Goal: Information Seeking & Learning: Learn about a topic

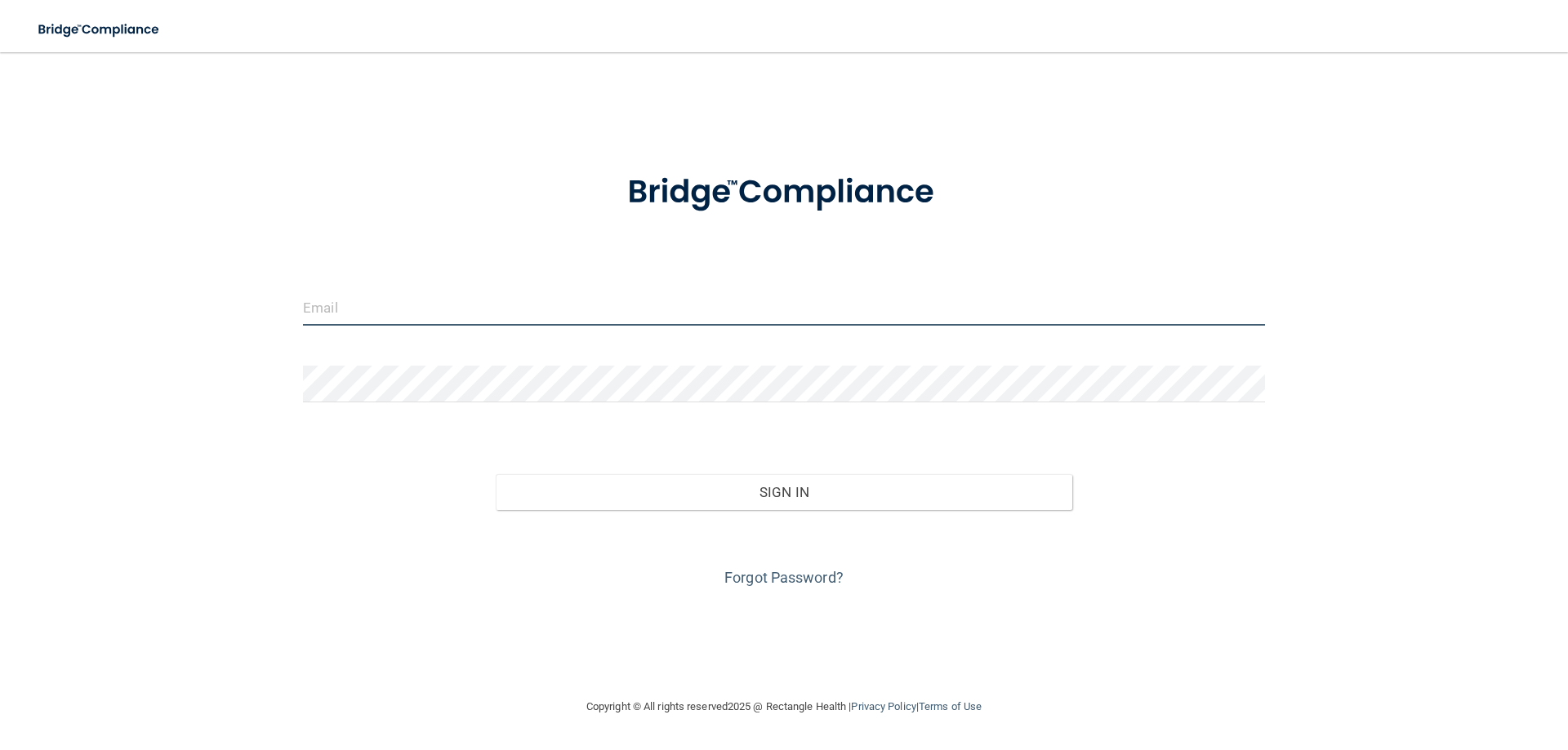
type input "[EMAIL_ADDRESS][DOMAIN_NAME]"
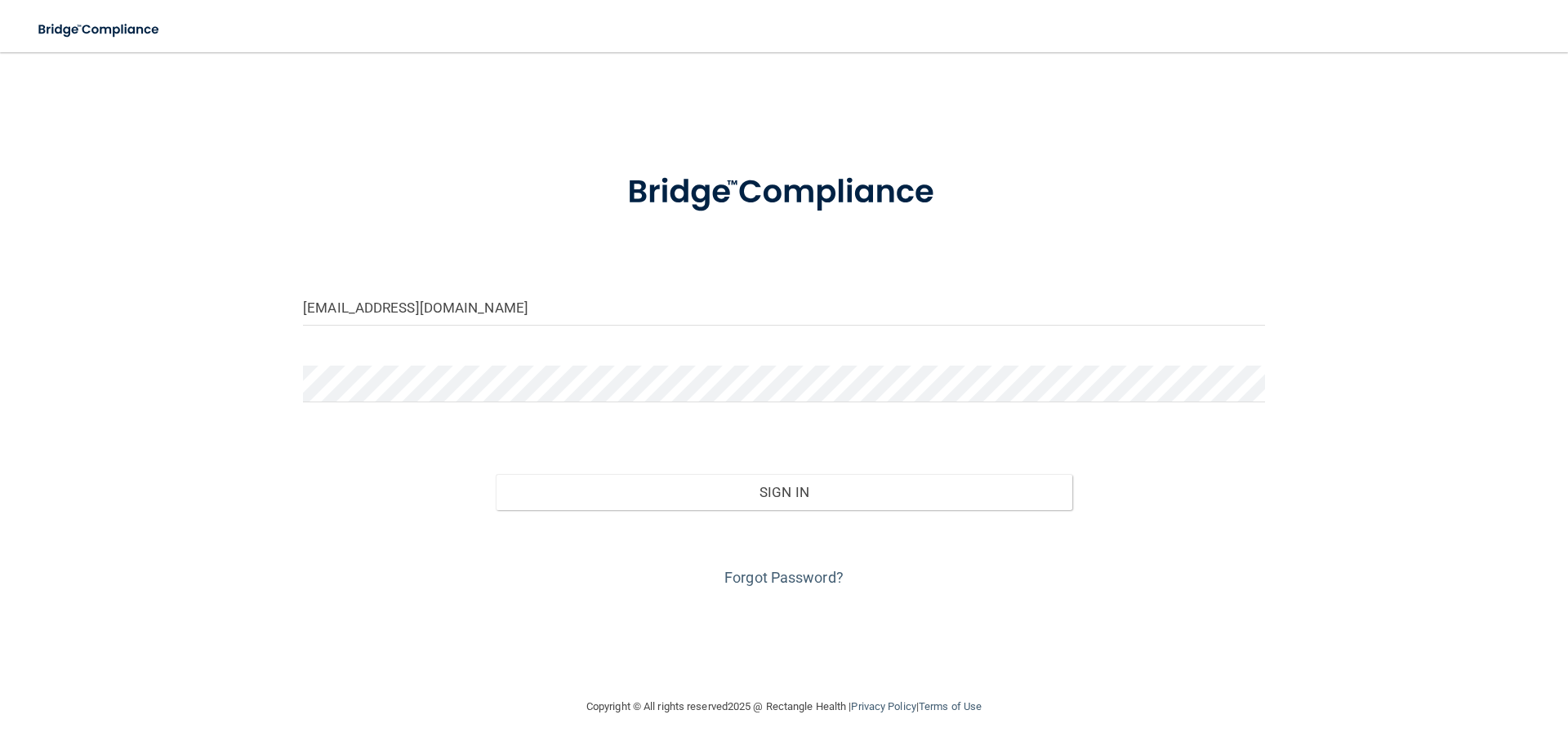
click at [863, 338] on div "[EMAIL_ADDRESS][DOMAIN_NAME]" at bounding box center [783, 313] width 986 height 49
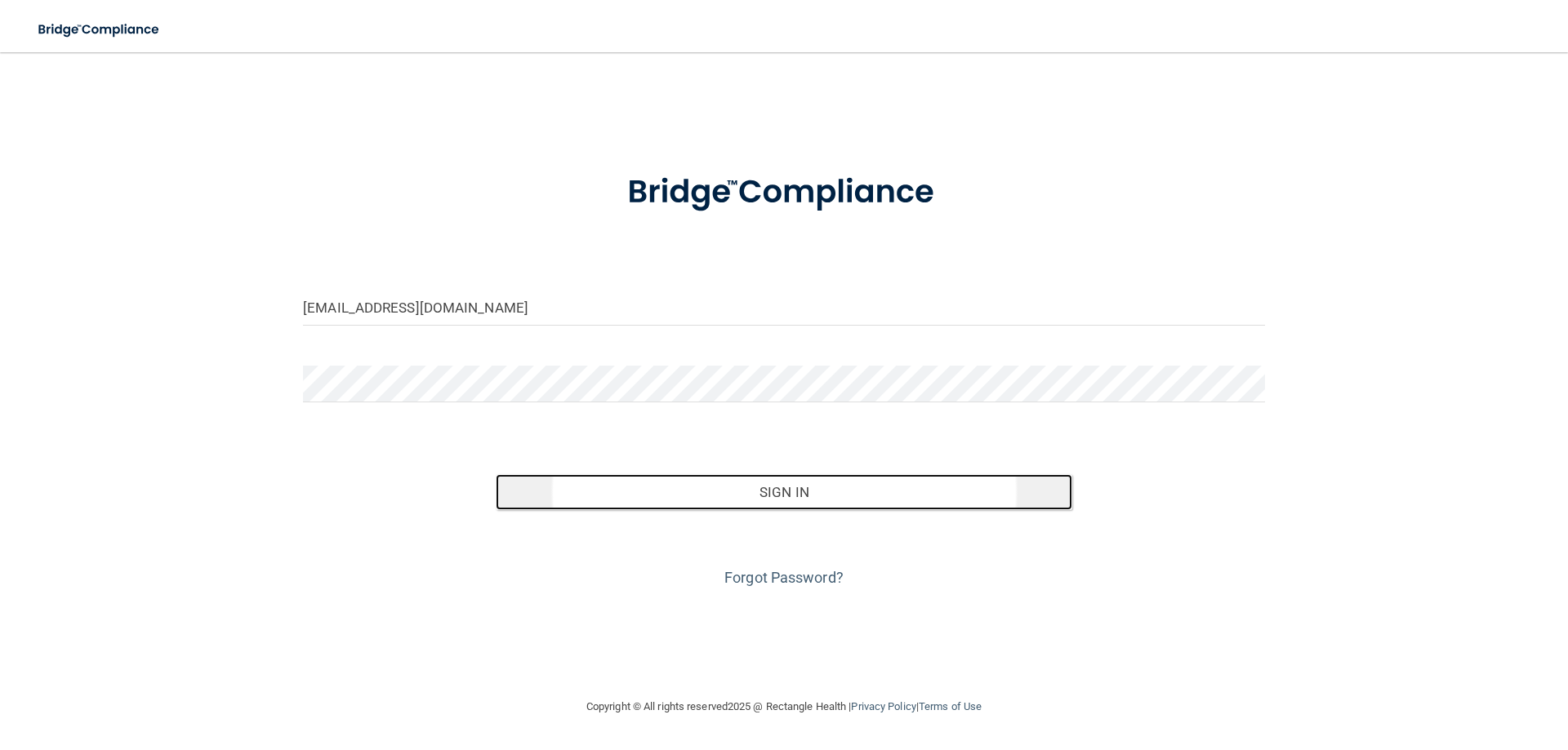
click at [816, 490] on button "Sign In" at bounding box center [784, 492] width 577 height 36
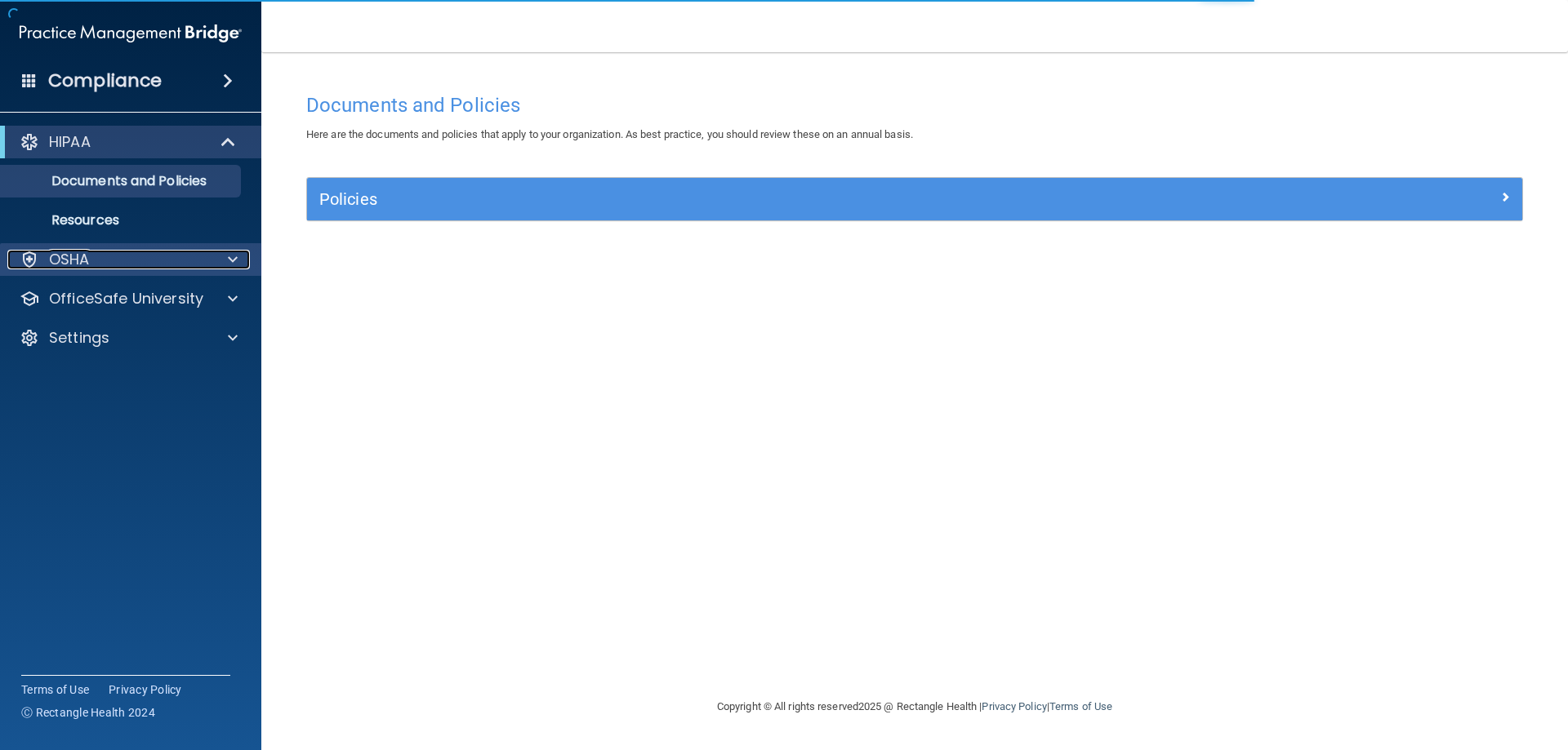
click at [111, 260] on div "OSHA" at bounding box center [108, 259] width 202 height 20
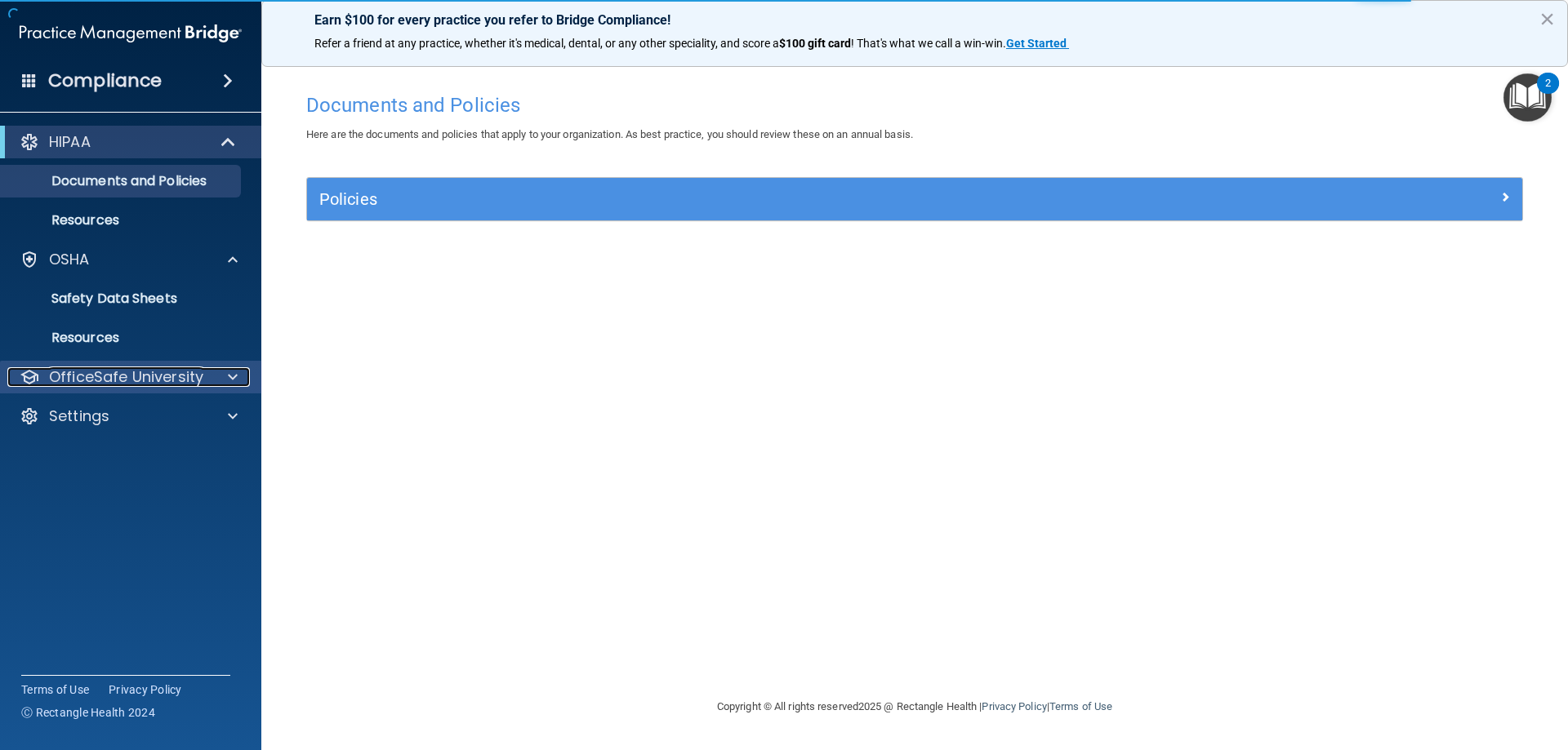
click at [157, 367] on p "OfficeSafe University" at bounding box center [126, 377] width 155 height 20
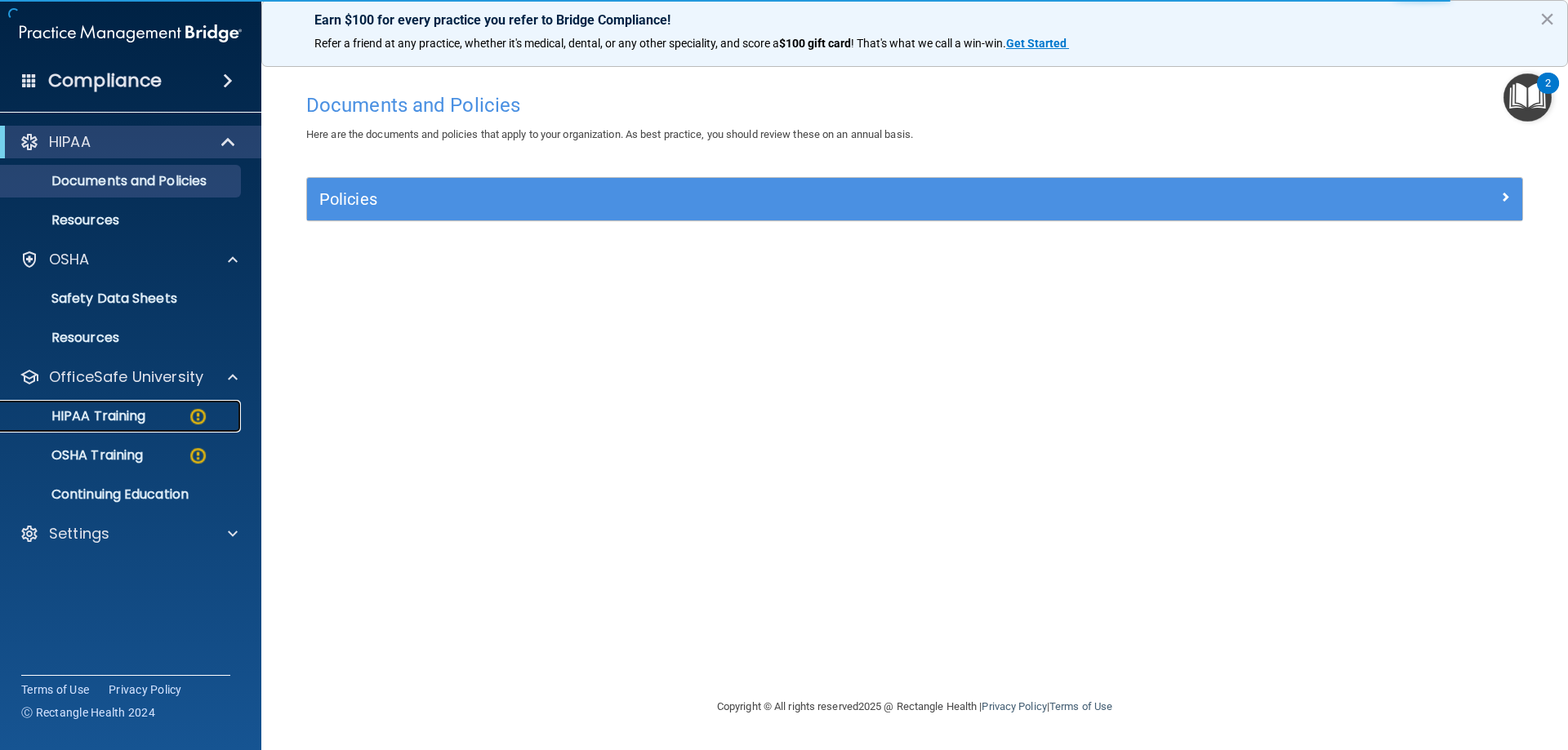
click at [158, 401] on link "HIPAA Training" at bounding box center [112, 416] width 257 height 33
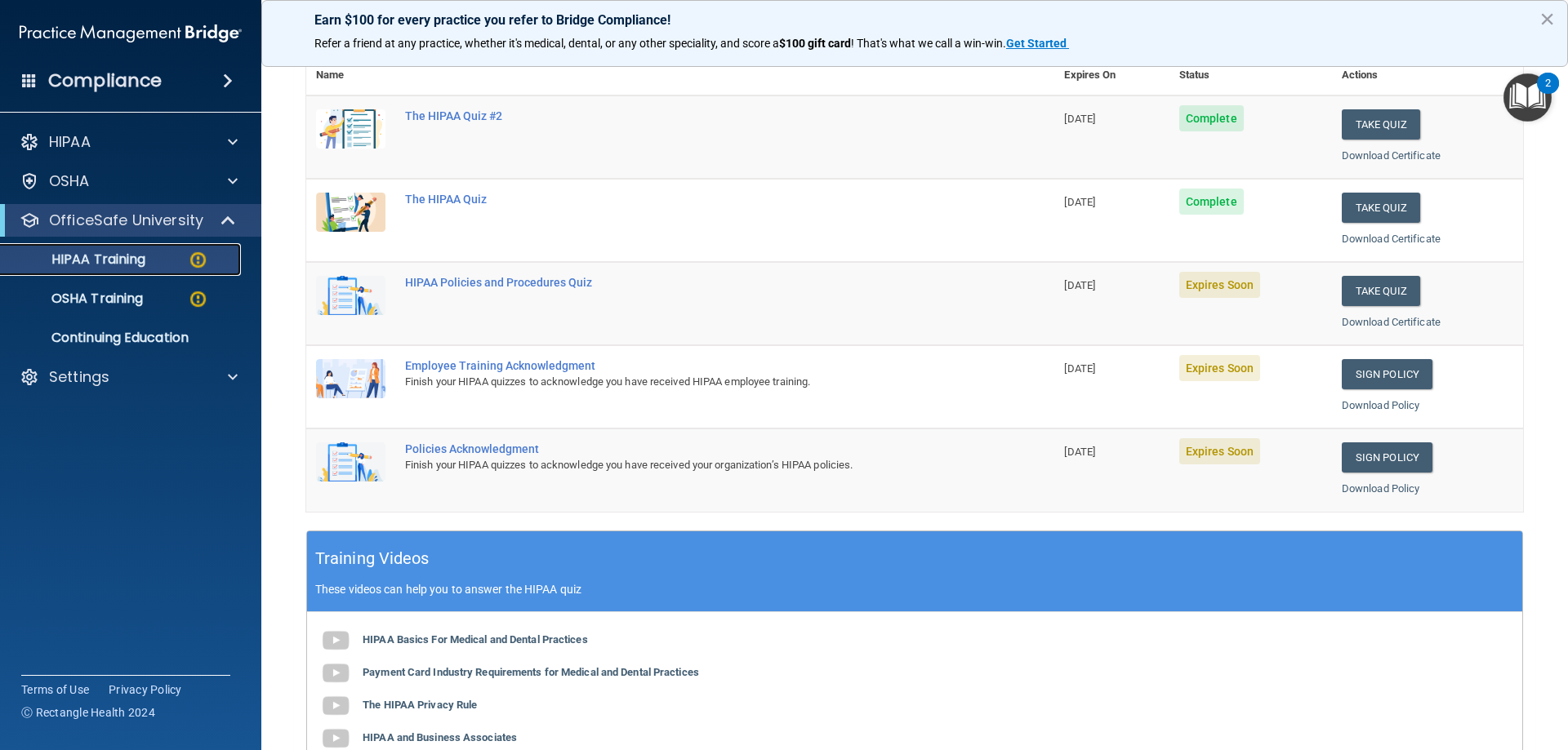
scroll to position [164, 0]
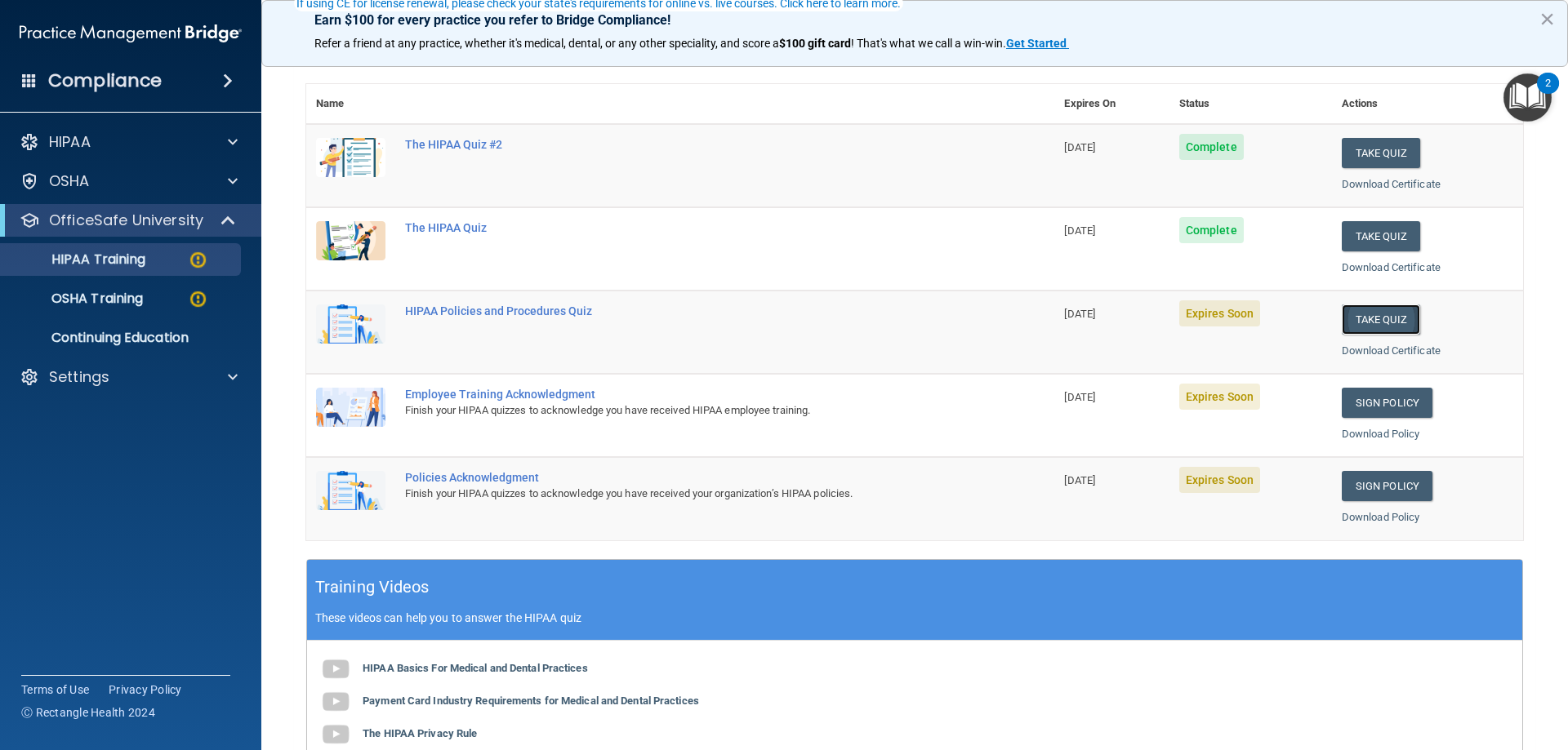
click at [1379, 308] on button "Take Quiz" at bounding box center [1381, 319] width 79 height 30
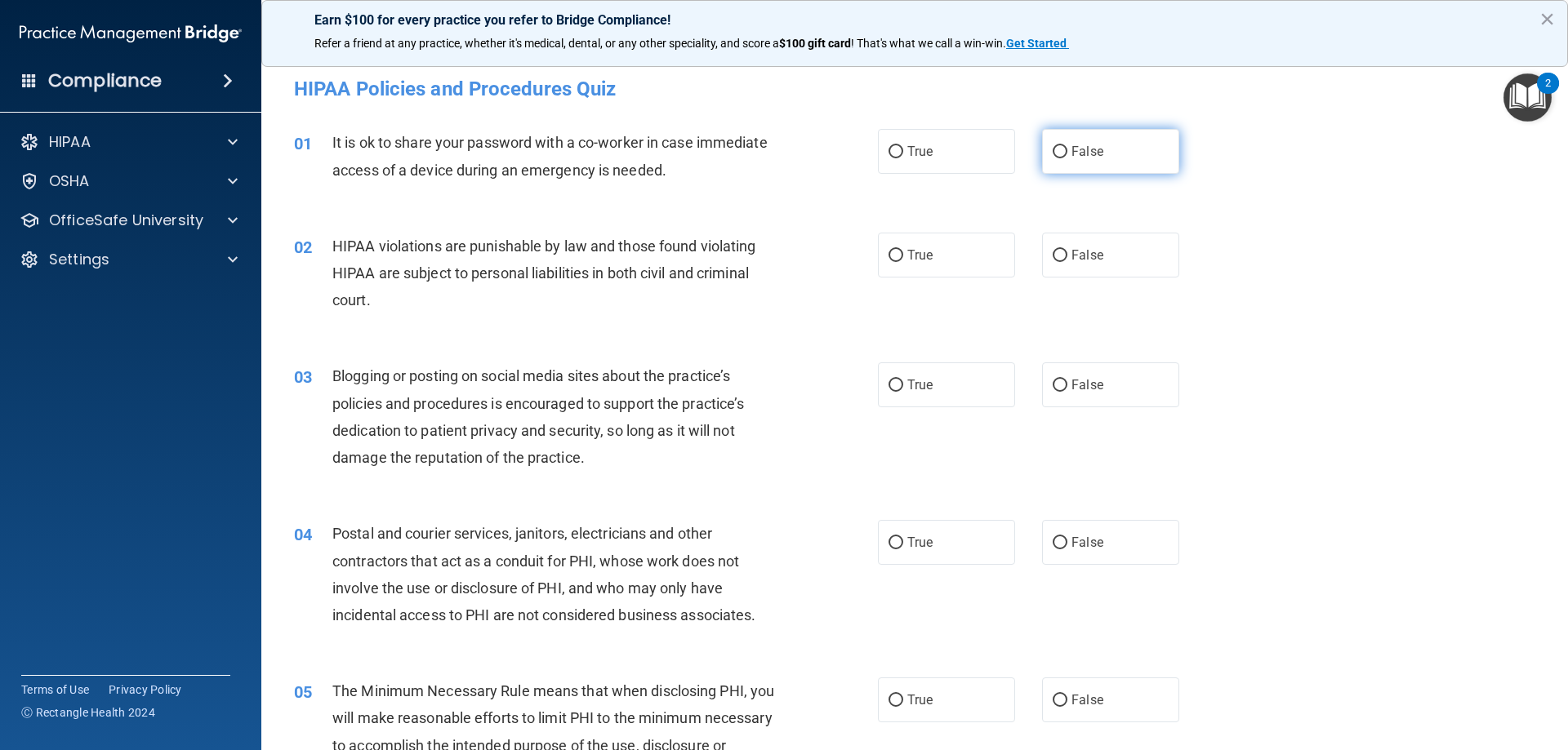
click at [1076, 143] on label "False" at bounding box center [1111, 151] width 137 height 45
click at [1067, 146] on input "False" at bounding box center [1060, 152] width 15 height 12
radio input "true"
click at [908, 259] on span "True" at bounding box center [920, 254] width 25 height 16
click at [903, 259] on input "True" at bounding box center [896, 255] width 15 height 12
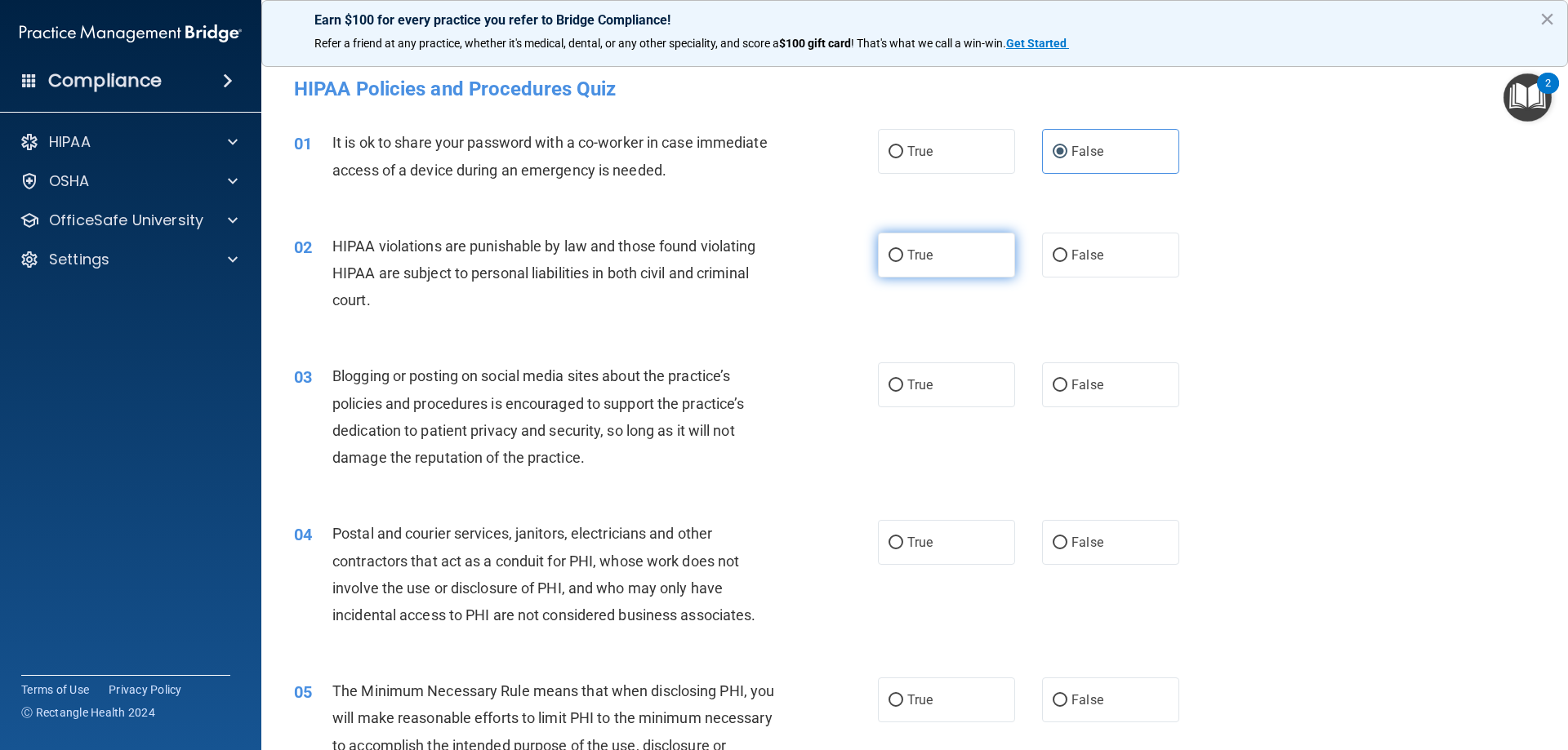
radio input "true"
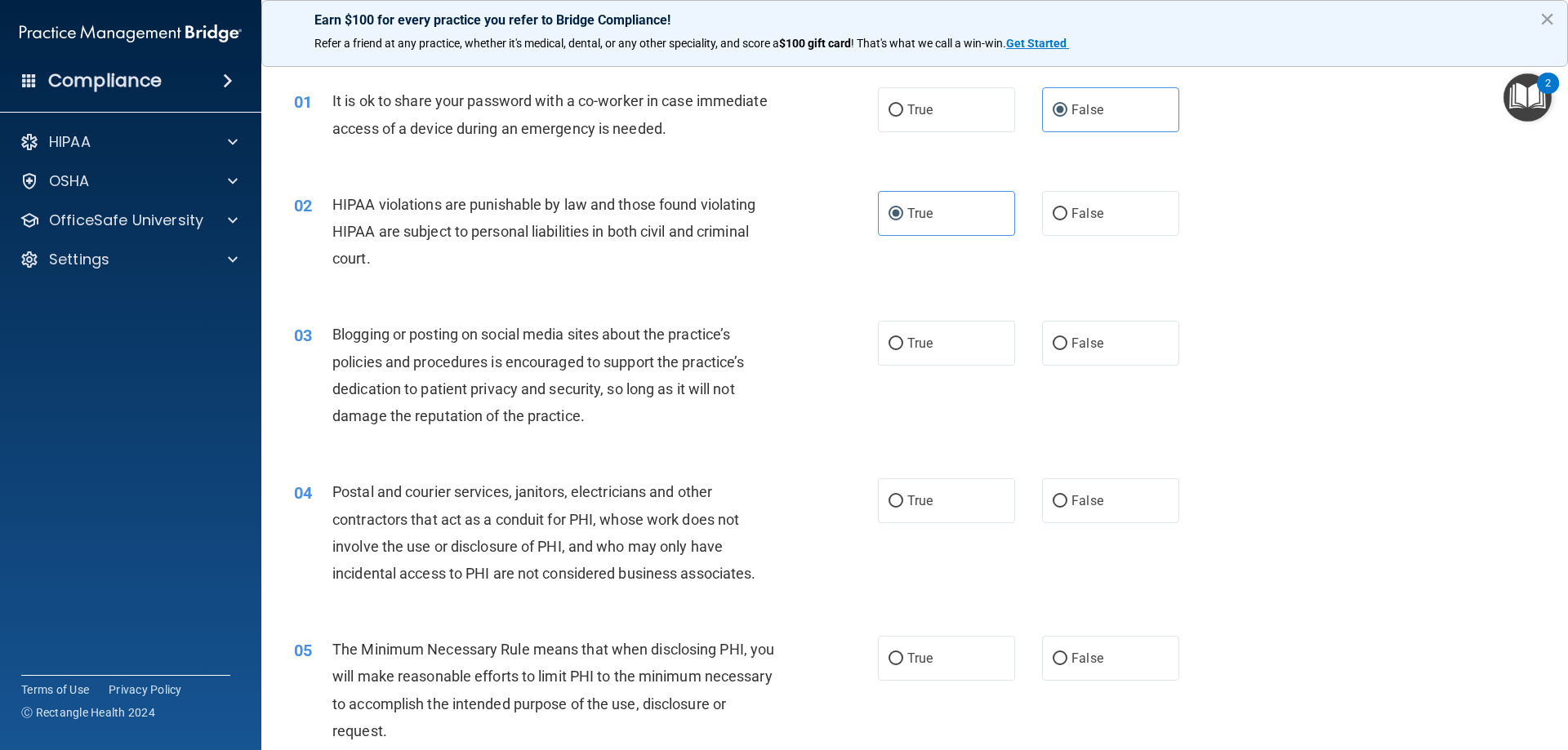
scroll to position [82, 0]
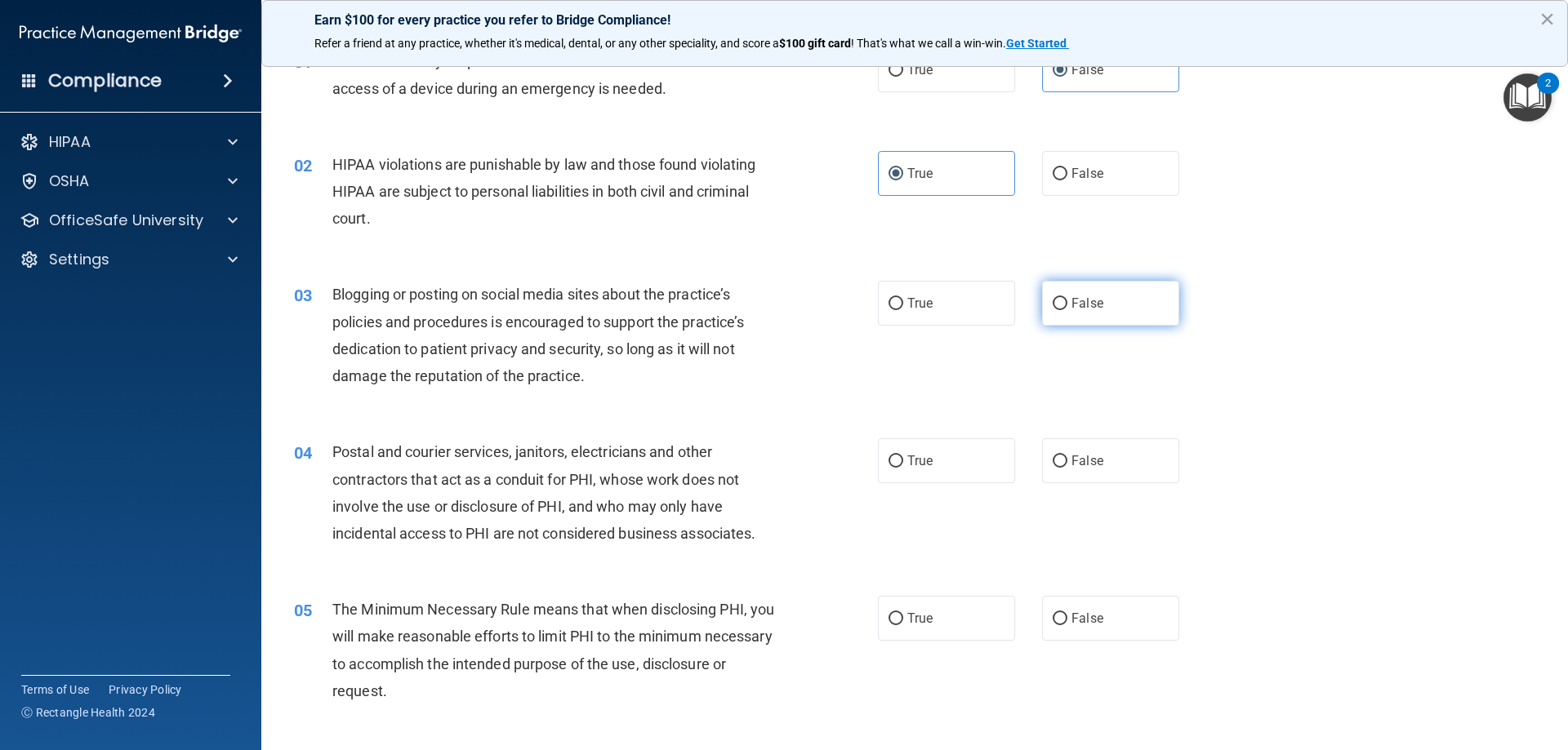
click at [1106, 295] on label "False" at bounding box center [1111, 303] width 137 height 45
click at [1067, 298] on input "False" at bounding box center [1060, 303] width 15 height 12
radio input "true"
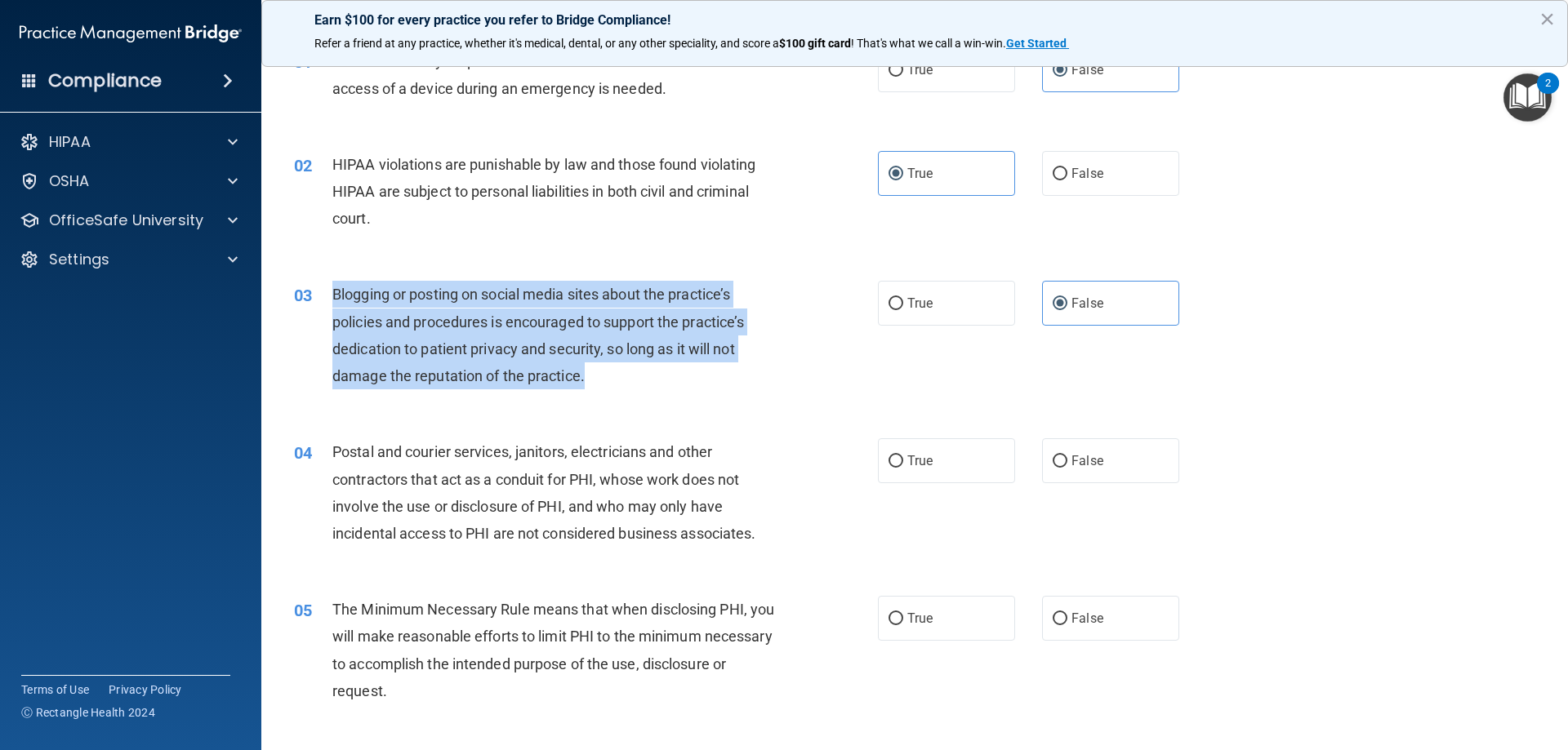
drag, startPoint x: 624, startPoint y: 384, endPoint x: 336, endPoint y: 290, distance: 303.0
click at [336, 290] on div "Blogging or posting on social media sites about the practice’s policies and pro…" at bounding box center [561, 335] width 457 height 109
copy span "Blogging or posting on social media sites about the practice’s policies and pro…"
click at [671, 335] on div "Blogging or posting on social media sites about the practice’s policies and pro…" at bounding box center [561, 335] width 457 height 109
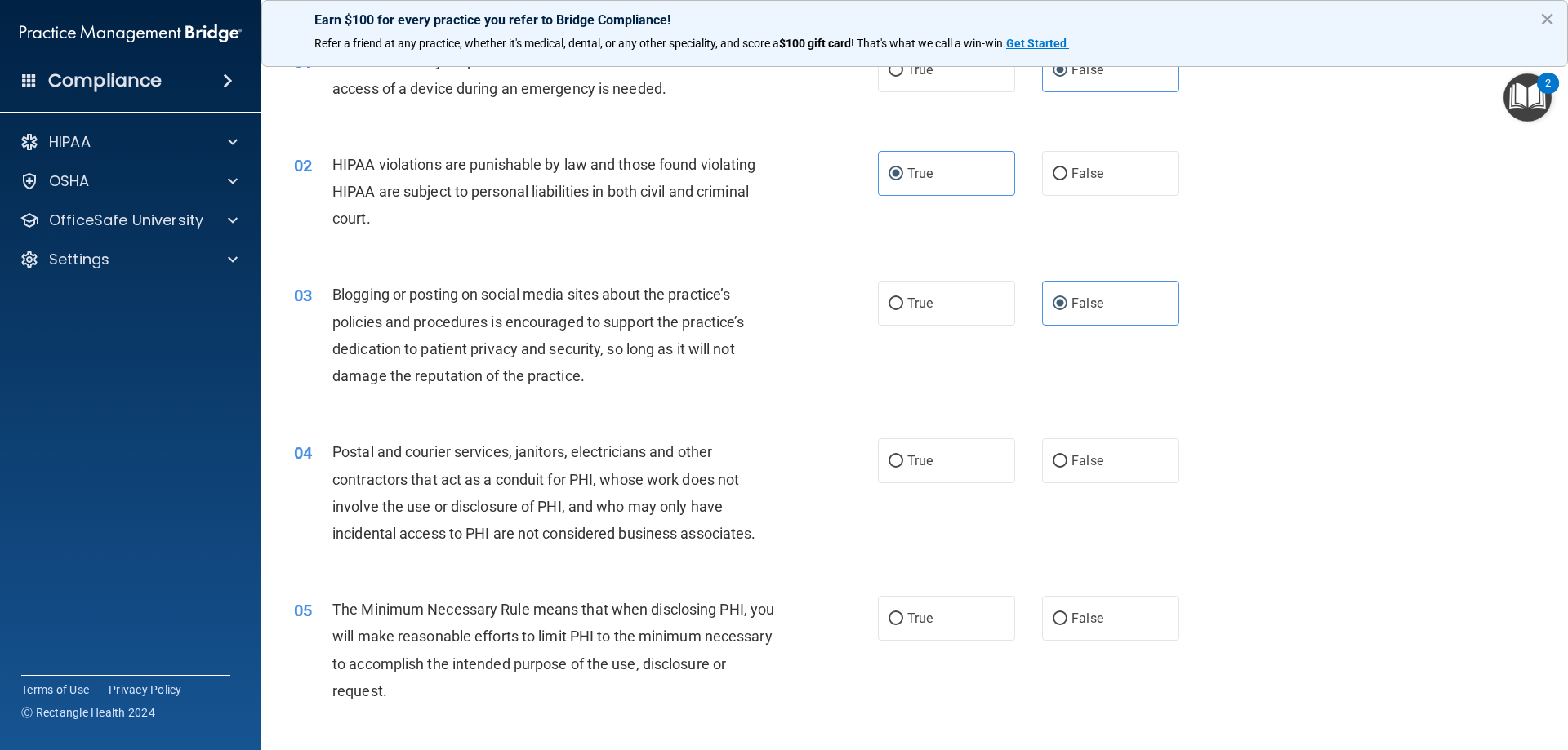
scroll to position [0, 0]
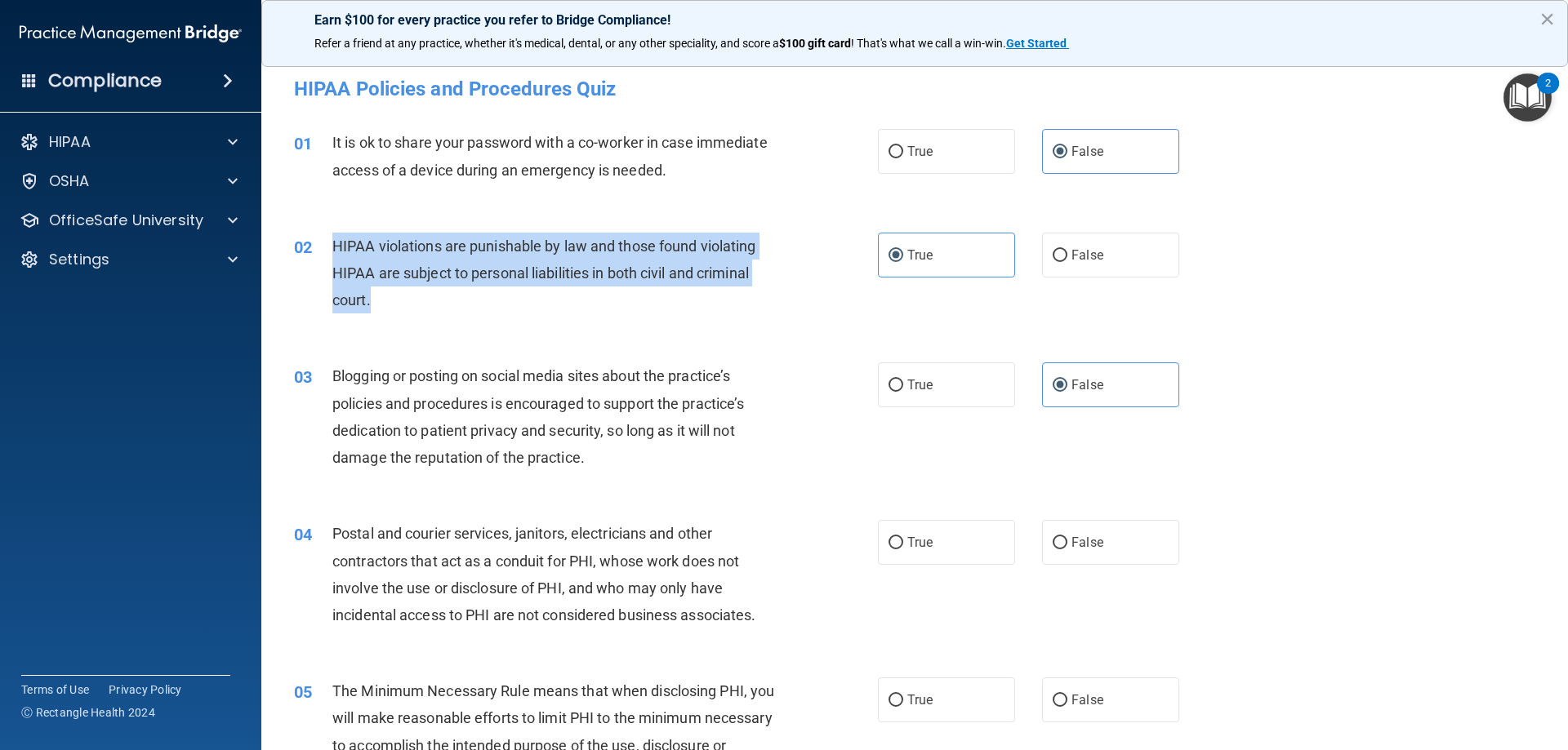
drag, startPoint x: 507, startPoint y: 289, endPoint x: 333, endPoint y: 240, distance: 180.8
click at [333, 240] on div "HIPAA violations are punishable by law and those found violating HIPAA are subj…" at bounding box center [561, 273] width 457 height 82
copy span "HIPAA violations are punishable by law and those found violating HIPAA are subj…"
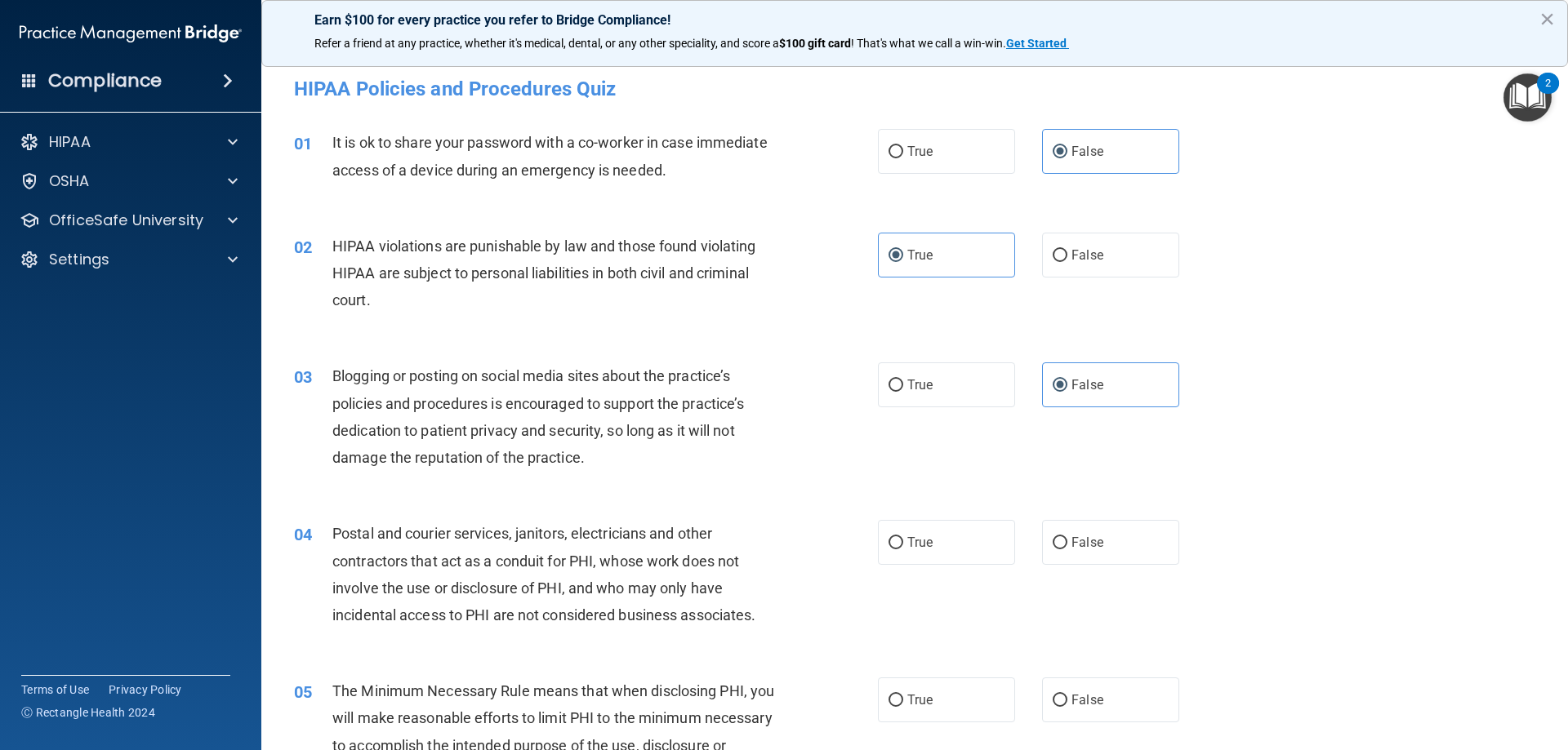
click at [813, 324] on div "02 HIPAA violations are punishable by law and those found violating HIPAA are s…" at bounding box center [914, 277] width 1266 height 131
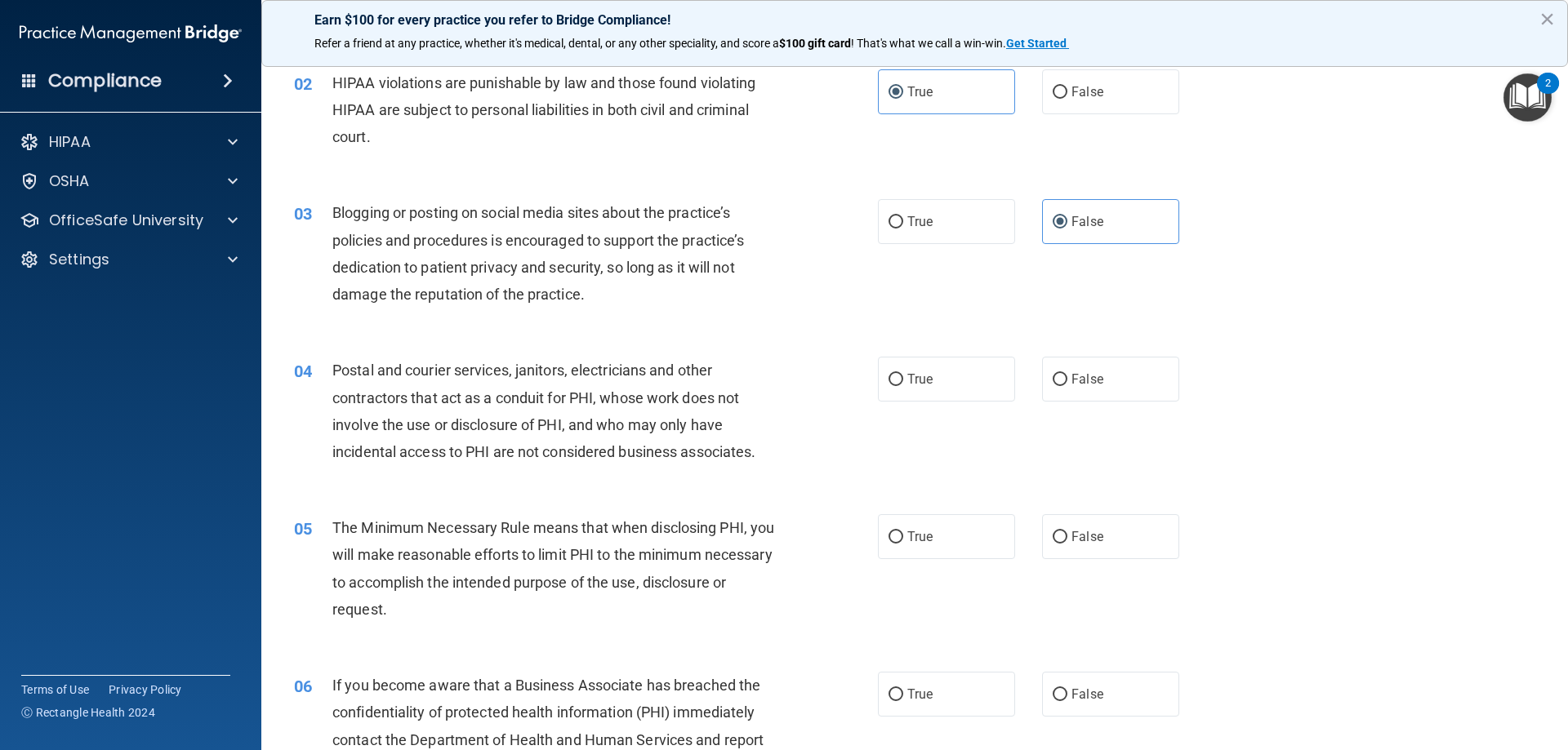
scroll to position [245, 0]
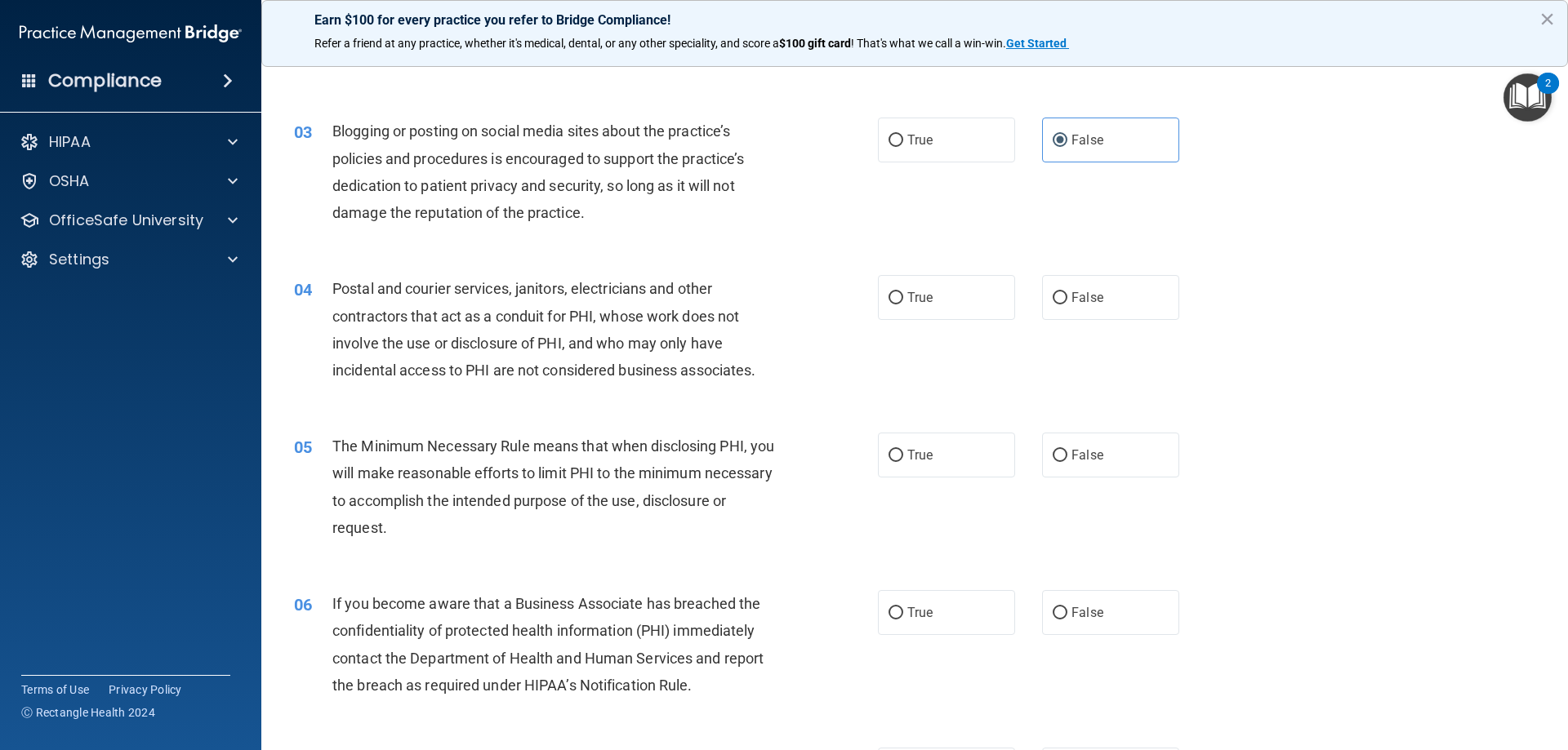
click at [765, 357] on div "Postal and courier services, janitors, electricians and other contractors that …" at bounding box center [561, 329] width 457 height 109
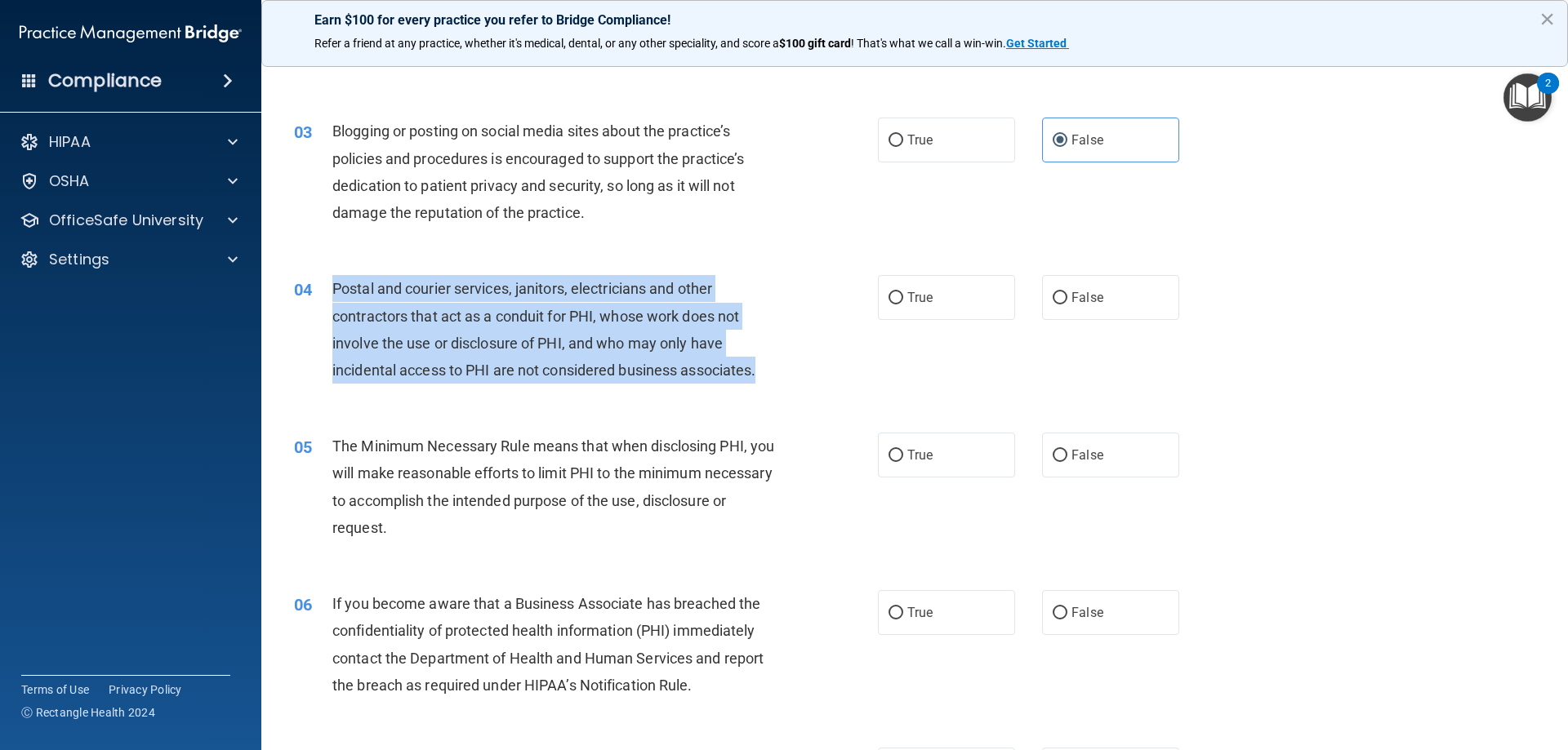
drag, startPoint x: 800, startPoint y: 375, endPoint x: 331, endPoint y: 287, distance: 477.2
click at [331, 287] on div "04 Postal and courier services, janitors, electricians and other contractors th…" at bounding box center [585, 333] width 633 height 117
copy span "Postal and courier services, janitors, electricians and other contractors that …"
click at [1052, 299] on input "False" at bounding box center [1060, 298] width 15 height 12
radio input "true"
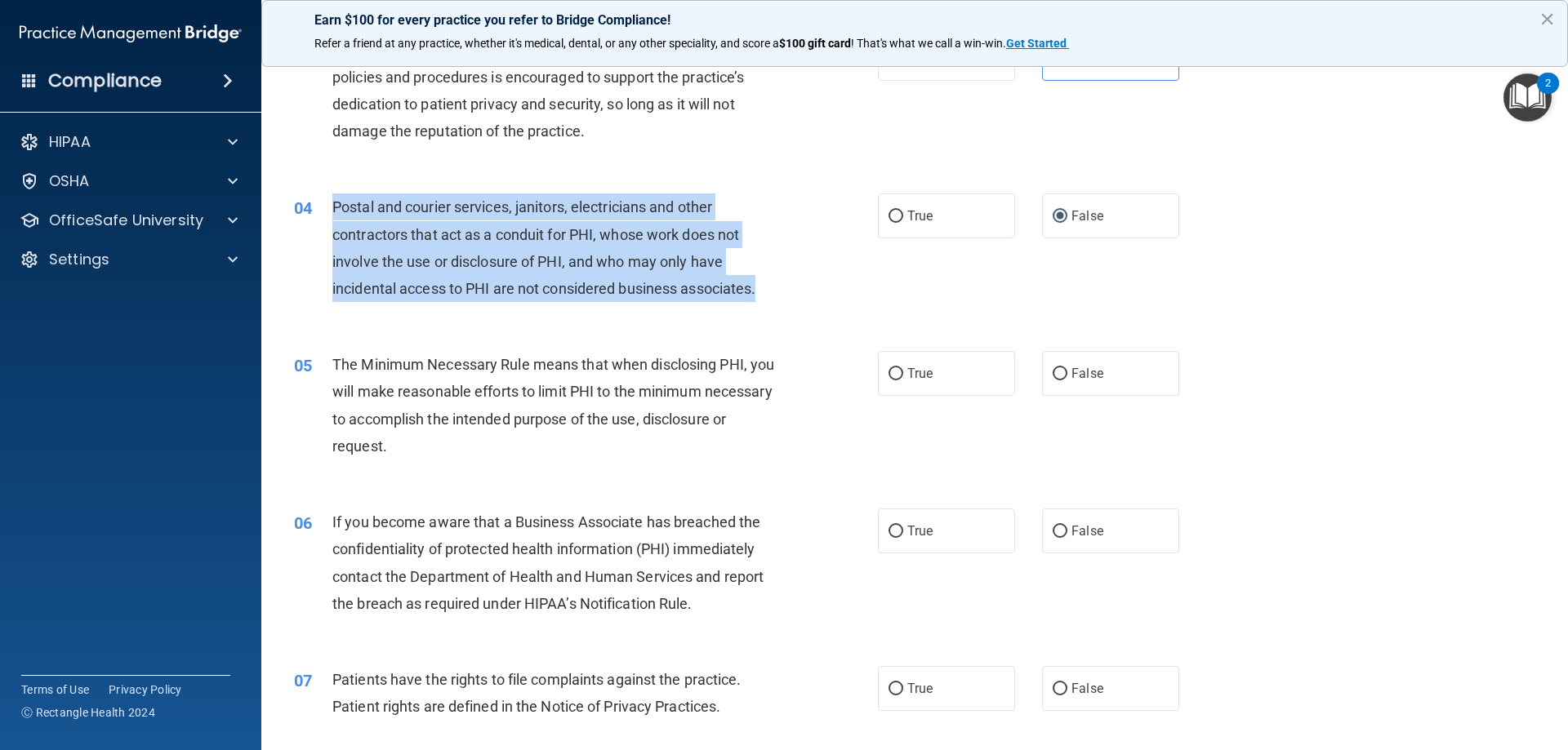
scroll to position [490, 0]
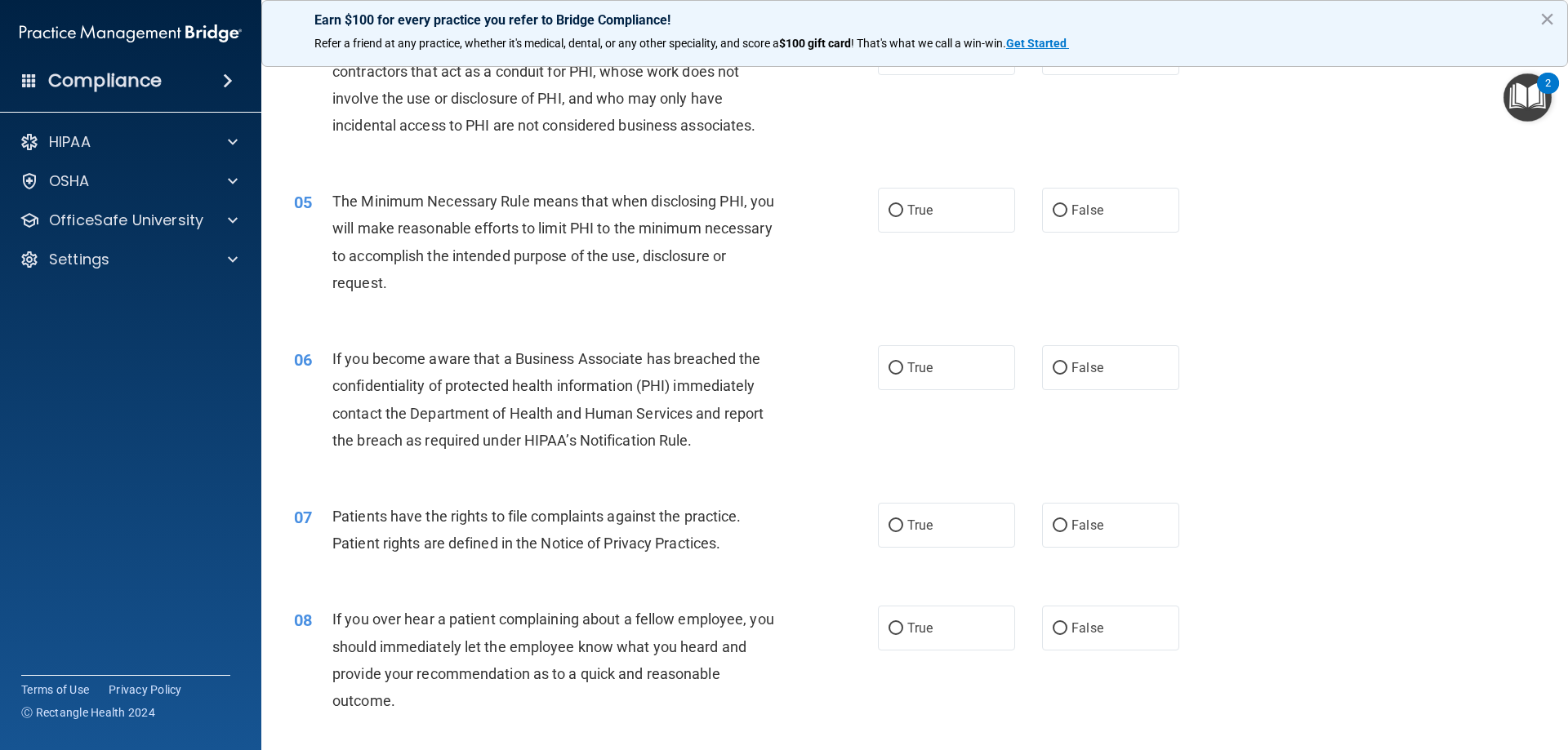
click at [581, 297] on div "05 The Minimum Necessary Rule means that when disclosing PHI, you will make rea…" at bounding box center [585, 245] width 633 height 117
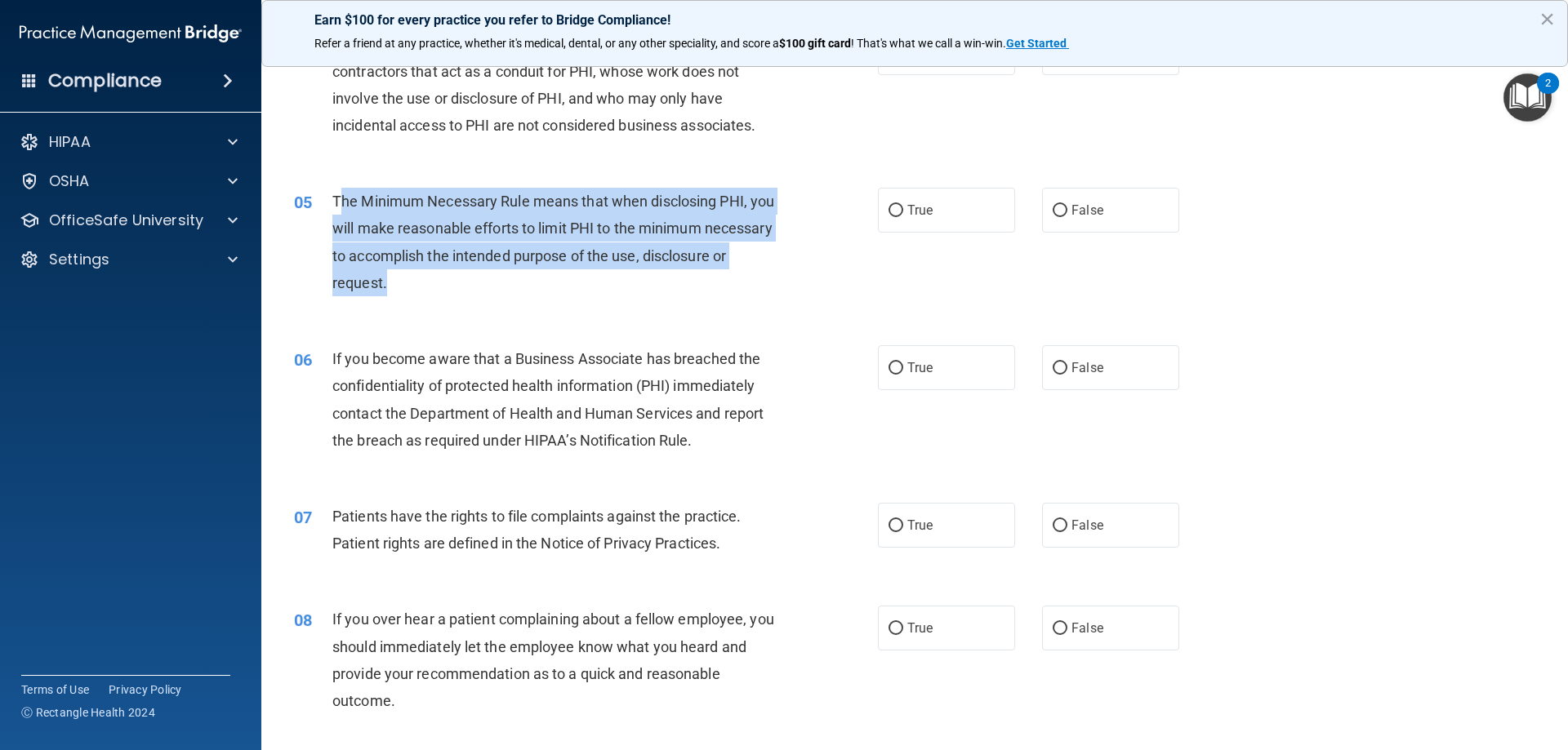
drag, startPoint x: 488, startPoint y: 285, endPoint x: 337, endPoint y: 213, distance: 167.3
click at [337, 213] on div "The Minimum Necessary Rule means that when disclosing PHI, you will make reason…" at bounding box center [561, 241] width 457 height 109
click at [354, 209] on span "The Minimum Necessary Rule means that when disclosing PHI, you will make reason…" at bounding box center [553, 241] width 442 height 99
drag, startPoint x: 335, startPoint y: 194, endPoint x: 477, endPoint y: 283, distance: 167.6
click at [480, 285] on div "The Minimum Necessary Rule means that when disclosing PHI, you will make reason…" at bounding box center [561, 241] width 457 height 109
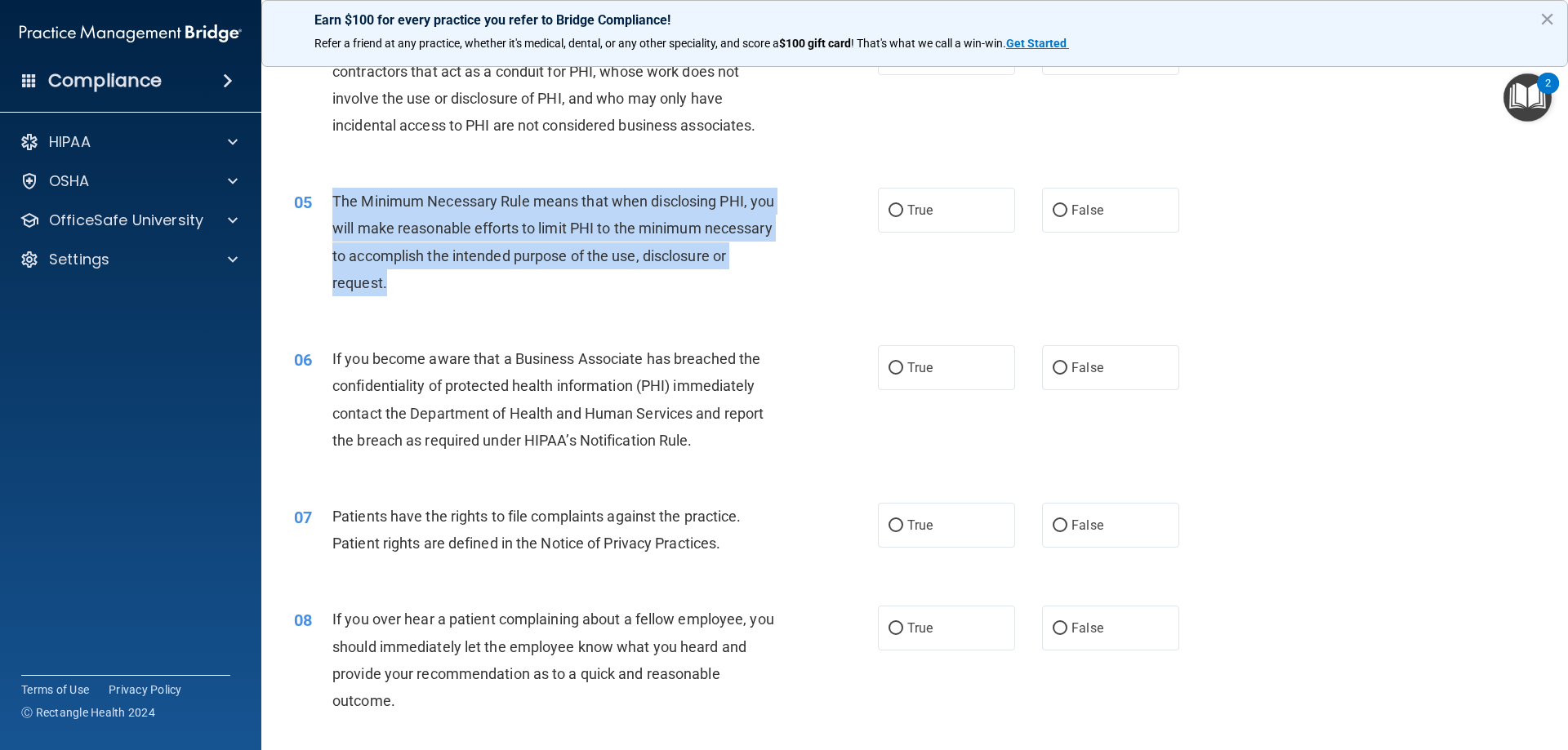
copy span "The Minimum Necessary Rule means that when disclosing PHI, you will make reason…"
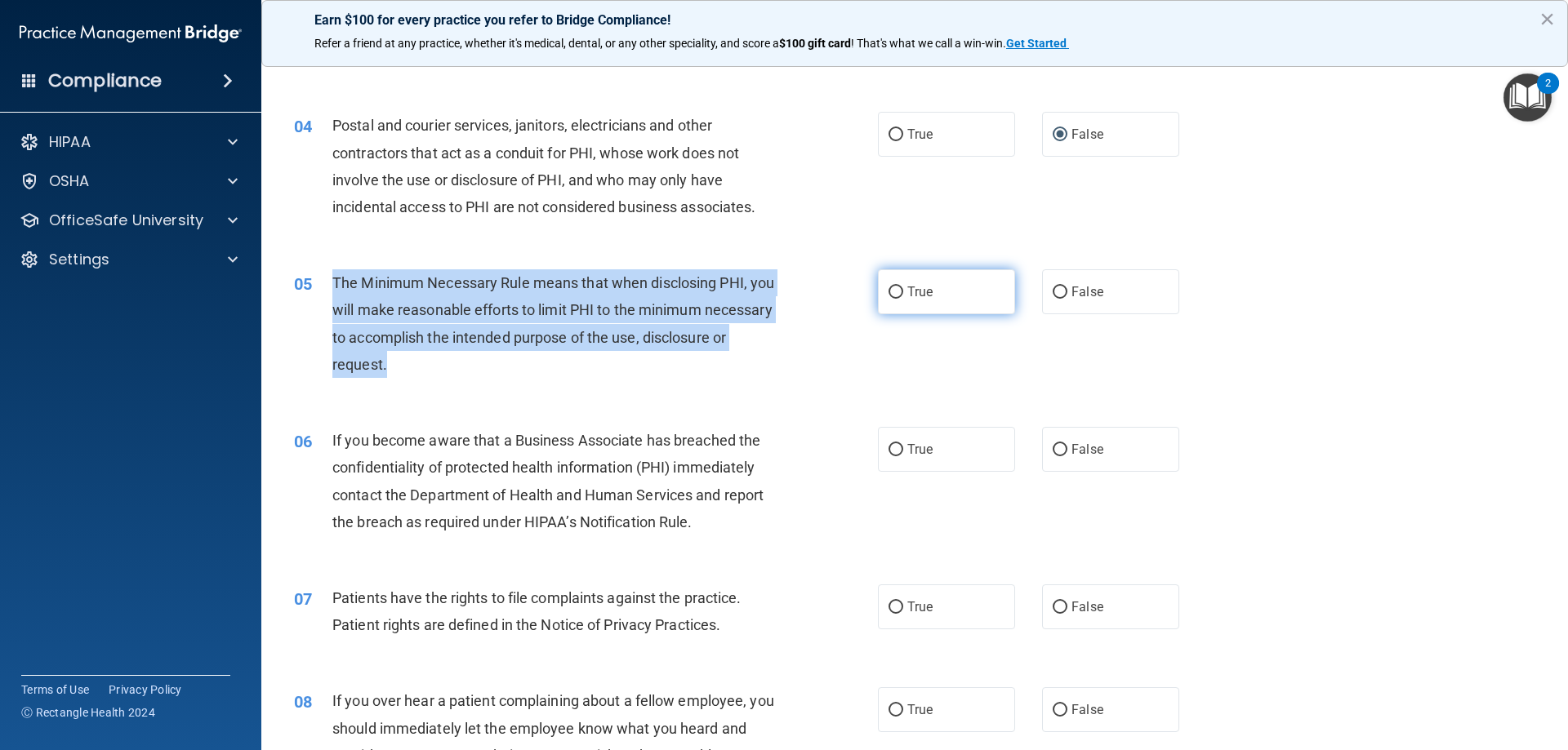
click at [889, 289] on input "True" at bounding box center [896, 292] width 15 height 12
radio input "true"
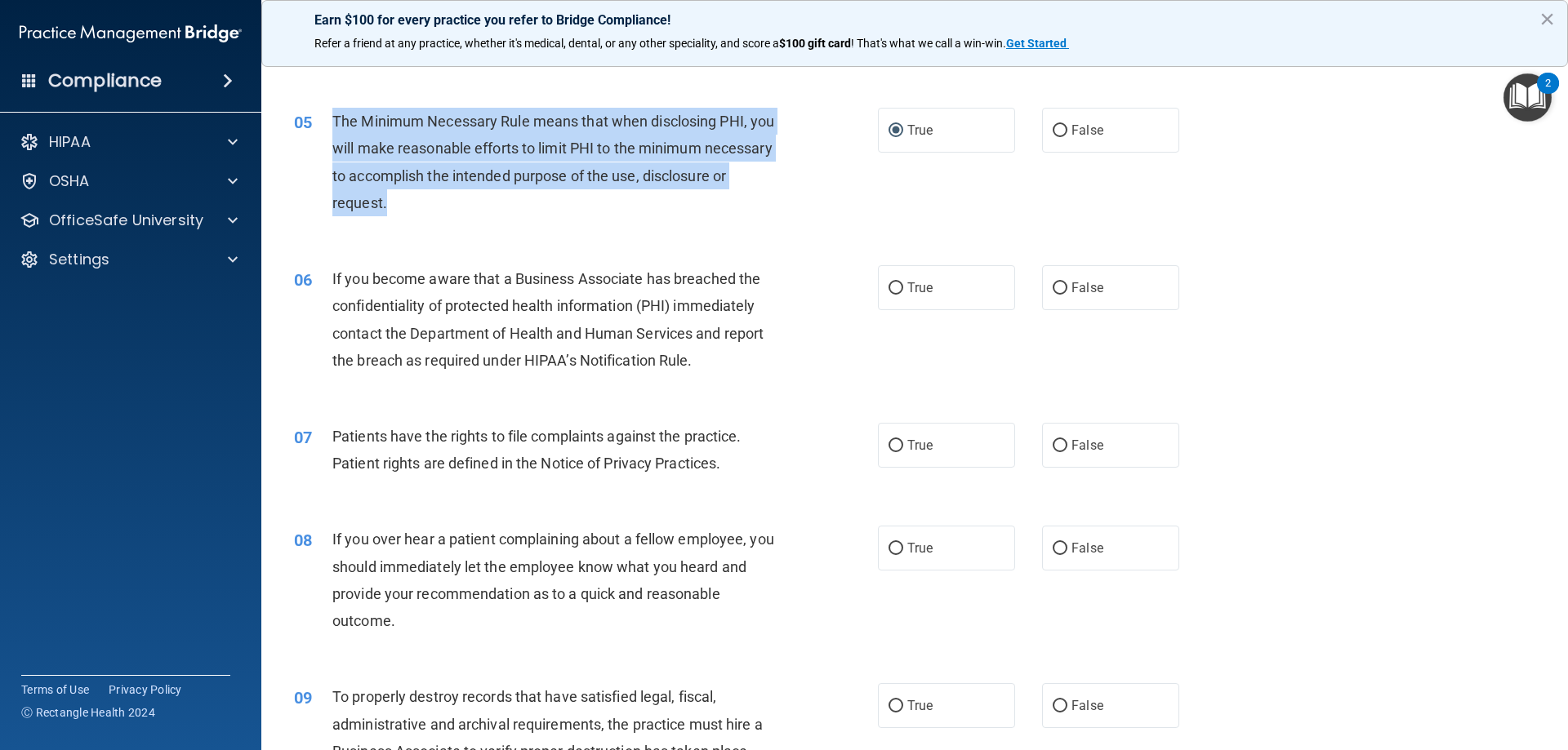
scroll to position [571, 0]
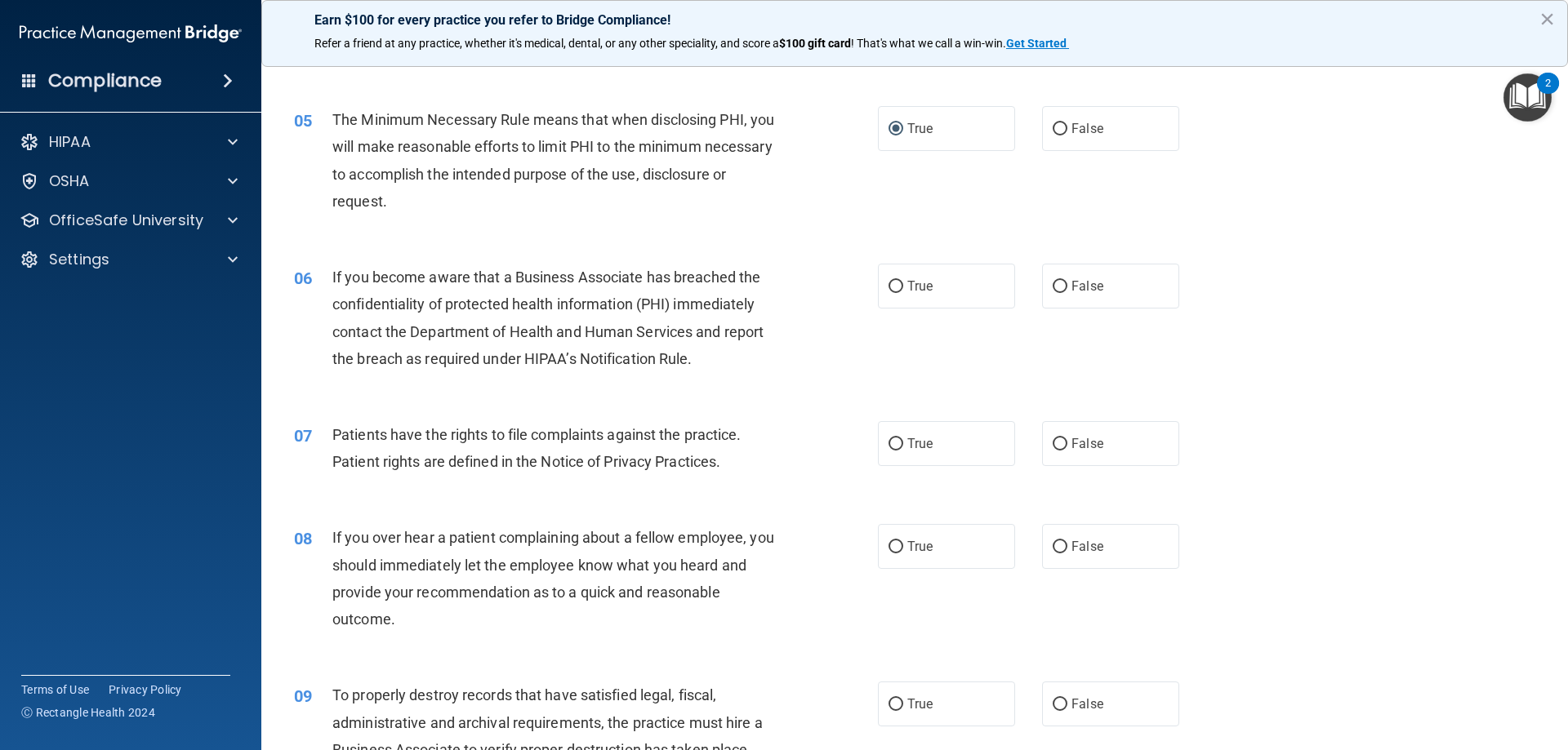
click at [692, 364] on span "If you become aware that a Business Associate has breached the confidentiality …" at bounding box center [547, 317] width 431 height 99
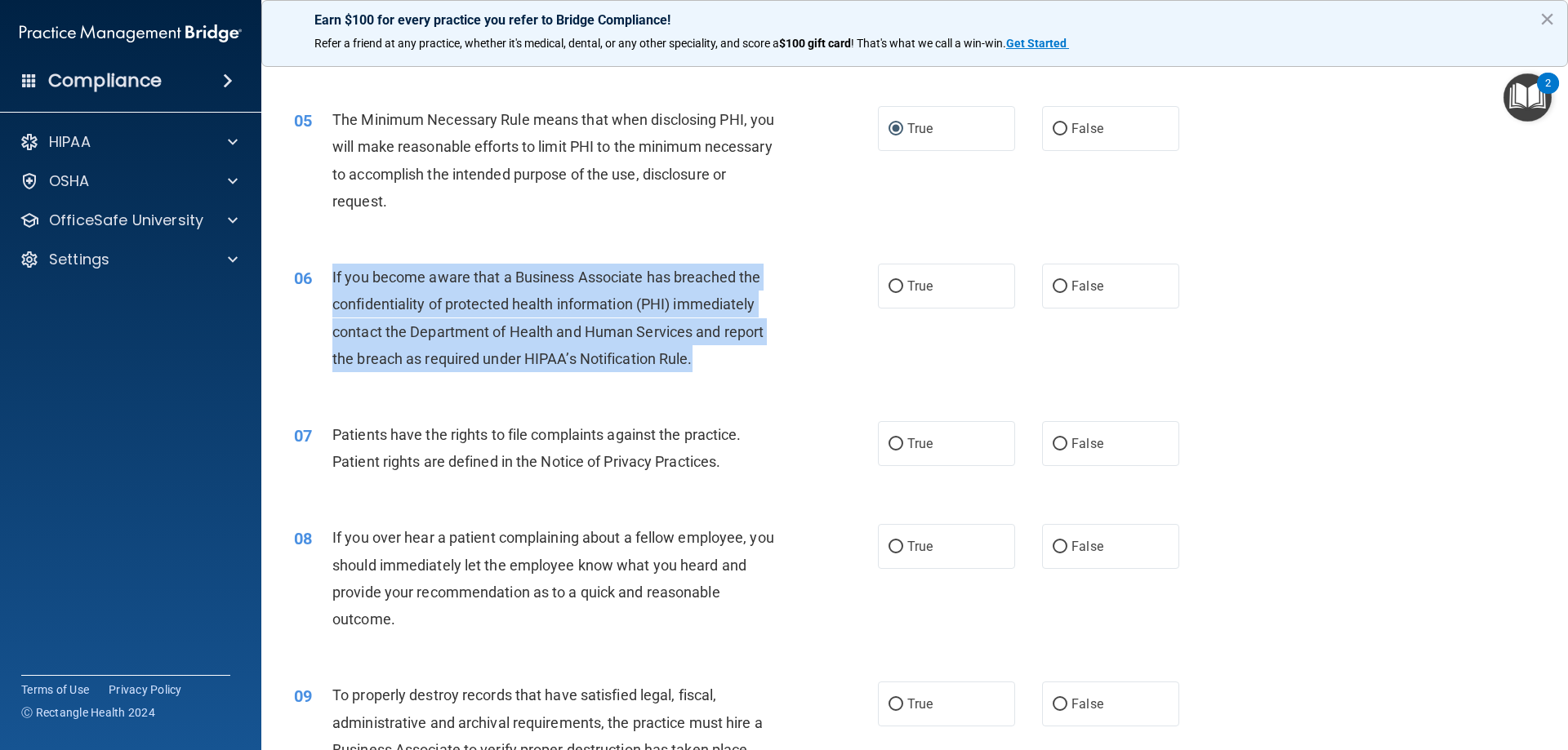
drag, startPoint x: 739, startPoint y: 365, endPoint x: 367, endPoint y: 285, distance: 380.5
click at [327, 284] on div "06 If you become aware that a Business Associate has breached the confidentiali…" at bounding box center [585, 321] width 633 height 117
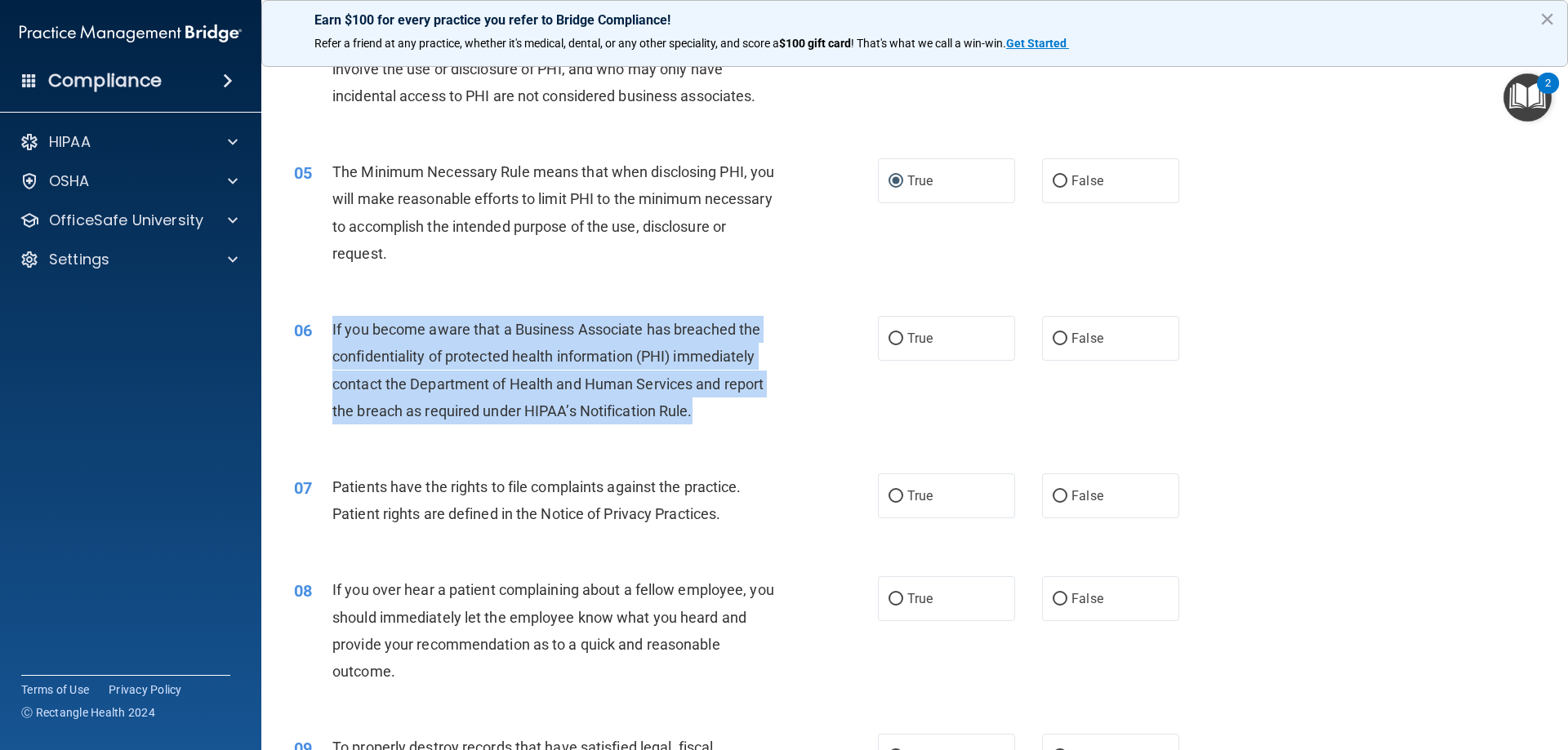
scroll to position [490, 0]
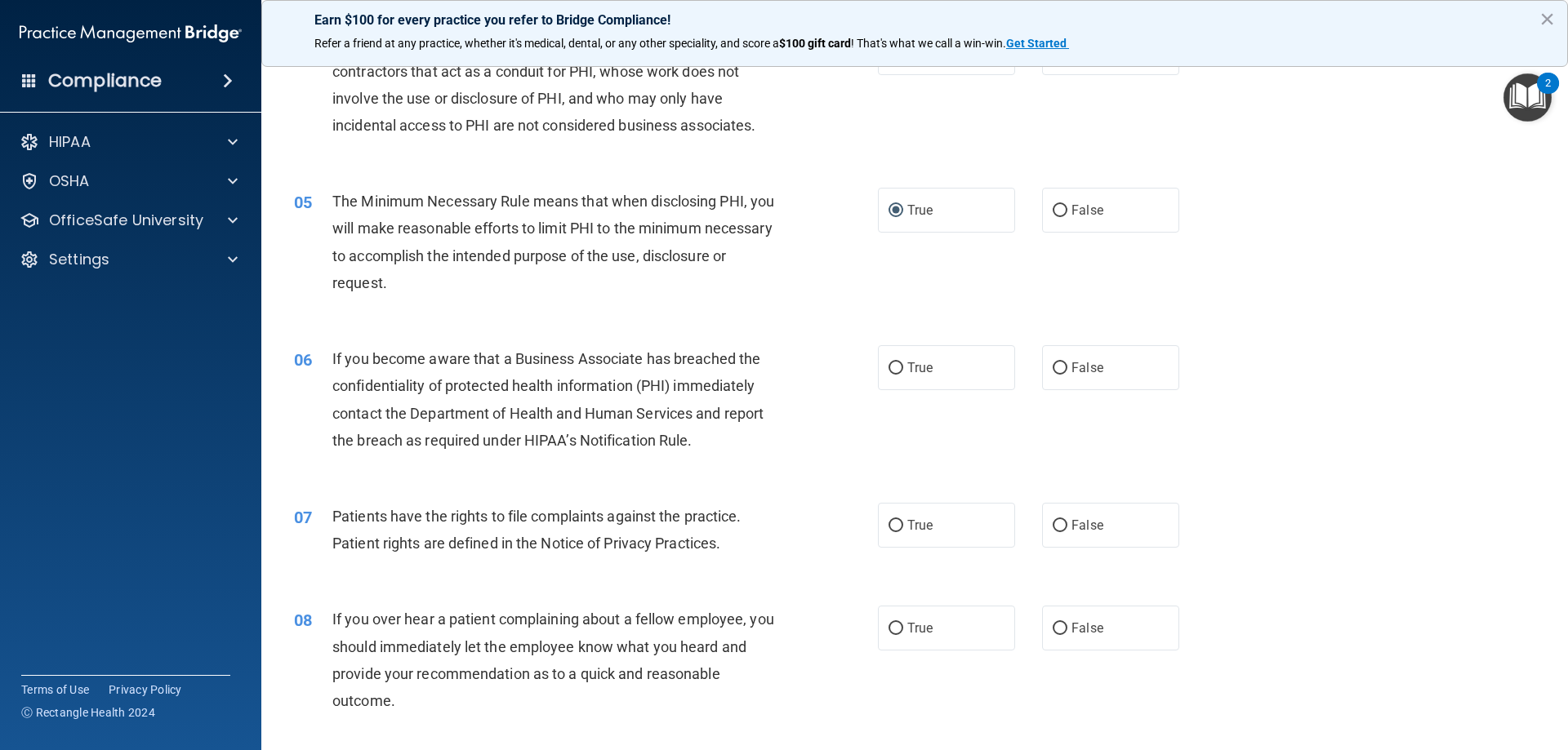
click at [426, 333] on div "06 If you become aware that a Business Associate has breached the confidentiali…" at bounding box center [914, 403] width 1266 height 158
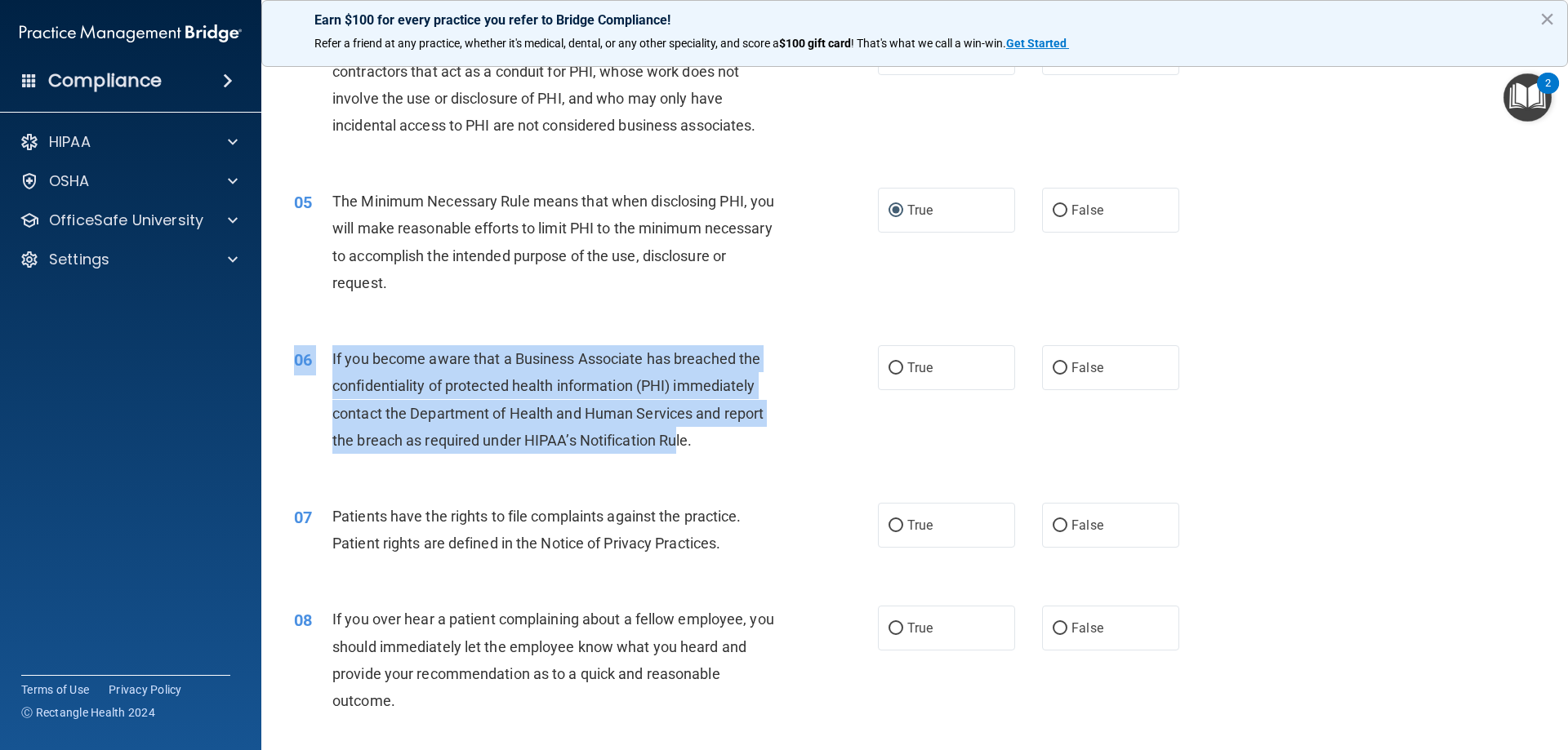
drag, startPoint x: 327, startPoint y: 344, endPoint x: 692, endPoint y: 438, distance: 376.9
click at [685, 438] on div "06 If you become aware that a Business Associate has breached the confidentiali…" at bounding box center [914, 403] width 1266 height 158
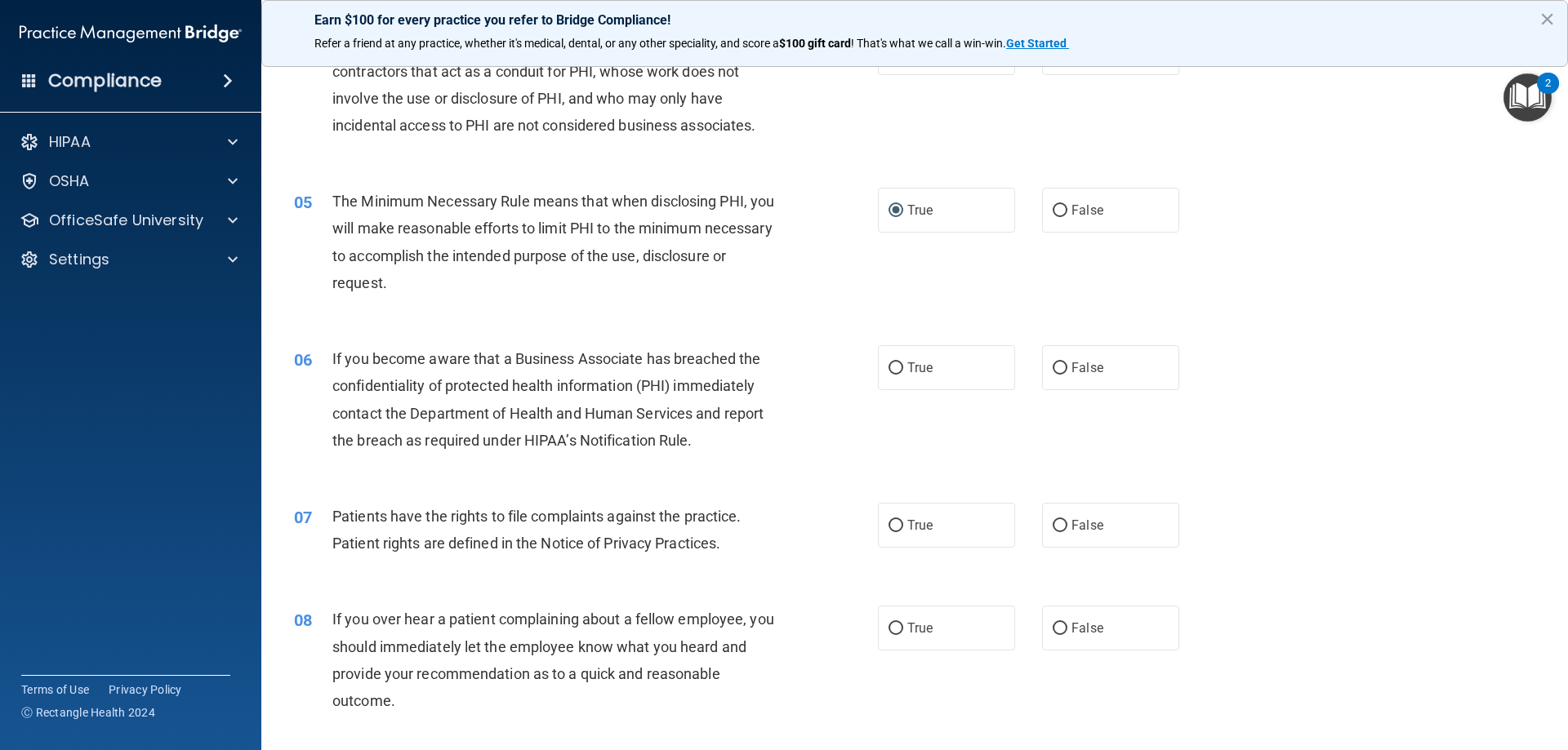
click at [694, 438] on div "If you become aware that a Business Associate has breached the confidentiality …" at bounding box center [561, 399] width 457 height 109
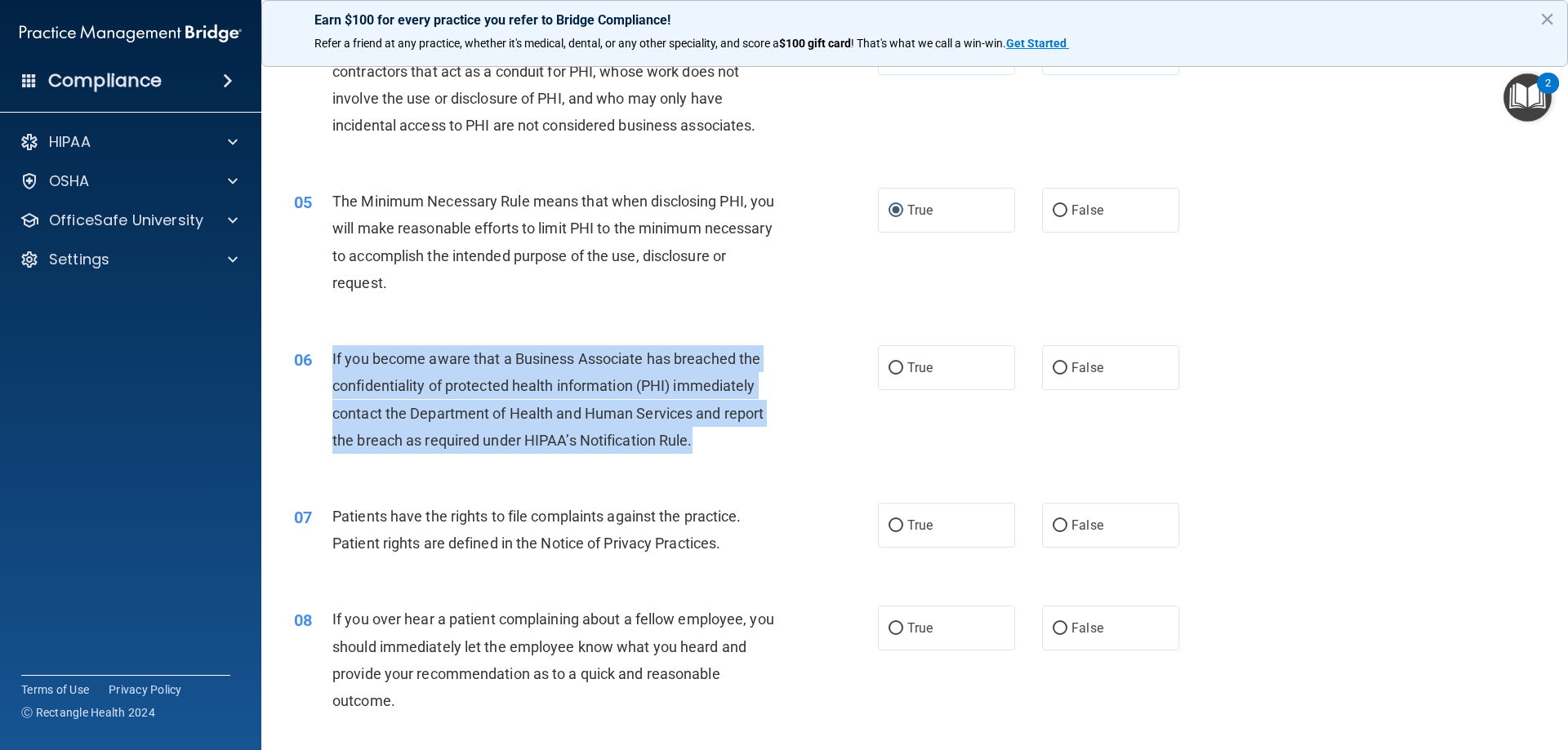
drag, startPoint x: 709, startPoint y: 452, endPoint x: 333, endPoint y: 365, distance: 385.9
click at [333, 365] on div "If you become aware that a Business Associate has breached the confidentiality …" at bounding box center [561, 399] width 457 height 109
copy span "If you become aware that a Business Associate has breached the confidentiality …"
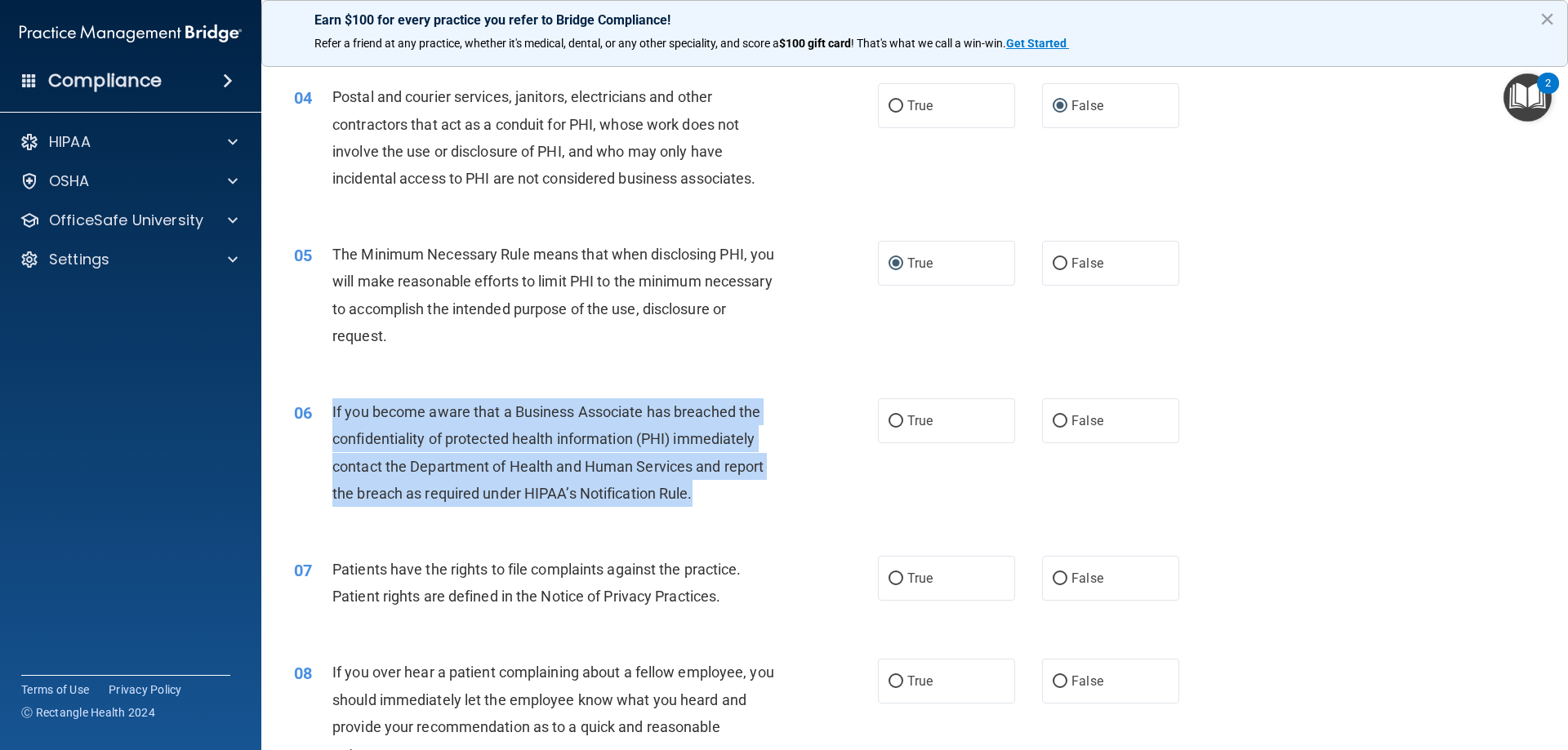
scroll to position [408, 0]
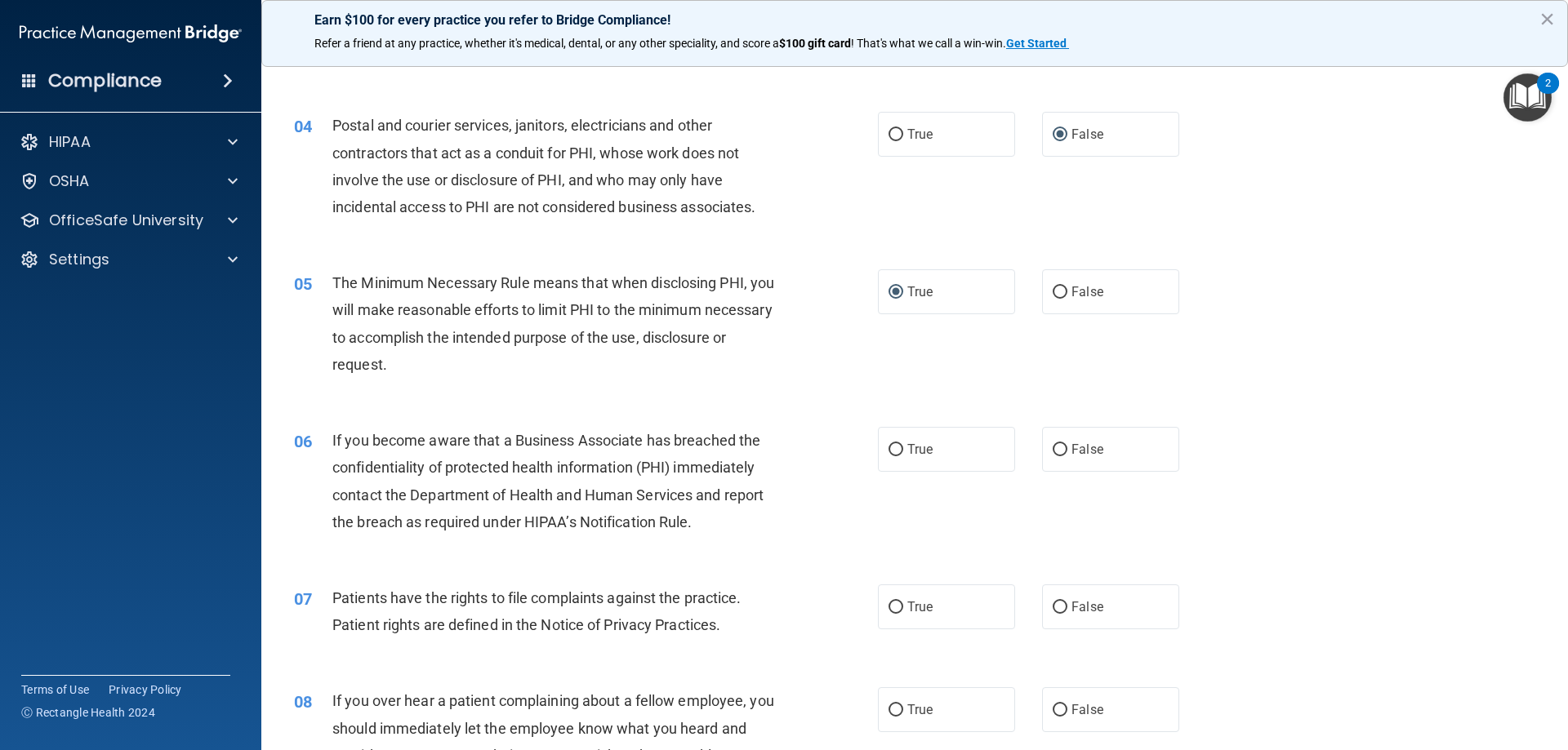
click at [499, 578] on div "07 Patients have the rights to file complaints against the practice. Patient ri…" at bounding box center [914, 615] width 1266 height 103
click at [687, 540] on div "06 If you become aware that a Business Associate has breached the confidentiali…" at bounding box center [585, 485] width 633 height 117
drag, startPoint x: 924, startPoint y: 443, endPoint x: 884, endPoint y: 476, distance: 51.9
click at [924, 444] on span "True" at bounding box center [920, 449] width 25 height 16
click at [903, 444] on input "True" at bounding box center [896, 450] width 15 height 12
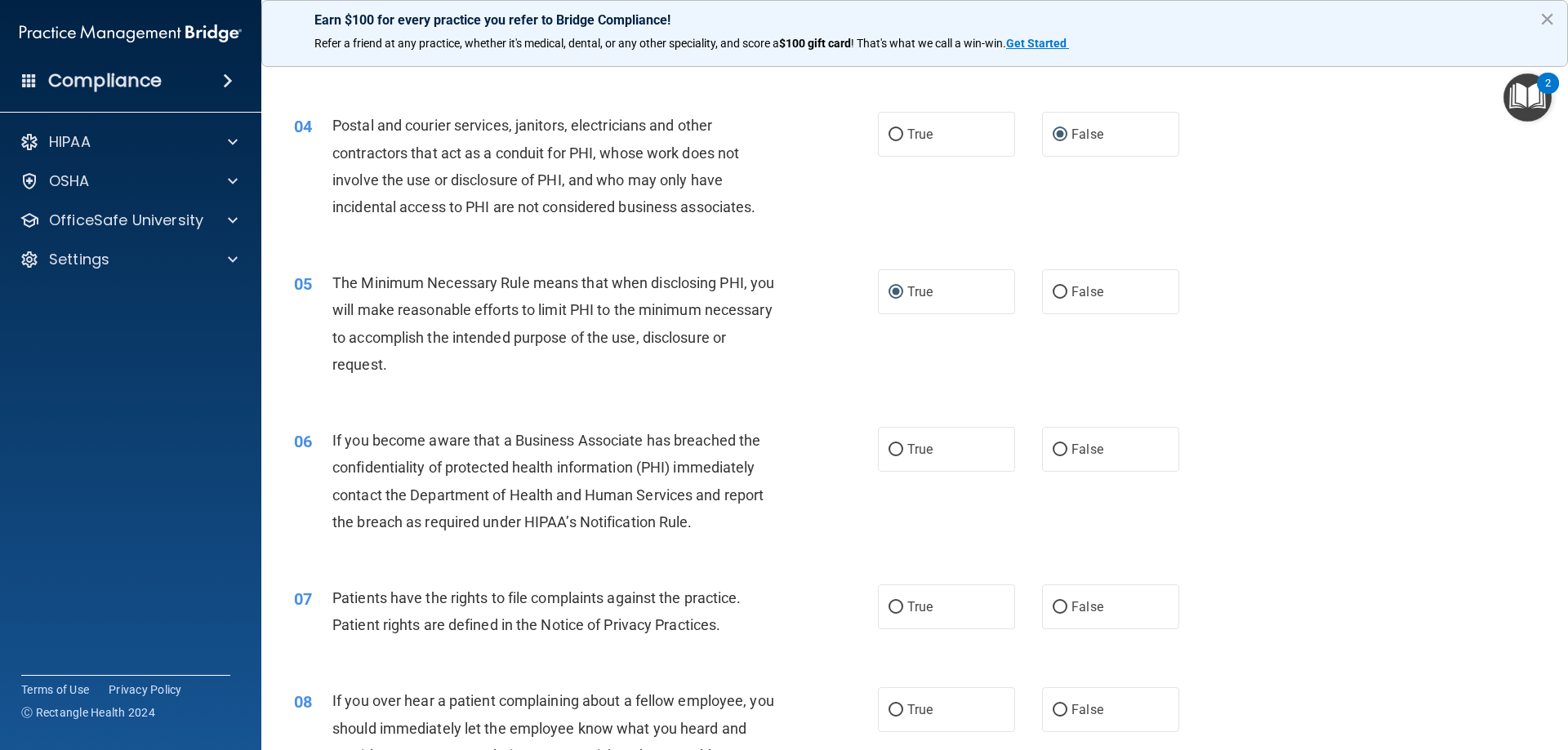
radio input "true"
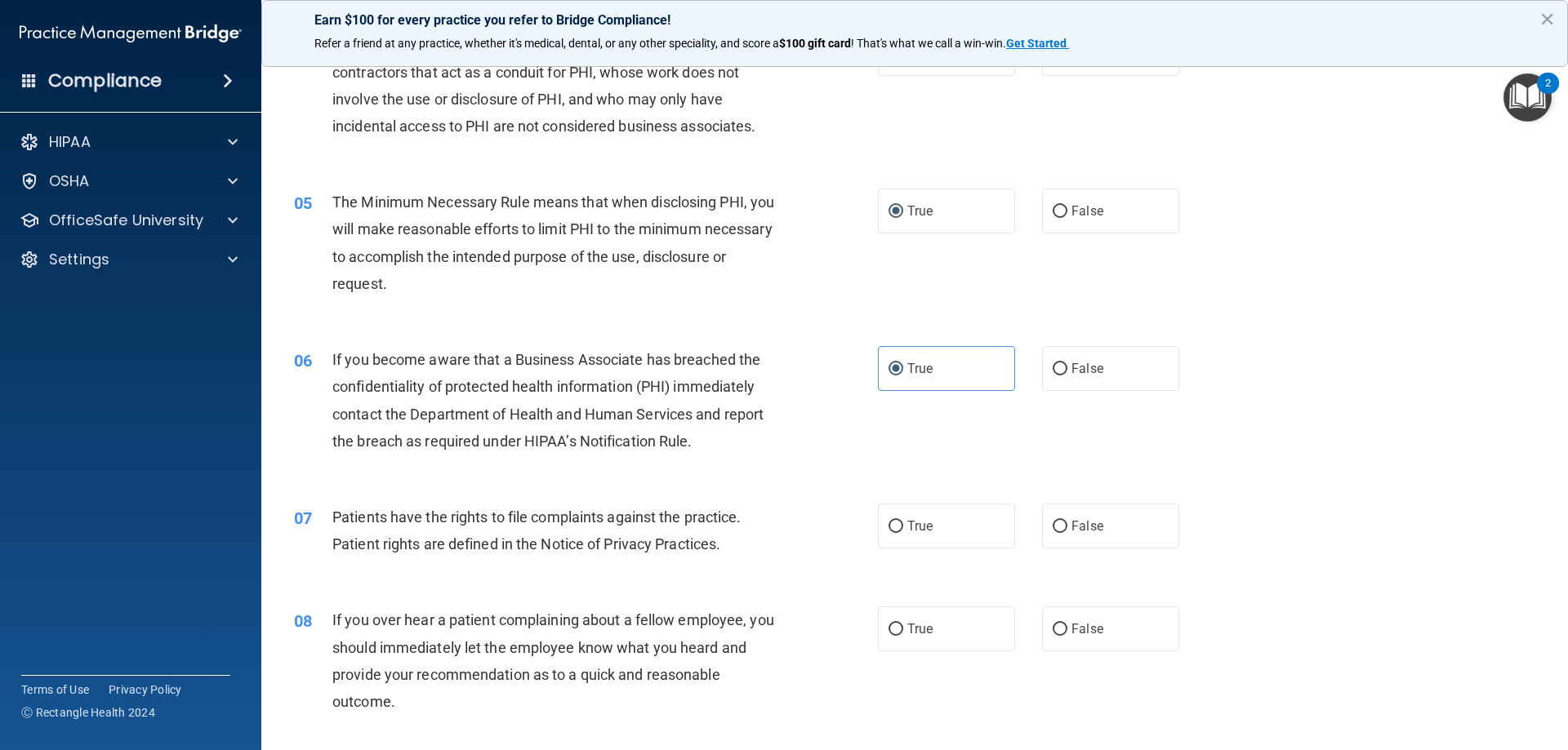
scroll to position [653, 0]
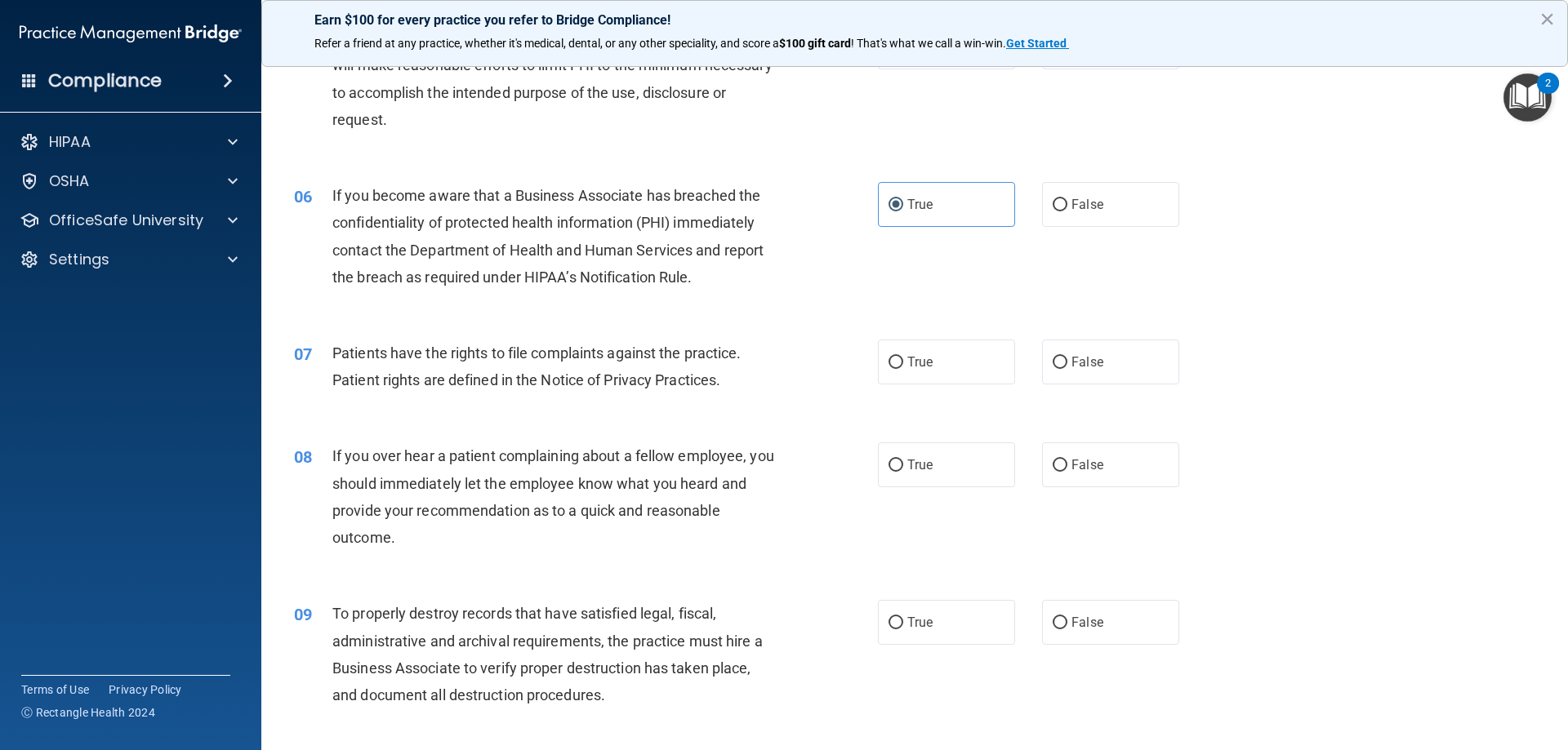
click at [502, 473] on div "If you over hear a patient complaining about a fellow employee, you should imme…" at bounding box center [561, 496] width 457 height 109
click at [755, 384] on div "Patients have the rights to file complaints against the practice. Patient right…" at bounding box center [561, 366] width 457 height 54
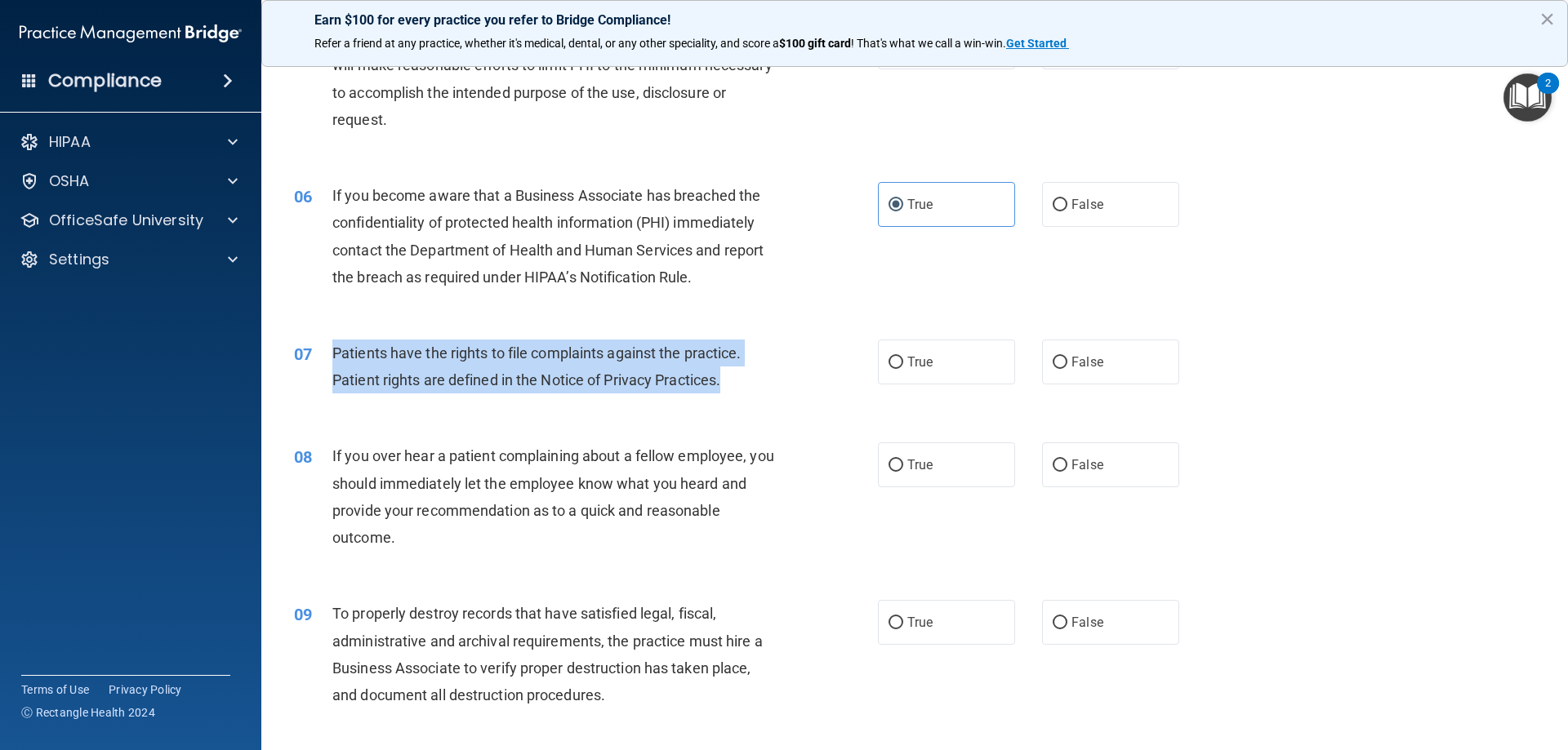
drag, startPoint x: 333, startPoint y: 353, endPoint x: 772, endPoint y: 379, distance: 439.8
click at [772, 379] on div "Patients have the rights to file complaints against the practice. Patient right…" at bounding box center [561, 366] width 457 height 54
copy span "Patients have the rights to file complaints against the practice. Patient right…"
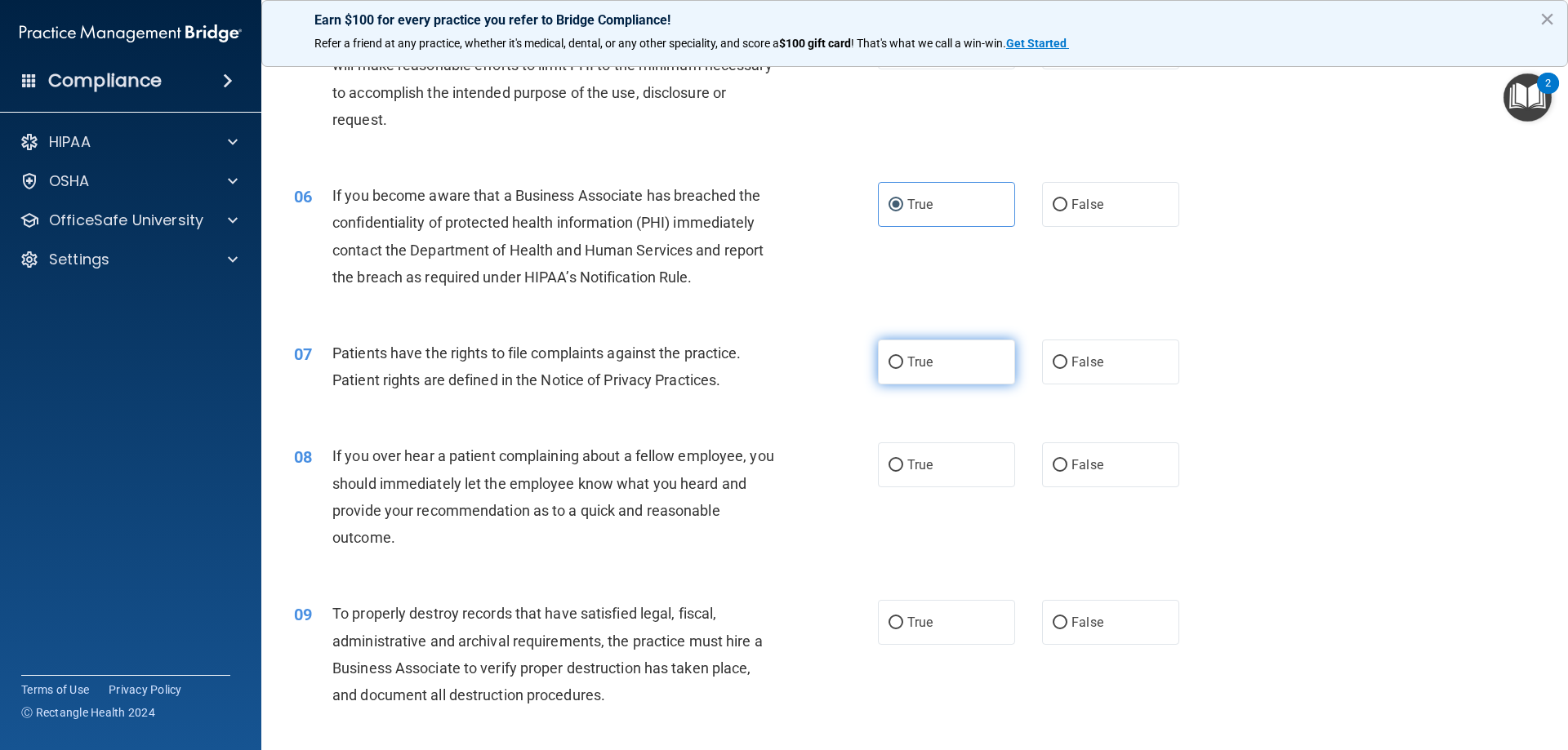
click at [952, 362] on label "True" at bounding box center [947, 362] width 137 height 45
click at [903, 362] on input "True" at bounding box center [896, 362] width 15 height 12
radio input "true"
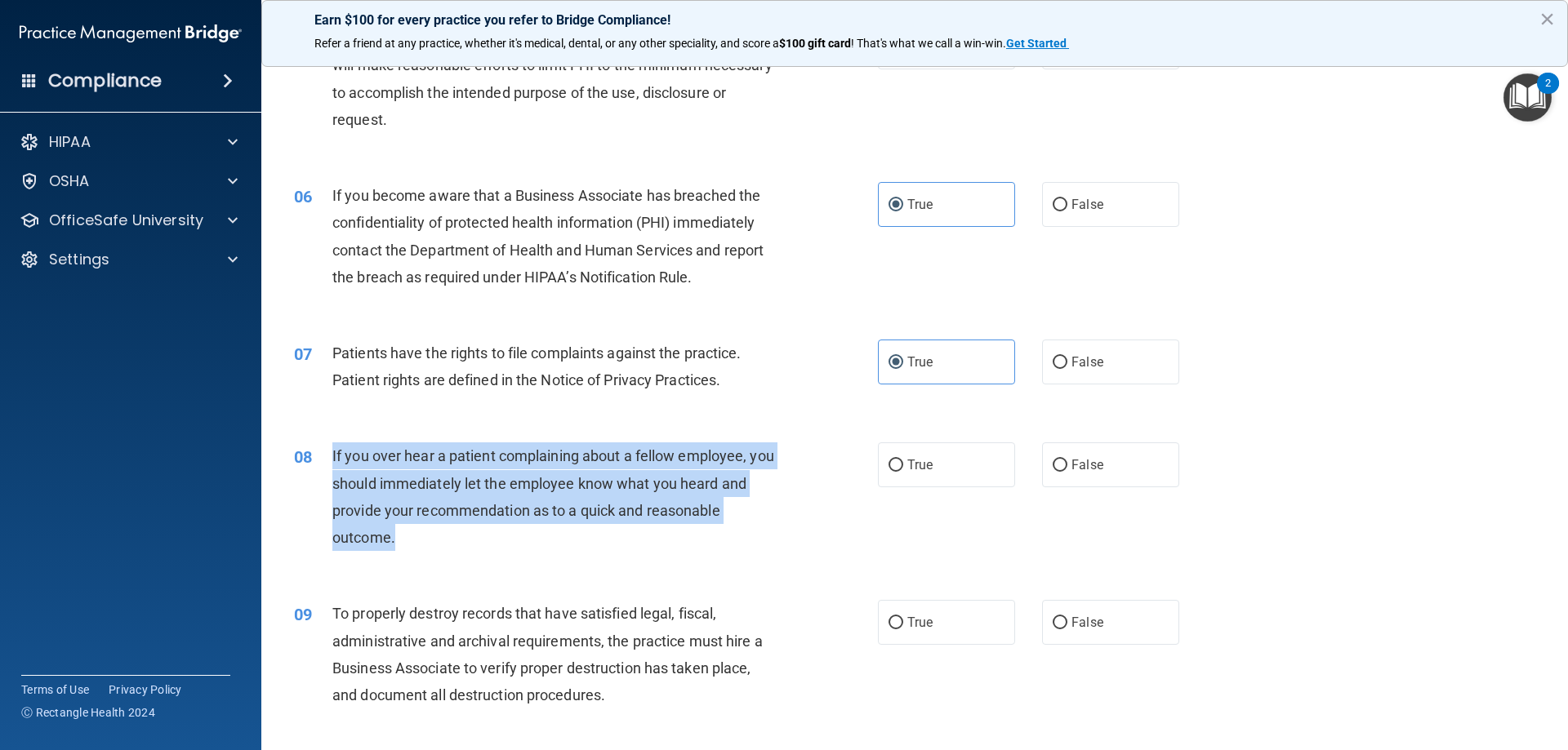
drag, startPoint x: 435, startPoint y: 552, endPoint x: 337, endPoint y: 463, distance: 132.4
click at [322, 459] on div "08 If you over hear a patient complaining about a fellow employee, you should i…" at bounding box center [585, 501] width 633 height 117
copy div "If you over hear a patient complaining about a fellow employee, you should imme…"
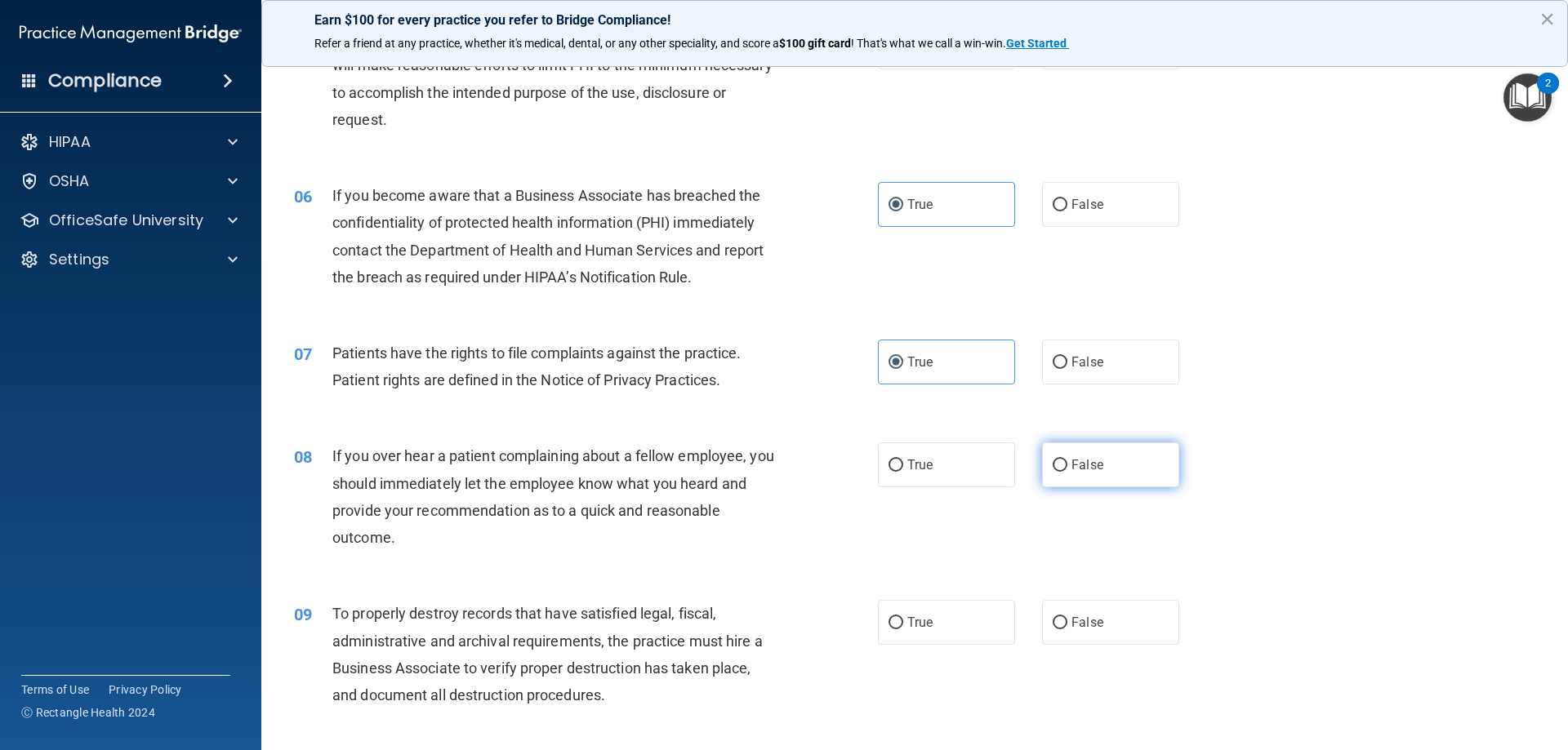
click at [1091, 456] on label "False" at bounding box center [1111, 465] width 137 height 45
click at [1067, 460] on input "False" at bounding box center [1060, 465] width 15 height 12
radio input "true"
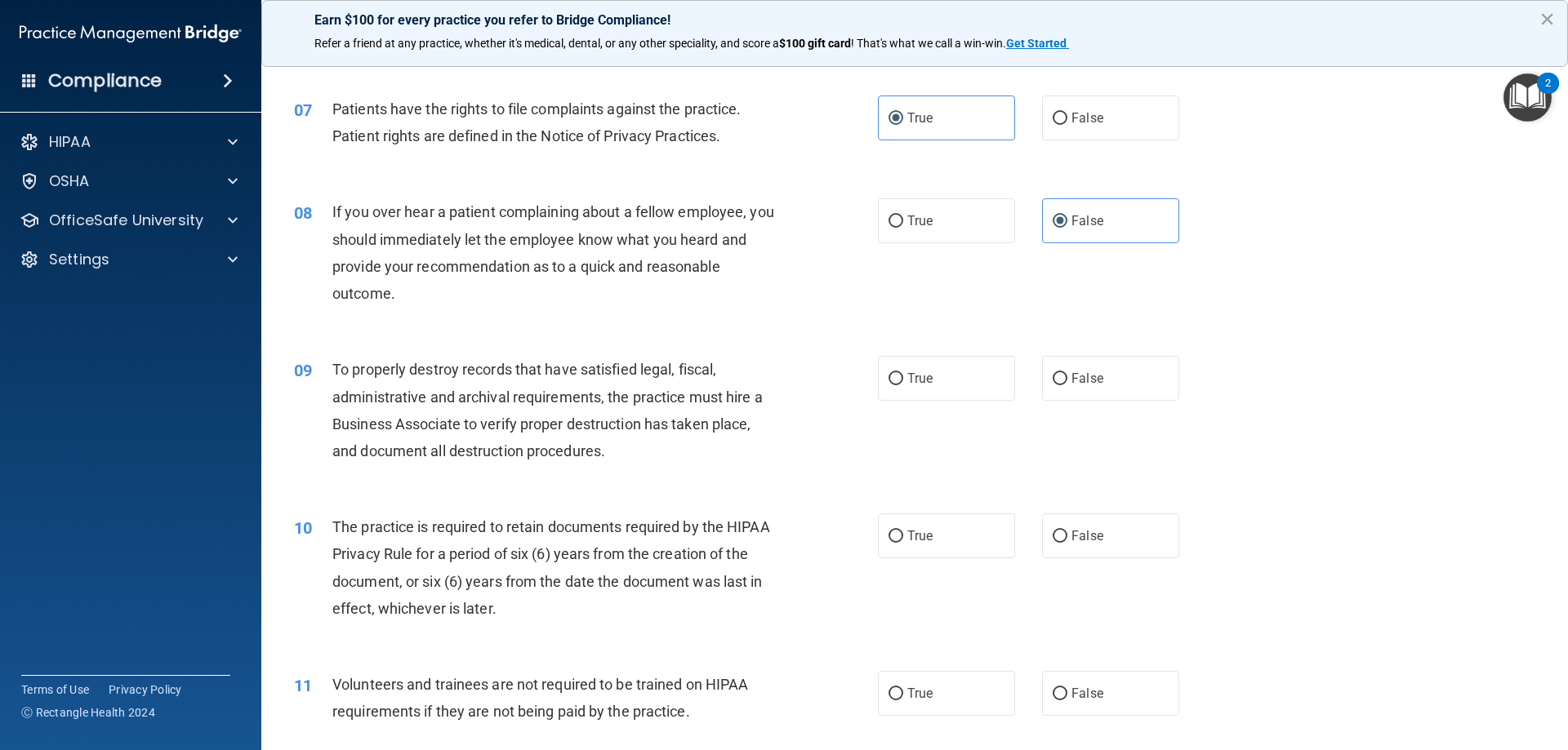
scroll to position [898, 0]
click at [736, 451] on div "To properly destroy records that have satisfied legal, fiscal, administrative a…" at bounding box center [561, 409] width 457 height 109
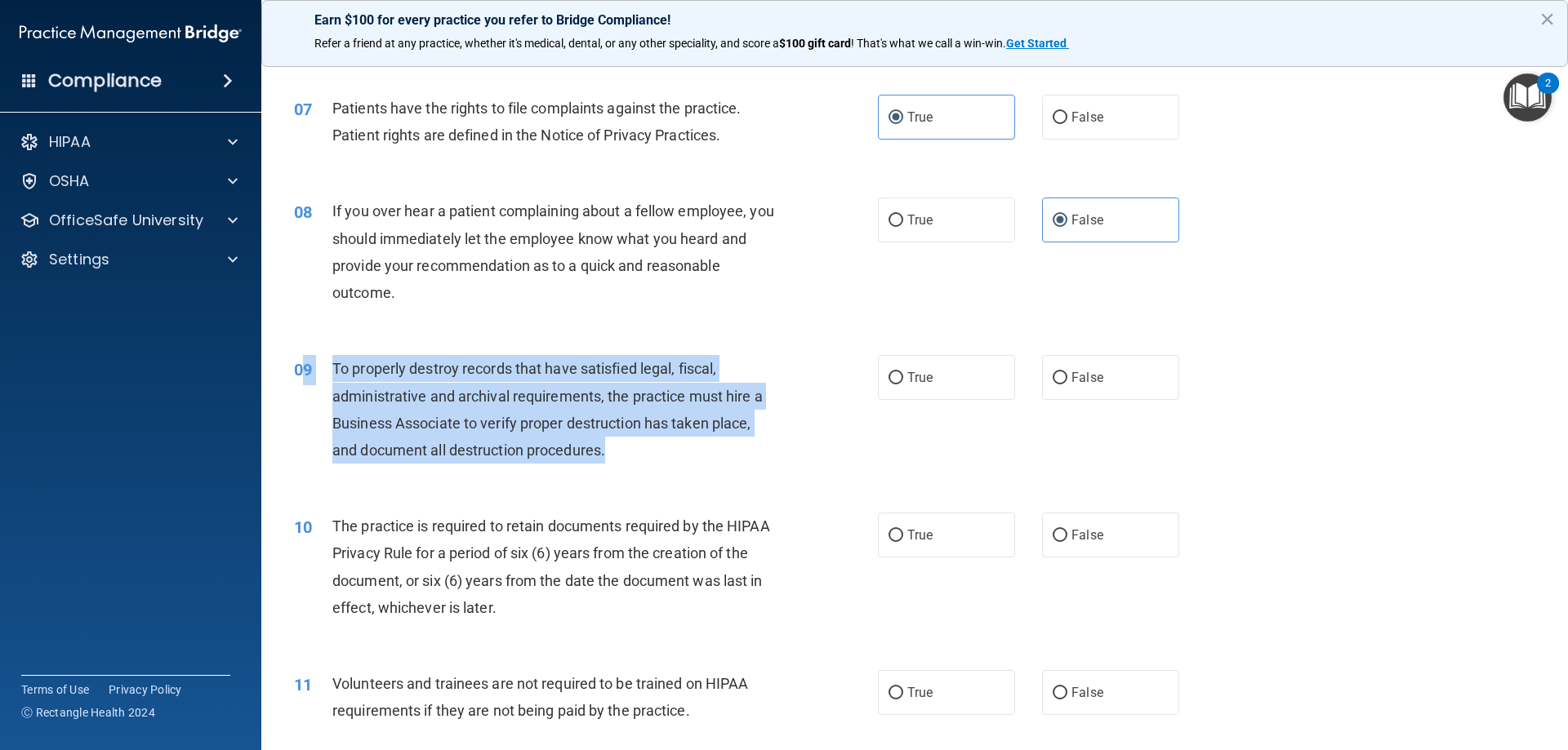
drag, startPoint x: 611, startPoint y: 441, endPoint x: 304, endPoint y: 377, distance: 313.6
click at [304, 377] on div "09 To properly destroy records that have satisfied legal, fiscal, administrativ…" at bounding box center [585, 413] width 633 height 117
click at [481, 429] on span "To properly destroy records that have satisfied legal, fiscal, administrative a…" at bounding box center [547, 409] width 430 height 99
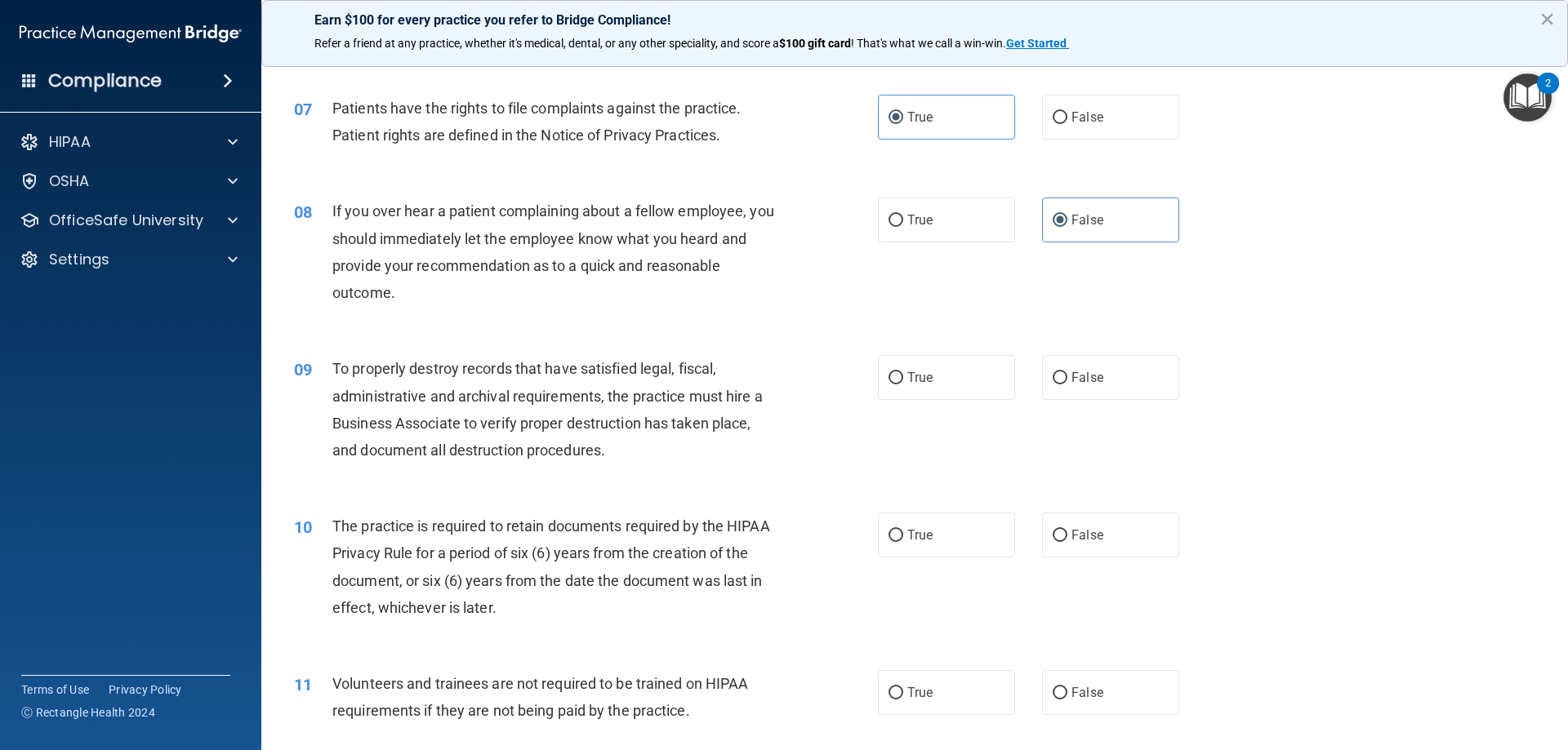
click at [298, 348] on div "09 To properly destroy records that have satisfied legal, fiscal, administrativ…" at bounding box center [914, 413] width 1266 height 158
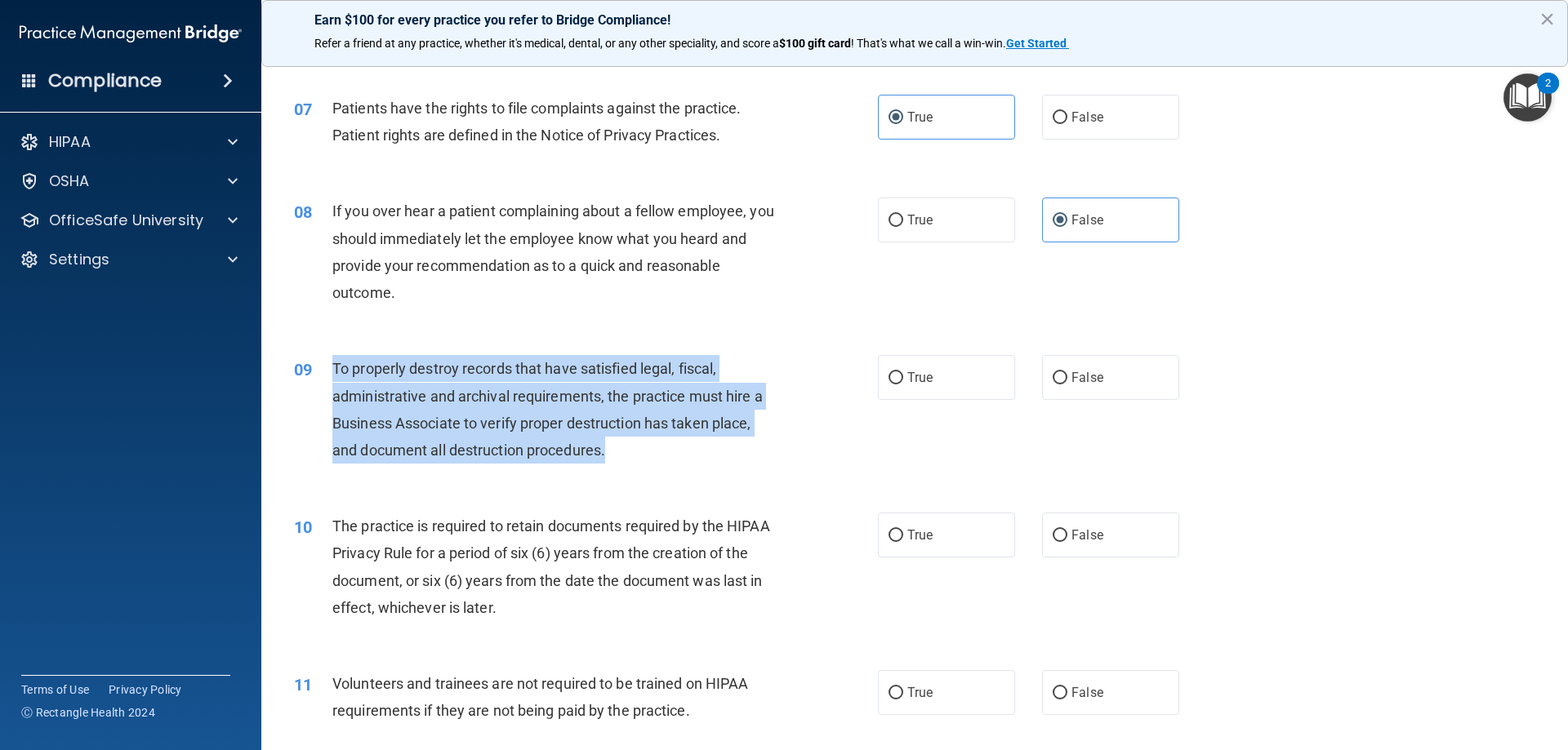
drag, startPoint x: 334, startPoint y: 360, endPoint x: 618, endPoint y: 455, distance: 299.5
click at [618, 455] on div "To properly destroy records that have satisfied legal, fiscal, administrative a…" at bounding box center [561, 409] width 457 height 109
copy span "To properly destroy records that have satisfied legal, fiscal, administrative a…"
click at [1057, 377] on input "False" at bounding box center [1060, 378] width 15 height 12
radio input "true"
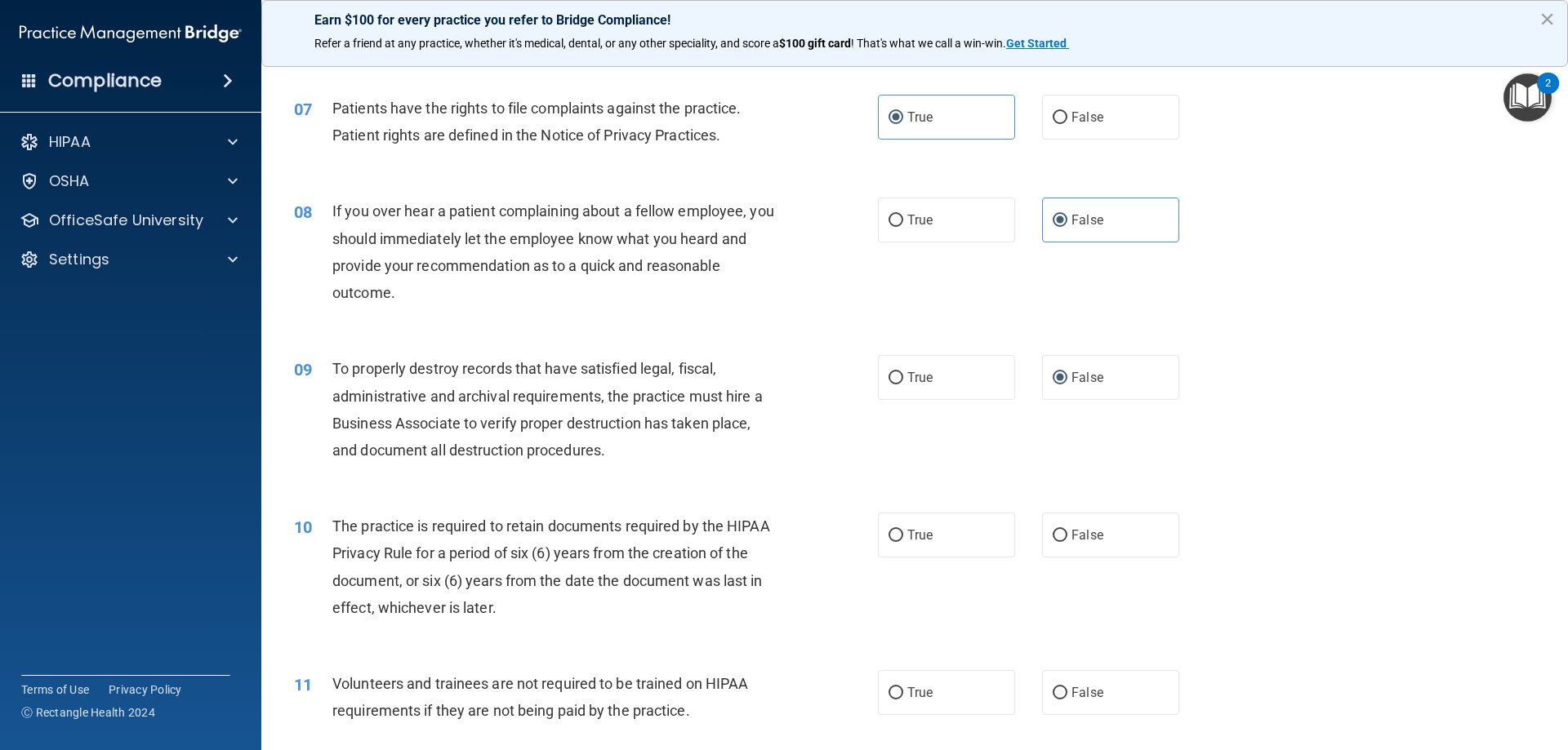
click at [736, 554] on span "The practice is required to retain documents required by the HIPAA Privacy Rule…" at bounding box center [551, 567] width 438 height 99
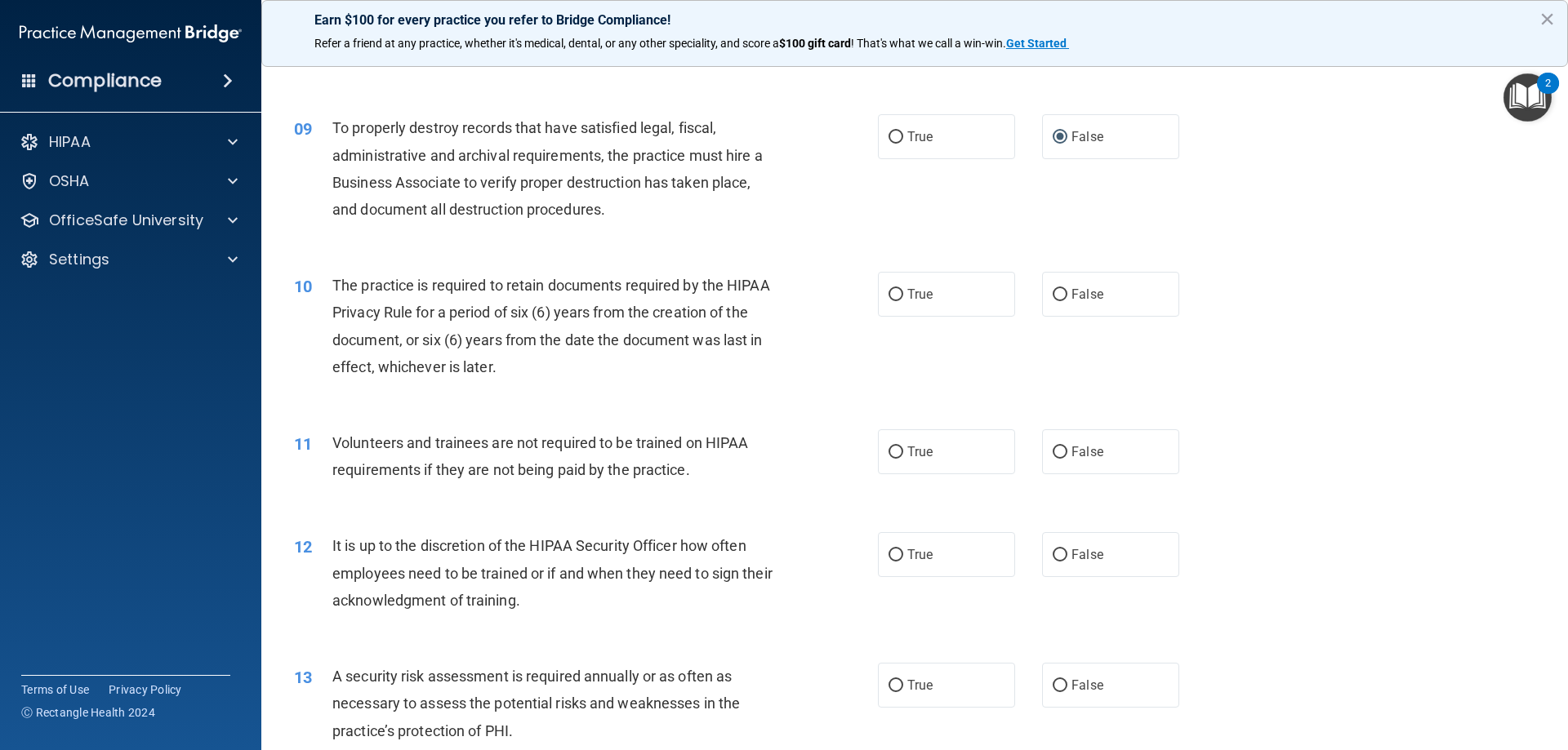
scroll to position [1143, 0]
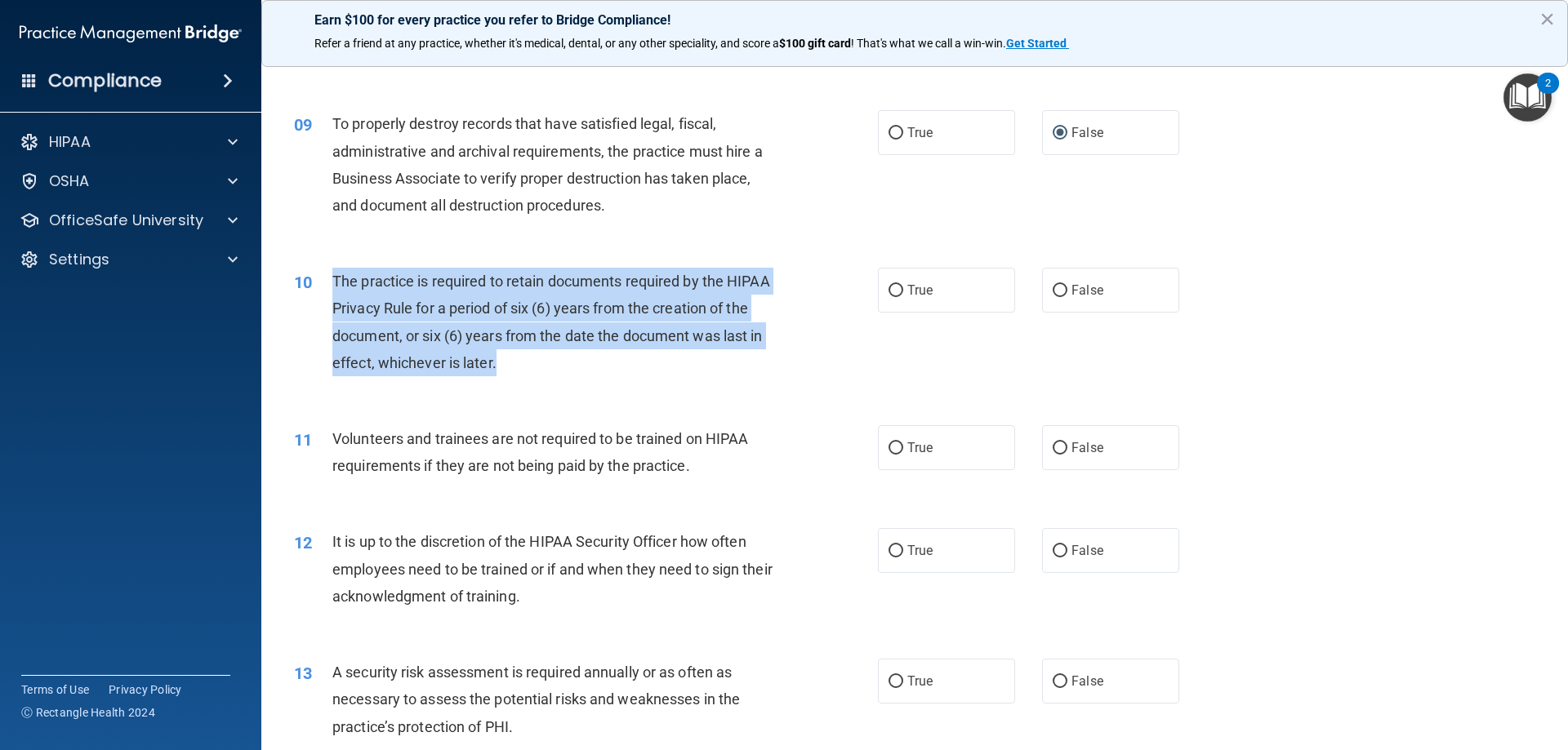
drag, startPoint x: 526, startPoint y: 353, endPoint x: 332, endPoint y: 272, distance: 210.2
click at [332, 272] on div "The practice is required to retain documents required by the HIPAA Privacy Rule…" at bounding box center [561, 321] width 457 height 109
copy span "The practice is required to retain documents required by the HIPAA Privacy Rule…"
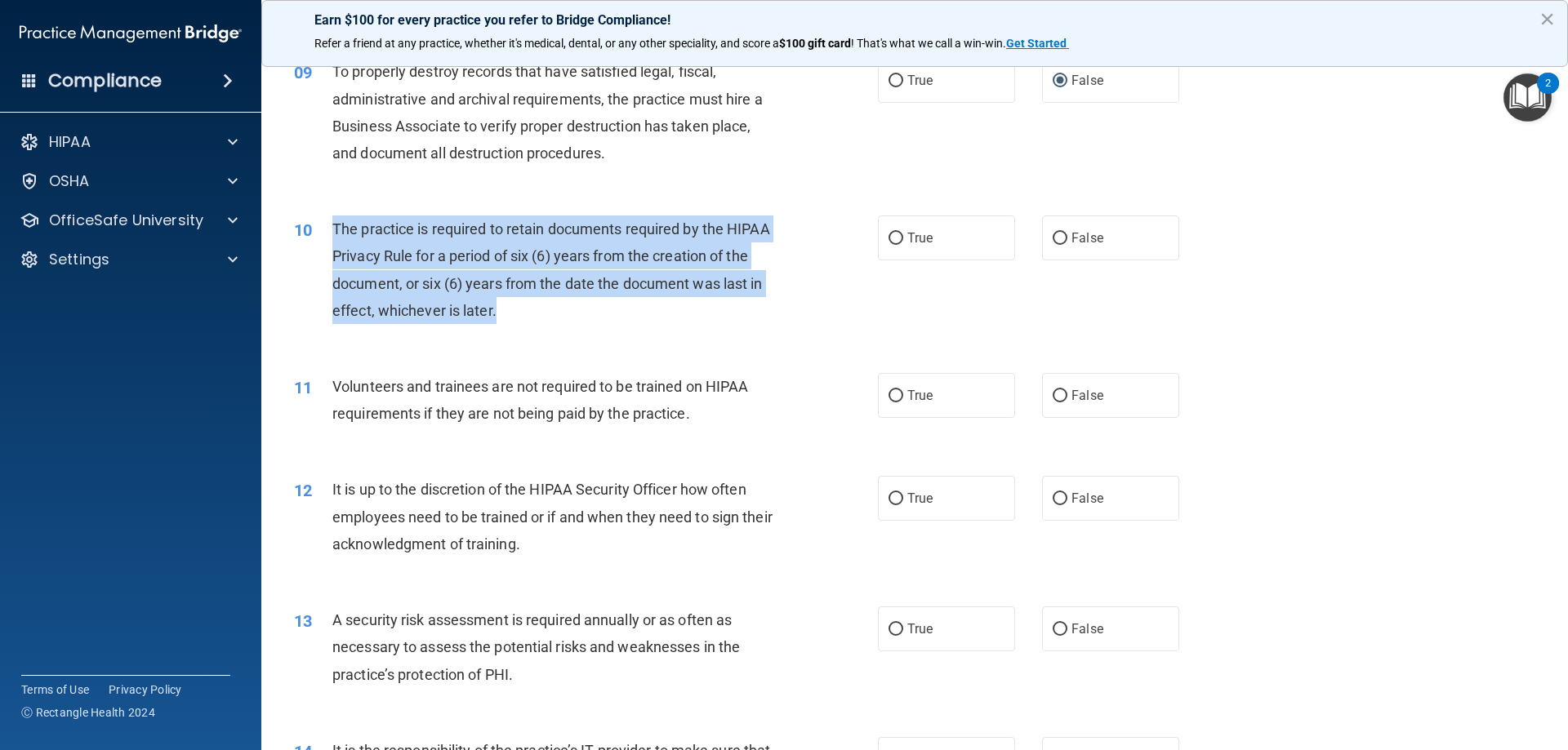
scroll to position [1224, 0]
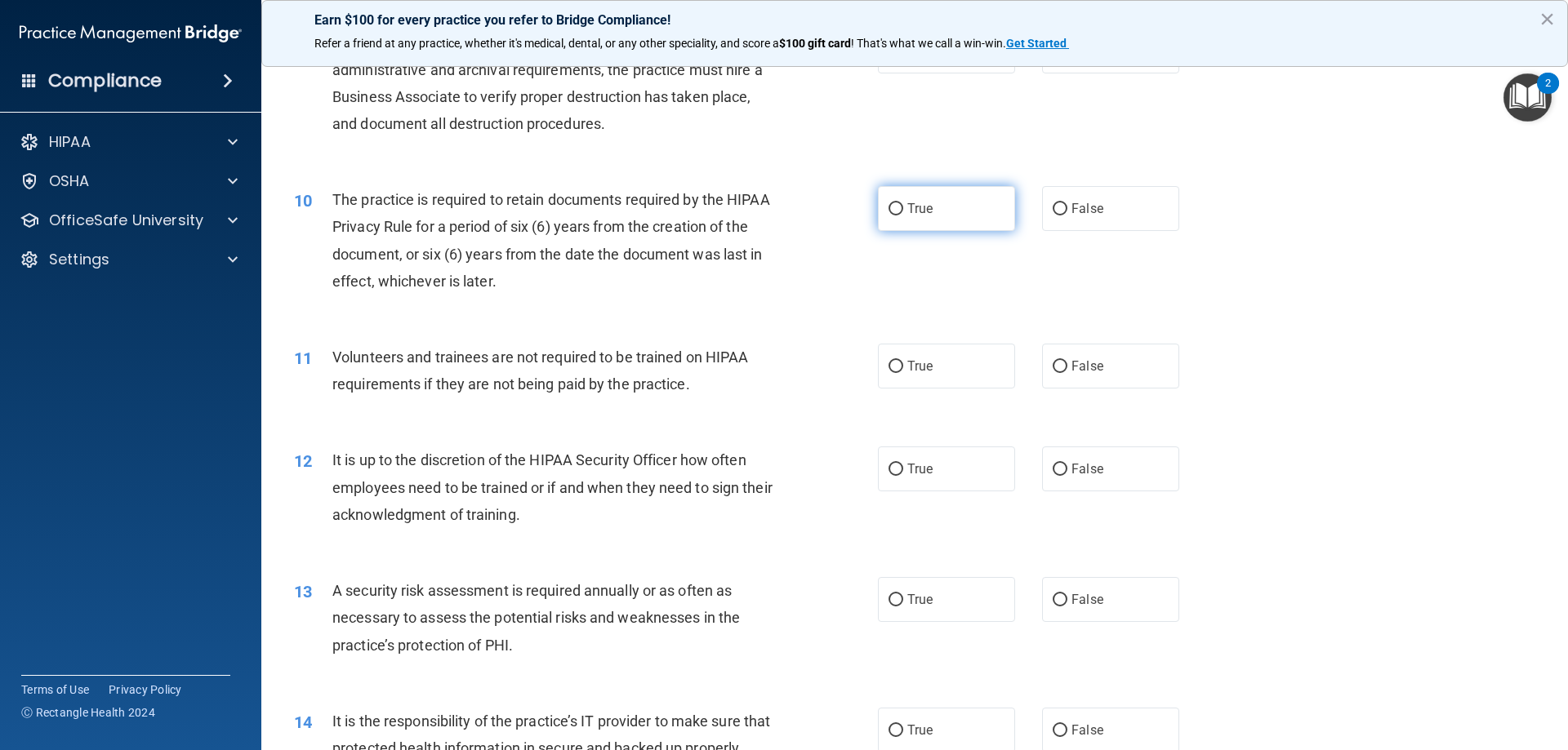
click at [899, 208] on label "True" at bounding box center [947, 208] width 137 height 45
click at [899, 208] on input "True" at bounding box center [896, 209] width 15 height 12
radio input "true"
drag, startPoint x: 676, startPoint y: 422, endPoint x: 630, endPoint y: 408, distance: 48.1
click at [672, 422] on div "11 Volunteers and trainees are not required to be trained on HIPAA requirements…" at bounding box center [914, 375] width 1266 height 103
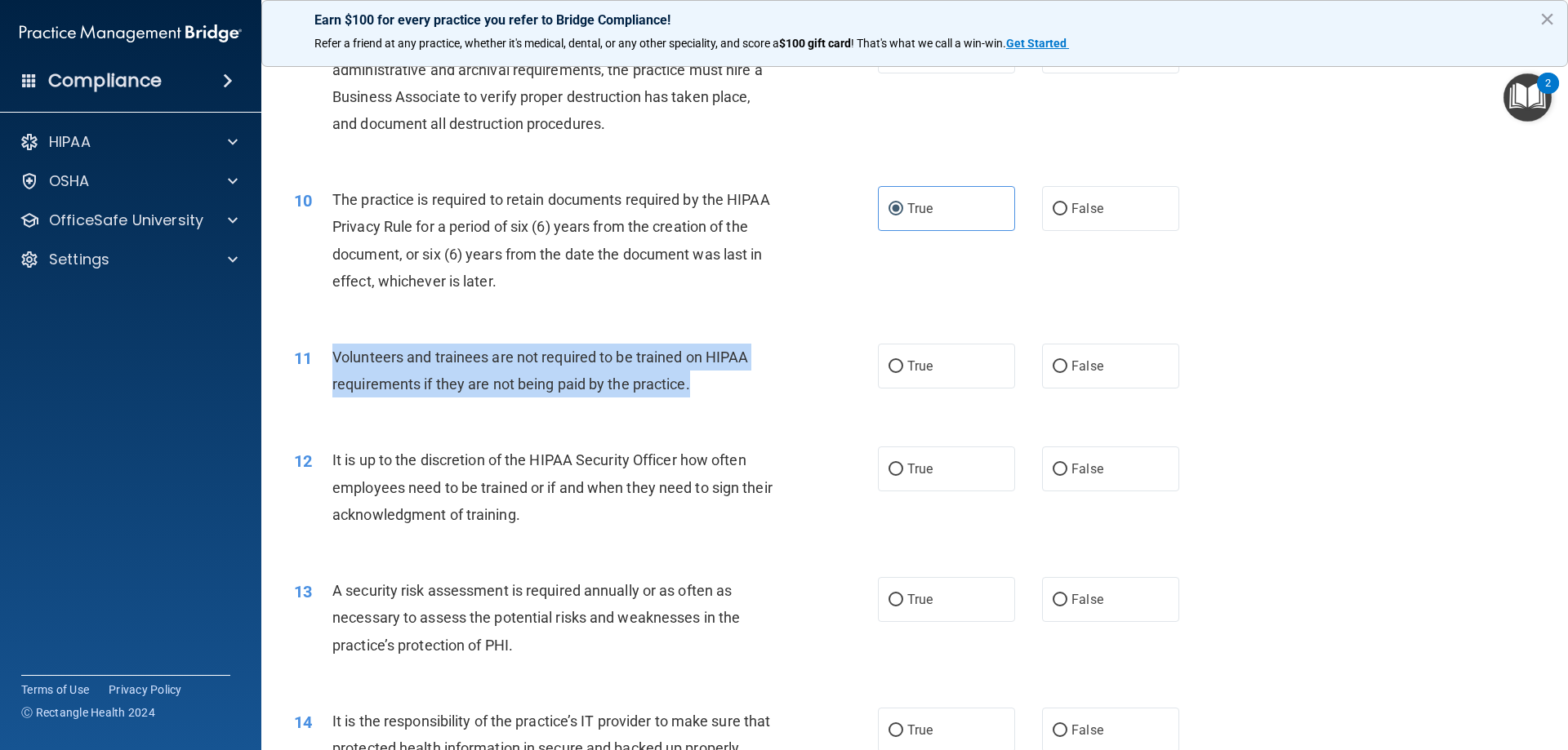
drag, startPoint x: 732, startPoint y: 390, endPoint x: 320, endPoint y: 366, distance: 412.7
click at [320, 366] on div "11 Volunteers and trainees are not required to be trained on HIPAA requirements…" at bounding box center [585, 375] width 633 height 62
copy div "Volunteers and trainees are not required to be trained on HIPAA requirements if…"
click at [1058, 362] on input "False" at bounding box center [1060, 366] width 15 height 12
radio input "true"
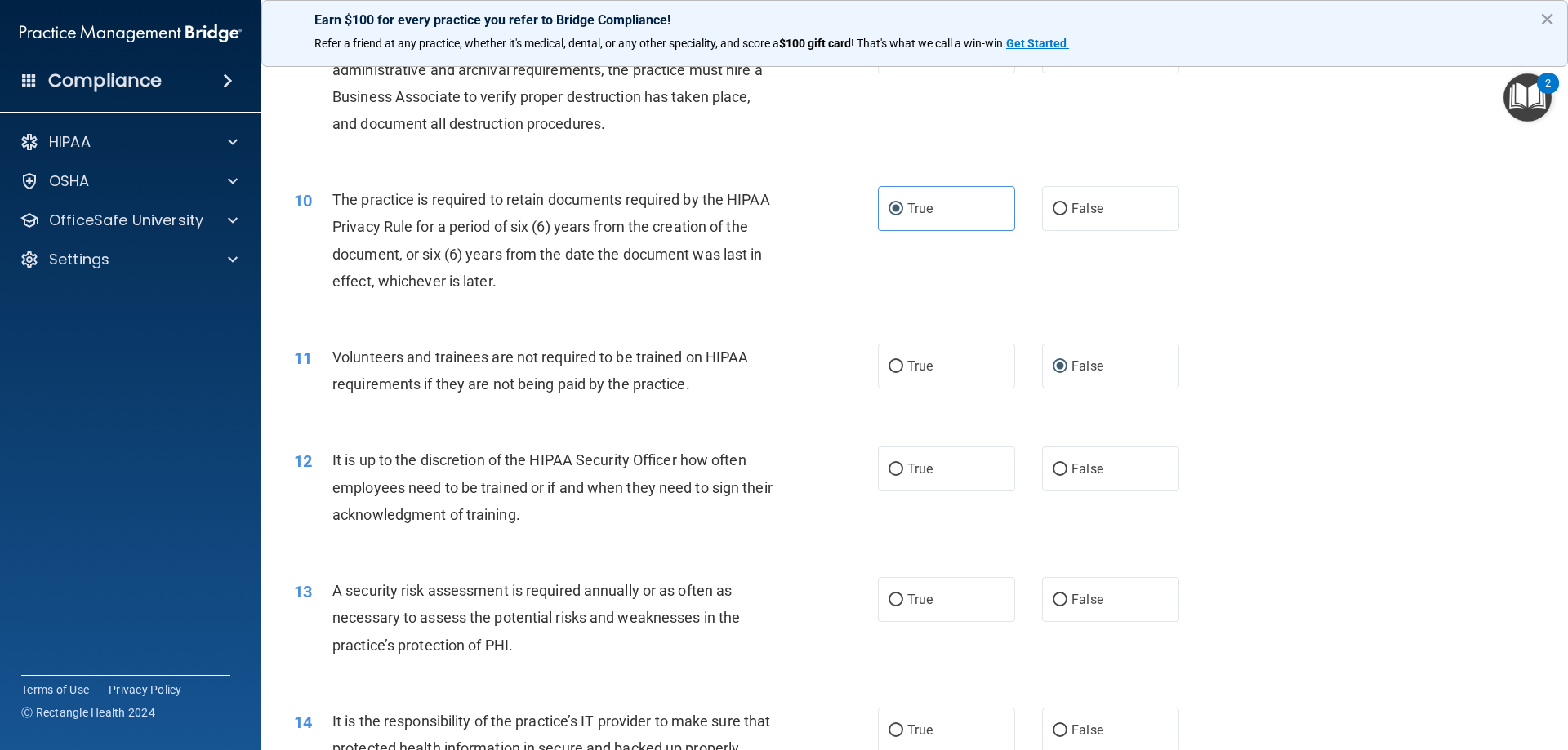
click at [739, 559] on div "13 A security risk assessment is required annually or as often as necessary to …" at bounding box center [914, 622] width 1266 height 131
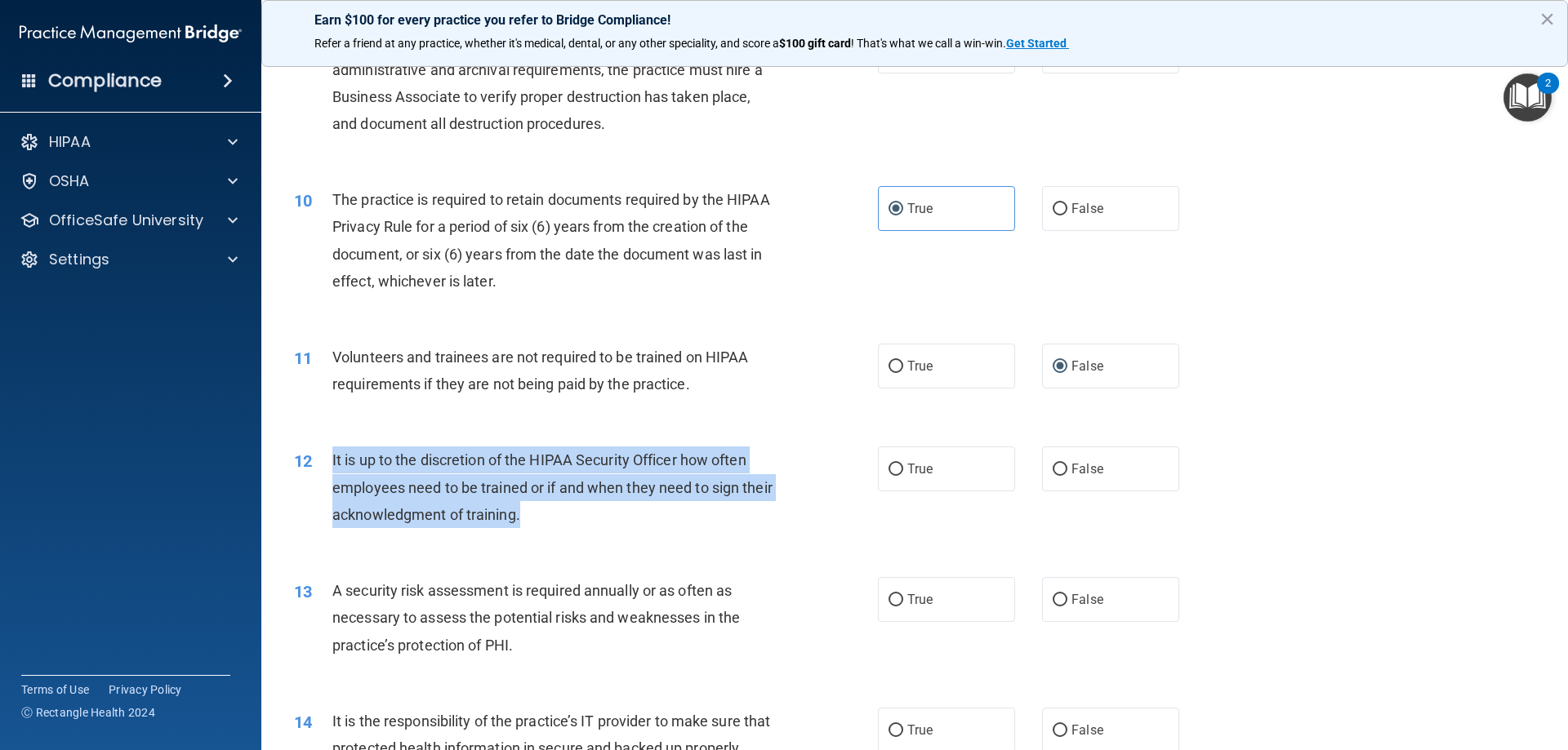
drag, startPoint x: 570, startPoint y: 520, endPoint x: 324, endPoint y: 460, distance: 253.2
click at [324, 460] on div "12 It is up to the discretion of the HIPAA Security Officer how often employees…" at bounding box center [585, 492] width 633 height 90
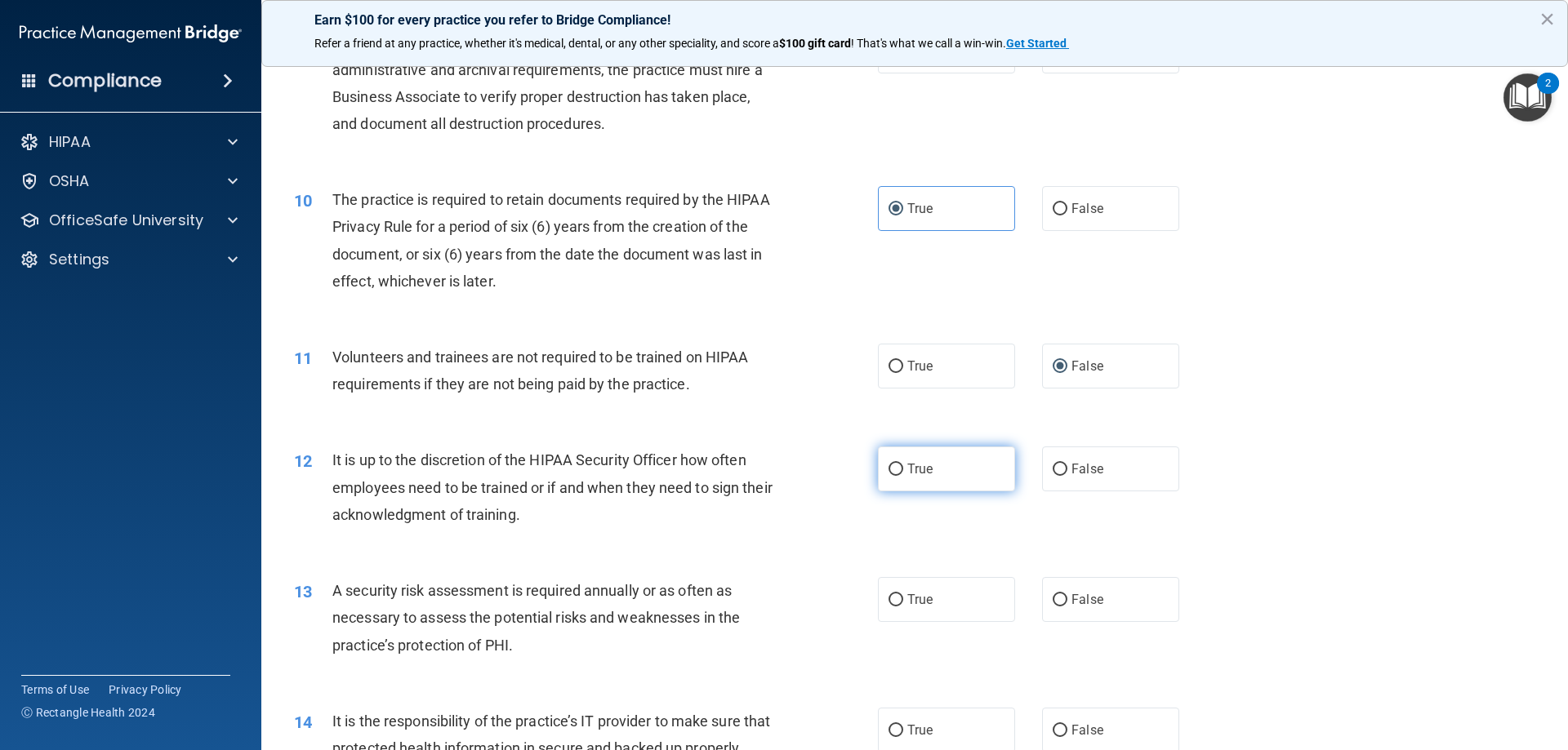
click at [917, 476] on span "True" at bounding box center [920, 469] width 25 height 16
click at [903, 476] on input "True" at bounding box center [896, 469] width 15 height 12
radio input "true"
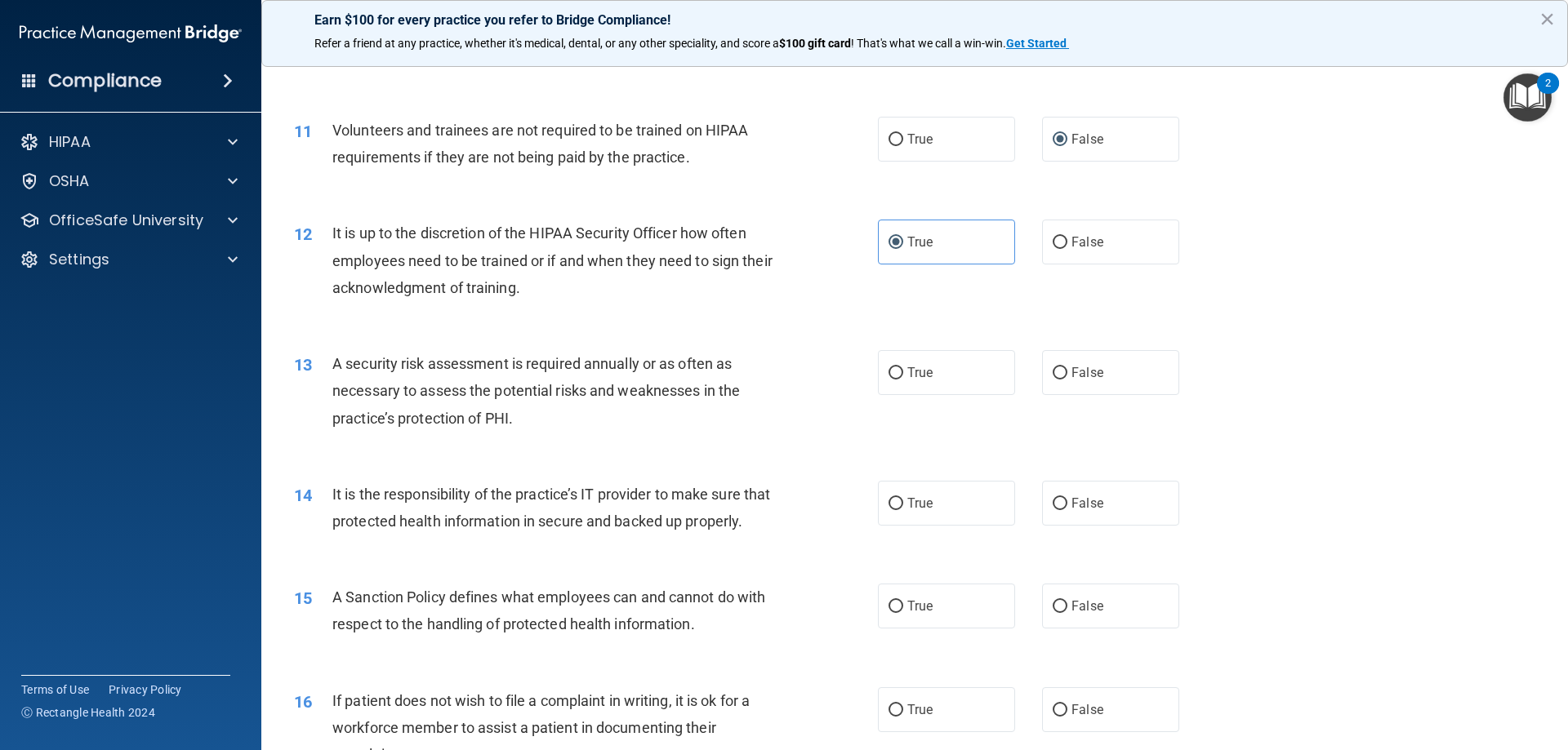
scroll to position [1469, 0]
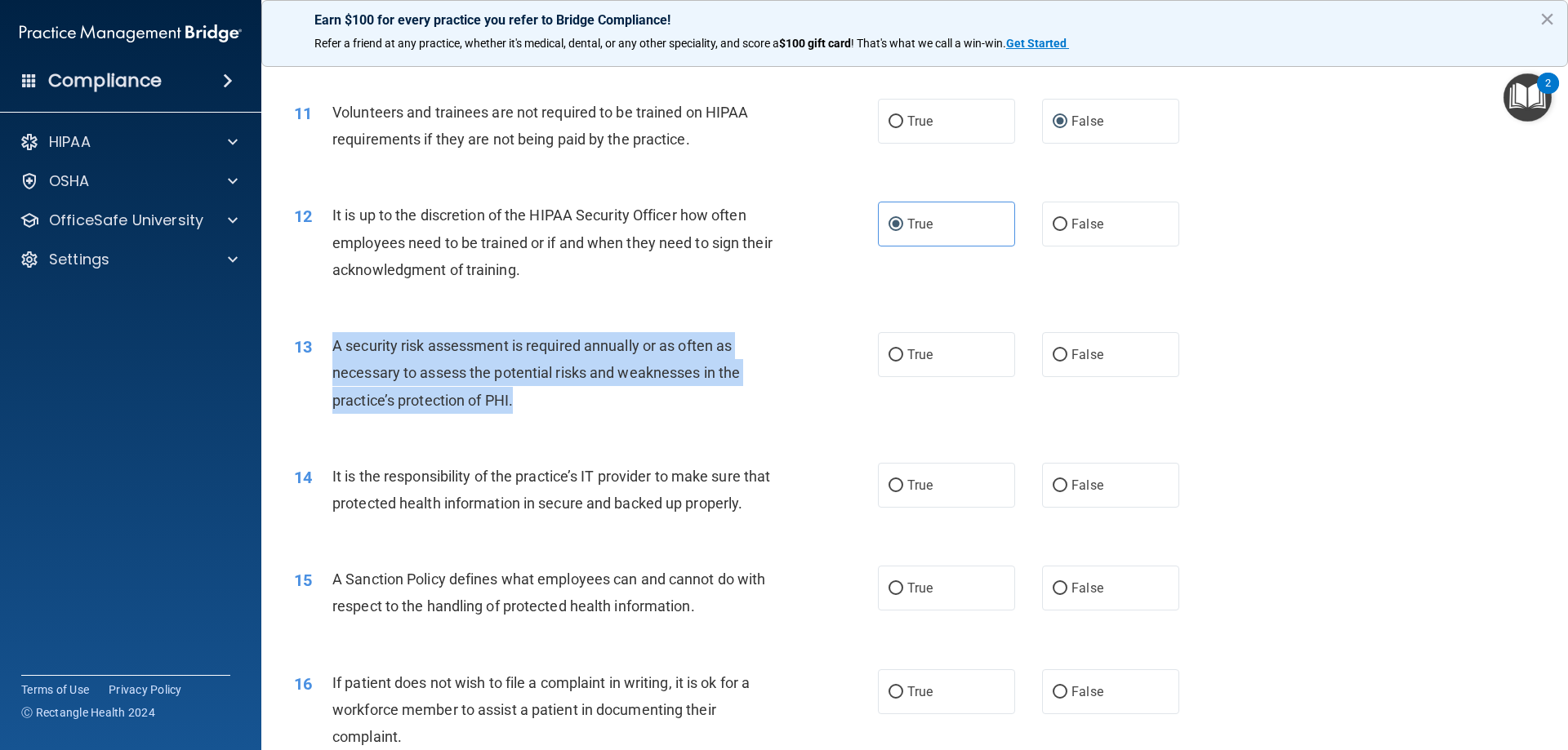
drag, startPoint x: 513, startPoint y: 392, endPoint x: 316, endPoint y: 339, distance: 204.0
click at [316, 339] on div "13 A security risk assessment is required annually or as often as necessary to …" at bounding box center [585, 377] width 633 height 90
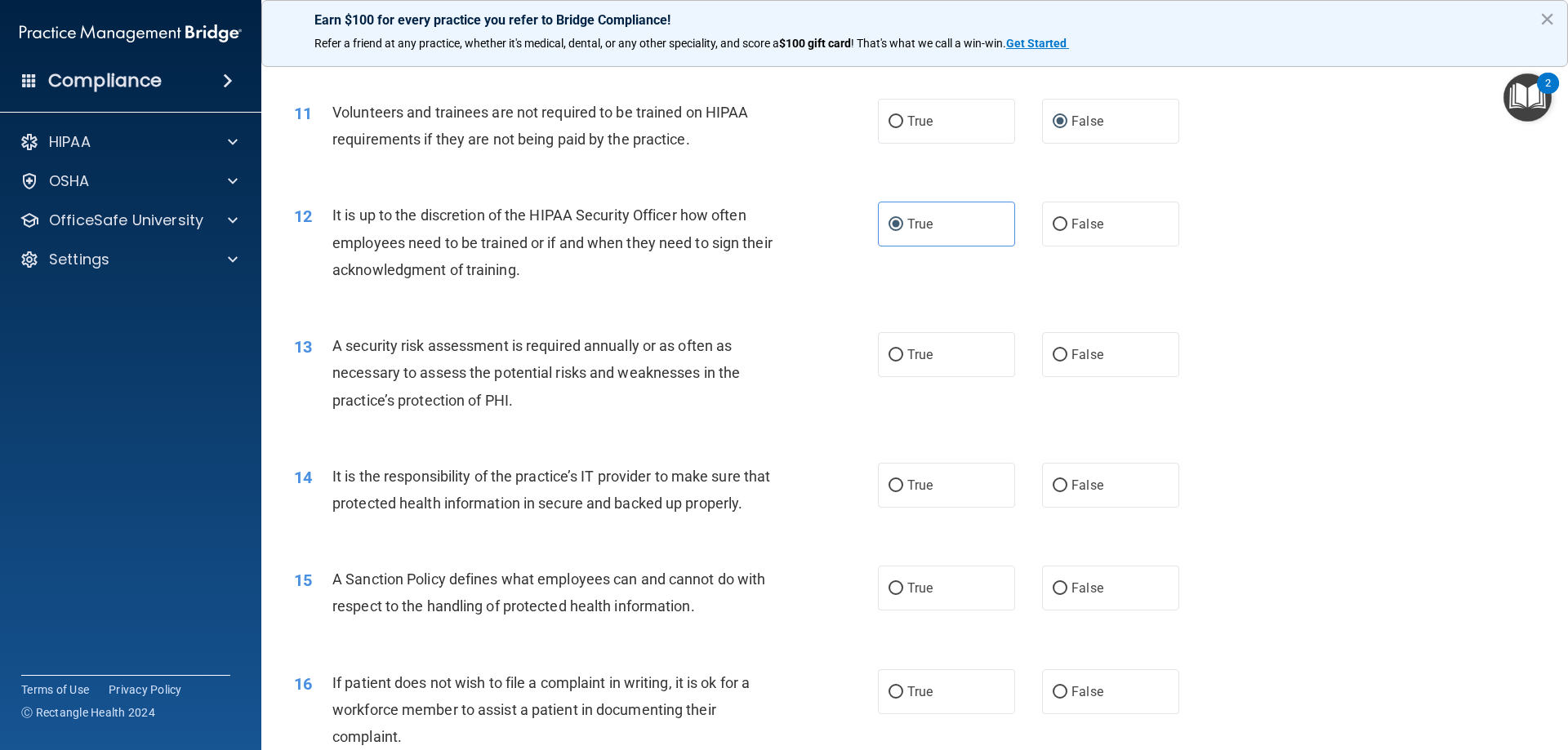
click at [633, 425] on div "13 A security risk assessment is required annually or as often as necessary to …" at bounding box center [914, 377] width 1266 height 131
click at [916, 352] on span "True" at bounding box center [920, 354] width 25 height 16
click at [903, 352] on input "True" at bounding box center [896, 355] width 15 height 12
radio input "true"
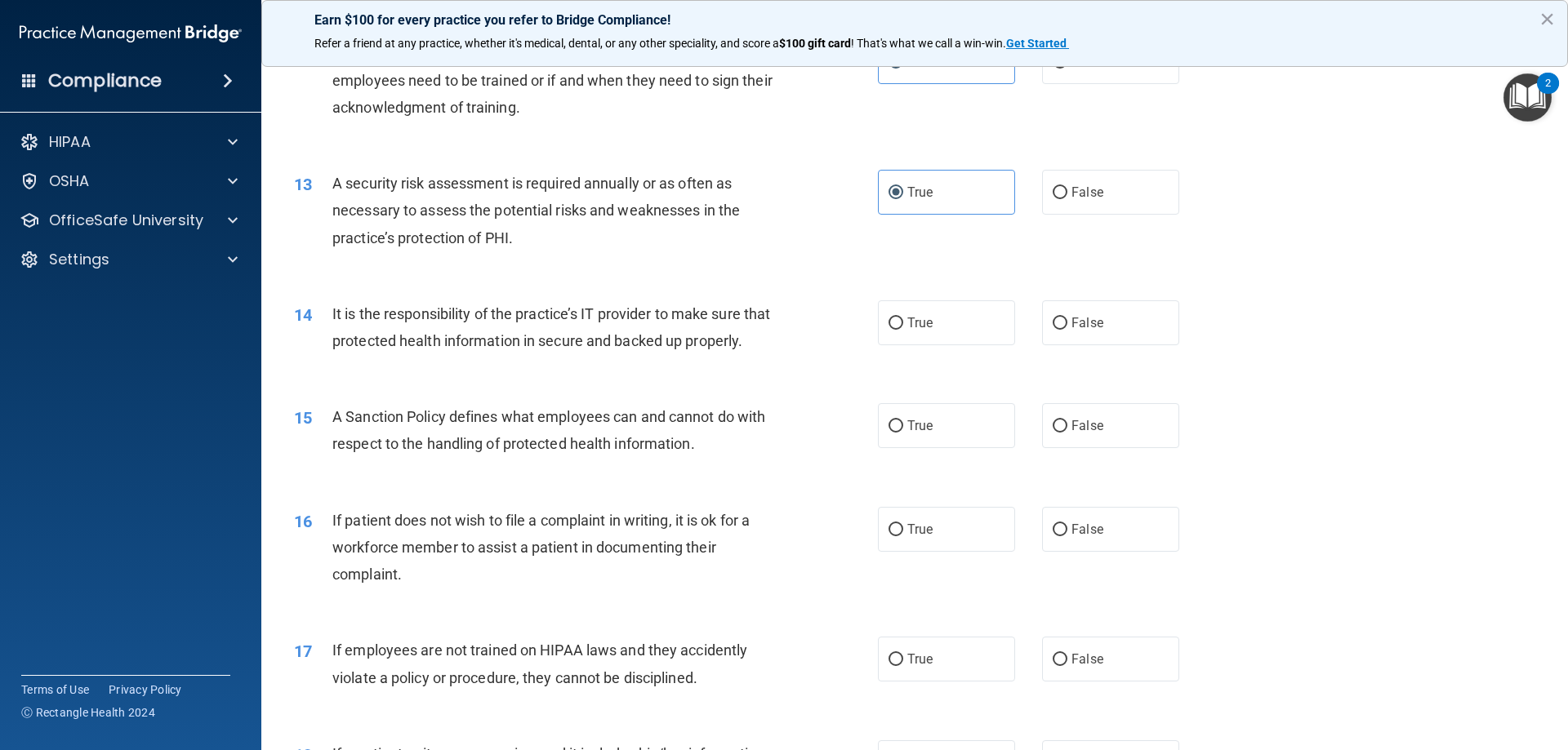
scroll to position [1632, 0]
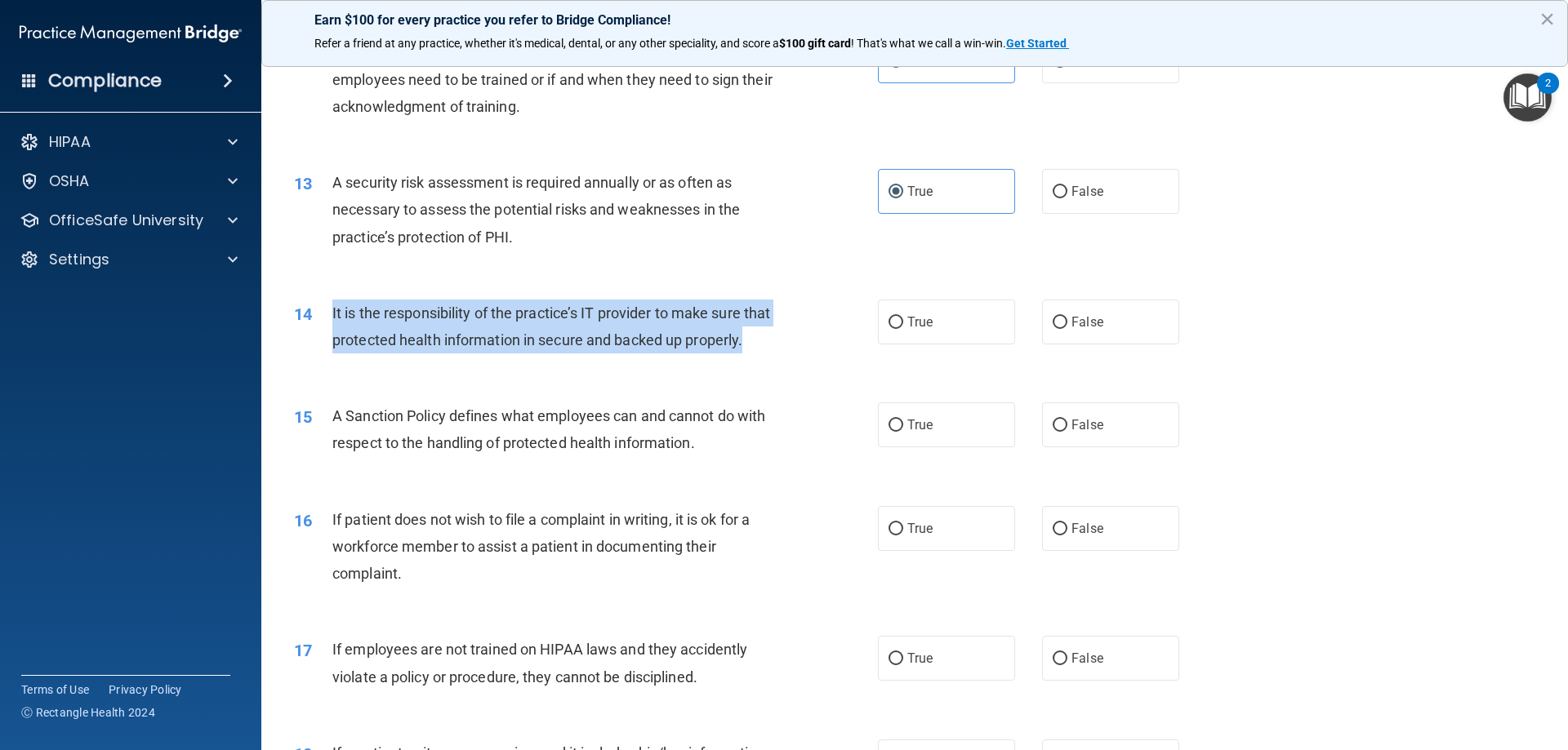
drag, startPoint x: 376, startPoint y: 356, endPoint x: 317, endPoint y: 316, distance: 71.3
click at [317, 316] on div "14 It is the responsibility of the practice’s IT provider to make sure that pro…" at bounding box center [585, 330] width 633 height 62
click at [894, 320] on input "True" at bounding box center [896, 322] width 15 height 12
radio input "true"
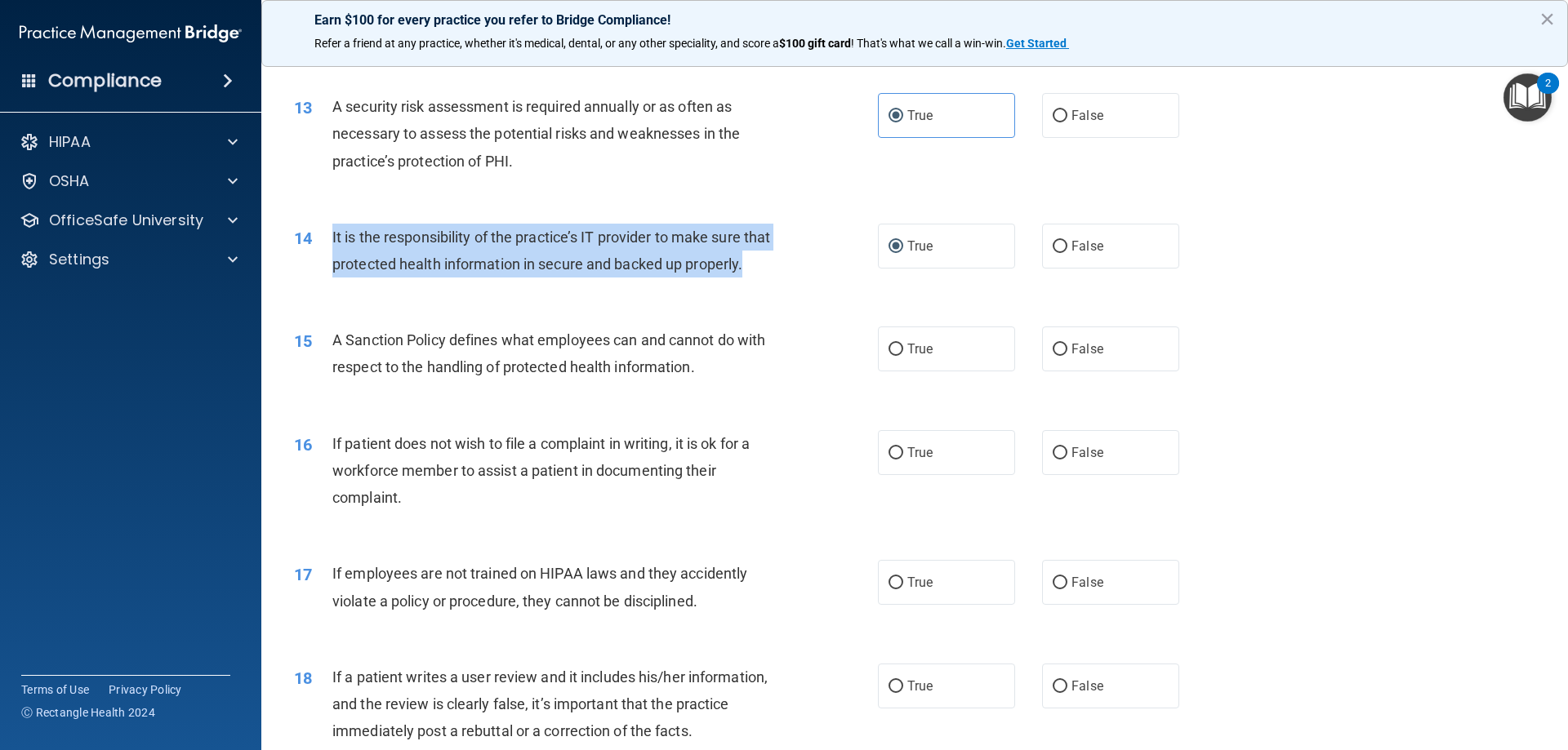
scroll to position [1795, 0]
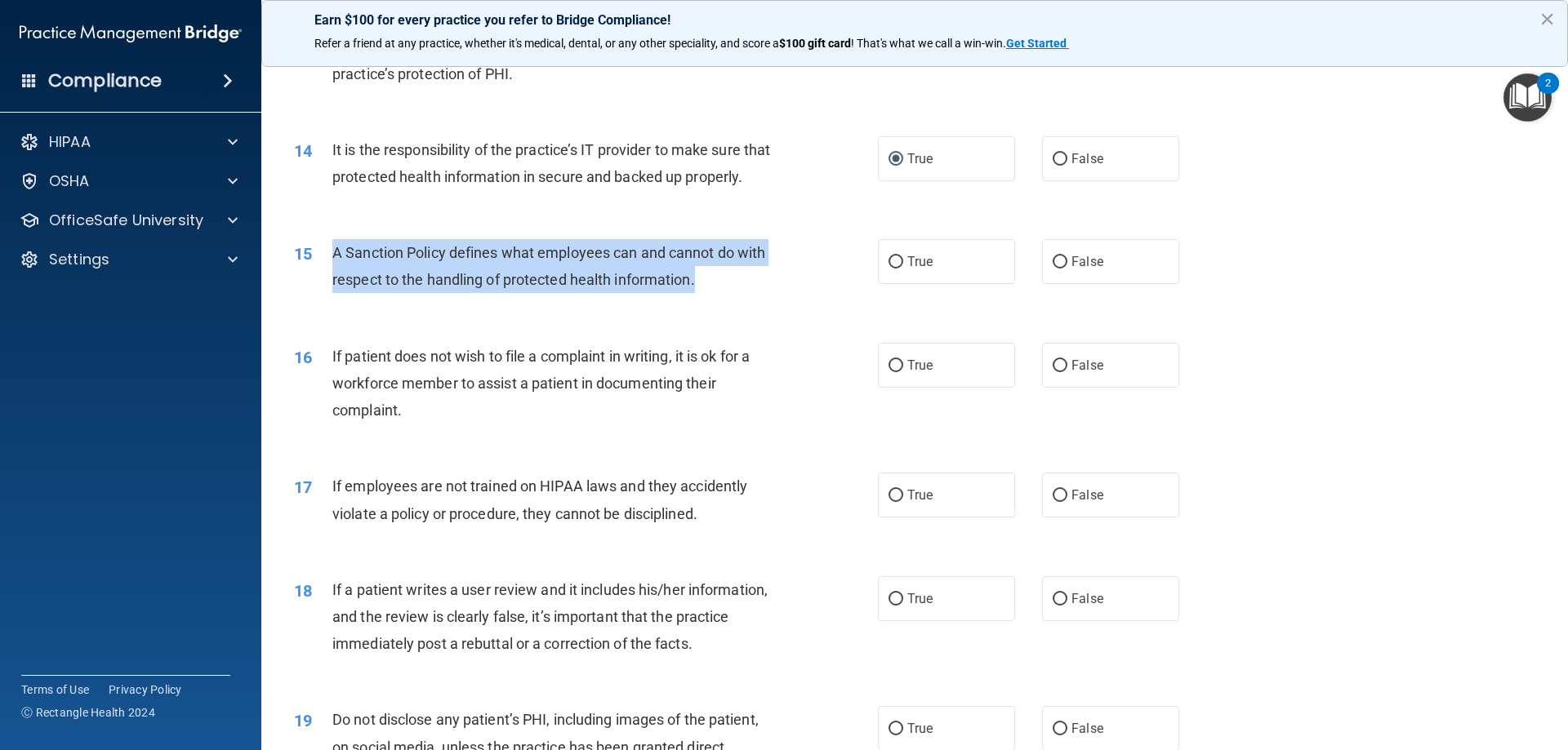
drag, startPoint x: 739, startPoint y: 318, endPoint x: 334, endPoint y: 278, distance: 407.0
click at [334, 278] on div "15 A Sanction Policy defines what employees can and cannot do with respect to t…" at bounding box center [585, 270] width 633 height 62
click at [889, 268] on input "True" at bounding box center [896, 262] width 15 height 12
radio input "true"
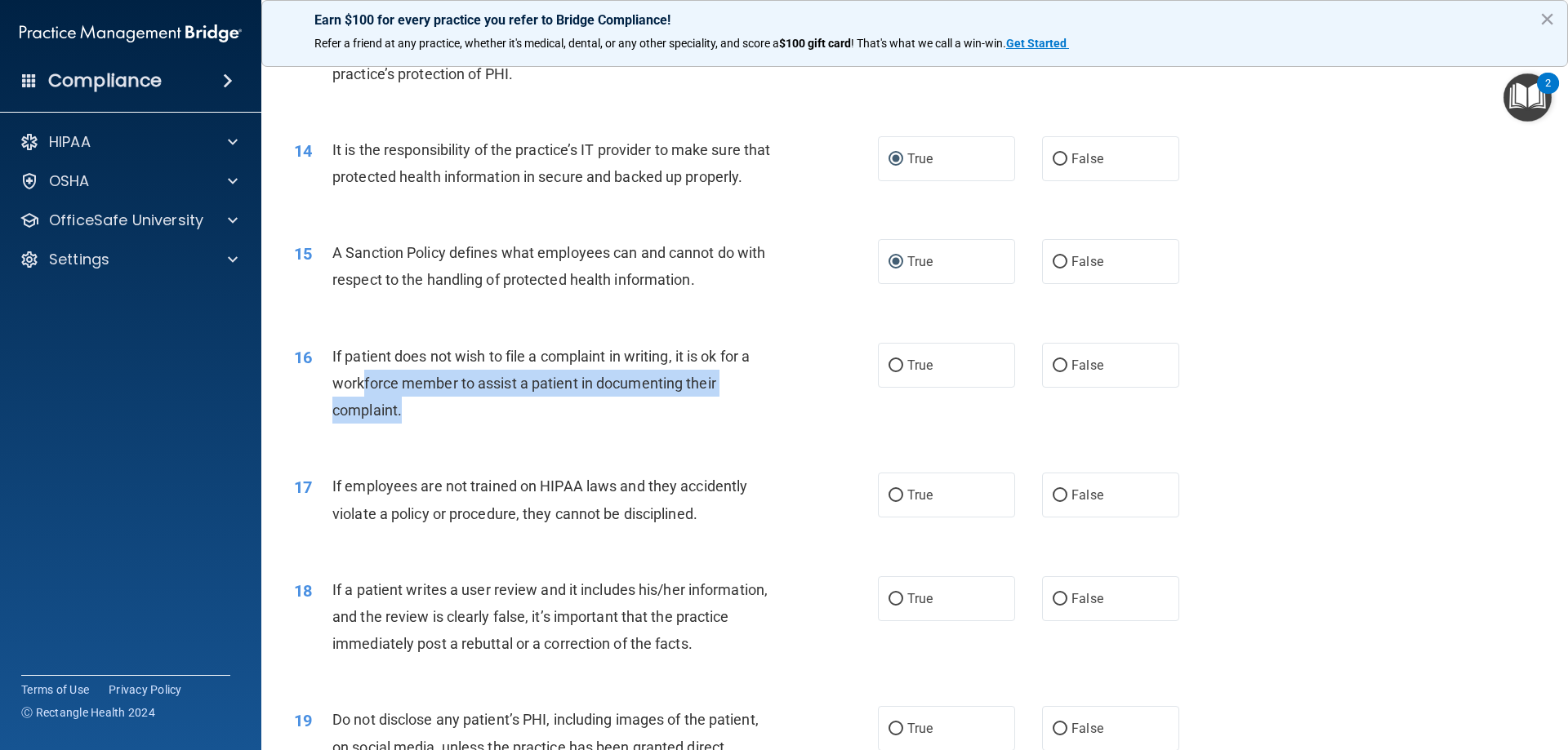
drag, startPoint x: 725, startPoint y: 447, endPoint x: 363, endPoint y: 417, distance: 363.2
click at [363, 417] on div "If patient does not wish to file a complaint in writing, it is ok for a workfor…" at bounding box center [561, 384] width 457 height 82
click at [362, 417] on span "If patient does not wish to file a complaint in writing, it is ok for a workfor…" at bounding box center [541, 383] width 417 height 71
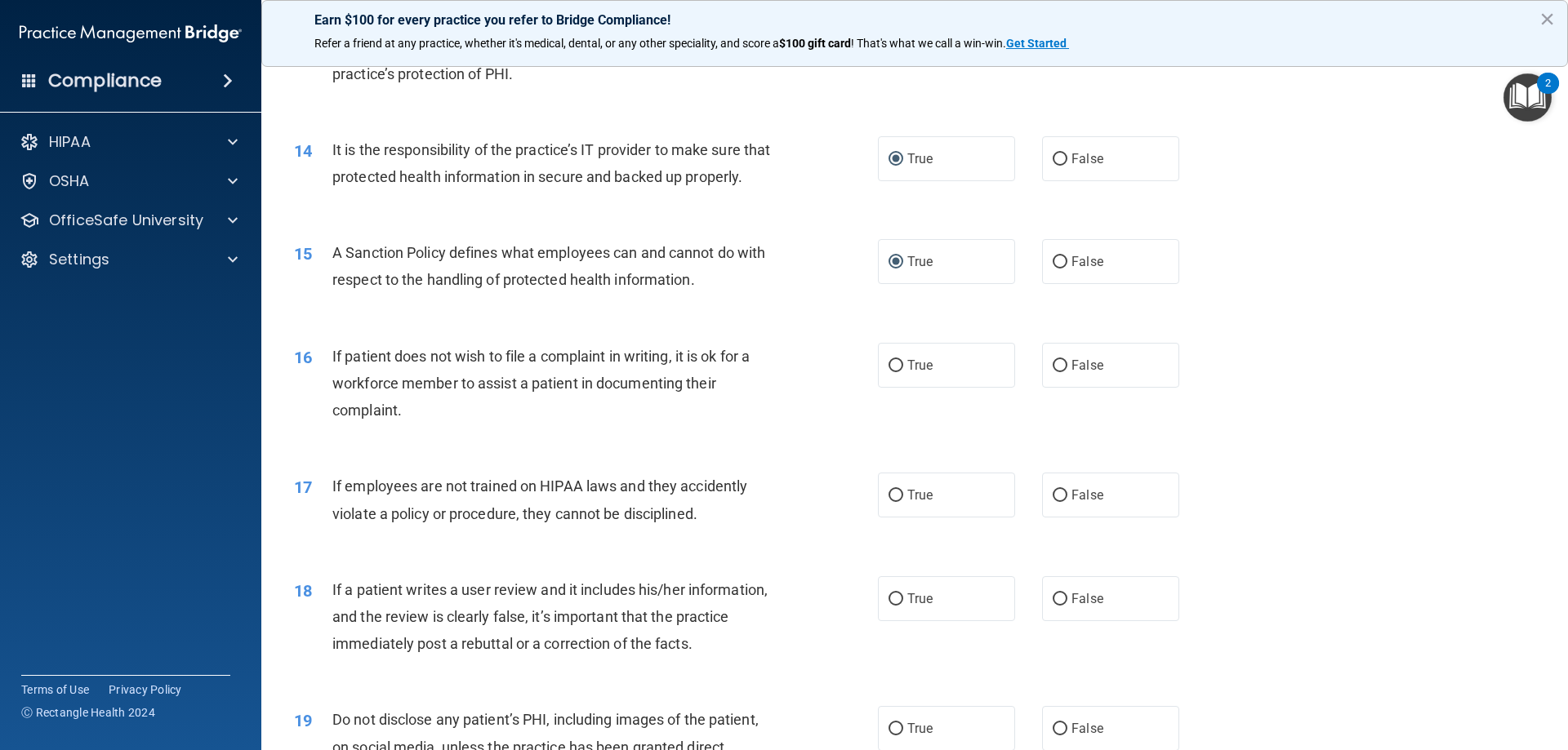
drag, startPoint x: 426, startPoint y: 427, endPoint x: 441, endPoint y: 441, distance: 20.5
click at [427, 424] on div "If patient does not wish to file a complaint in writing, it is ok for a workfor…" at bounding box center [561, 384] width 457 height 82
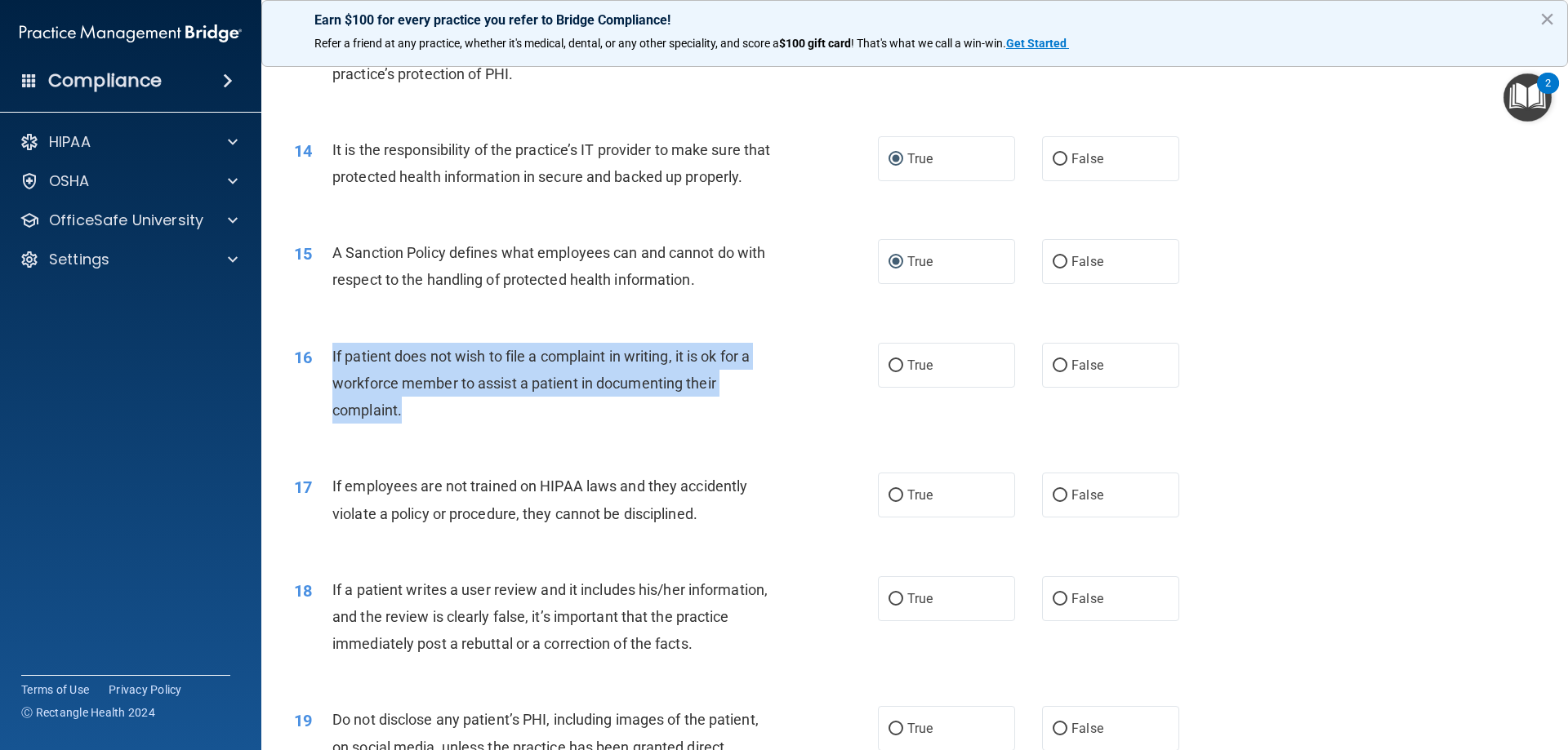
drag, startPoint x: 444, startPoint y: 438, endPoint x: 332, endPoint y: 383, distance: 124.8
click at [332, 383] on div "If patient does not wish to file a complaint in writing, it is ok for a workfor…" at bounding box center [561, 384] width 457 height 82
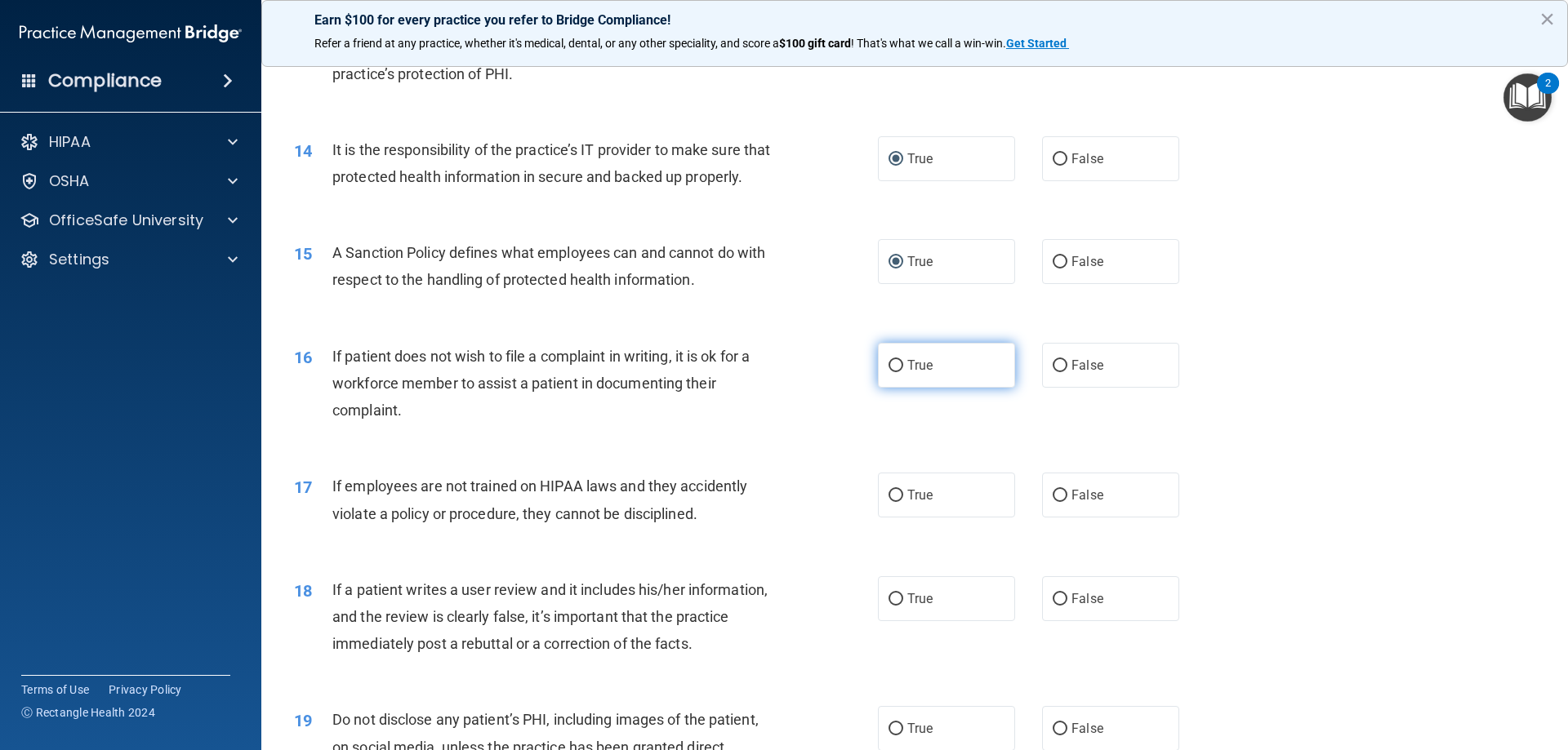
click at [919, 373] on span "True" at bounding box center [920, 365] width 25 height 16
click at [903, 372] on input "True" at bounding box center [896, 366] width 15 height 12
radio input "true"
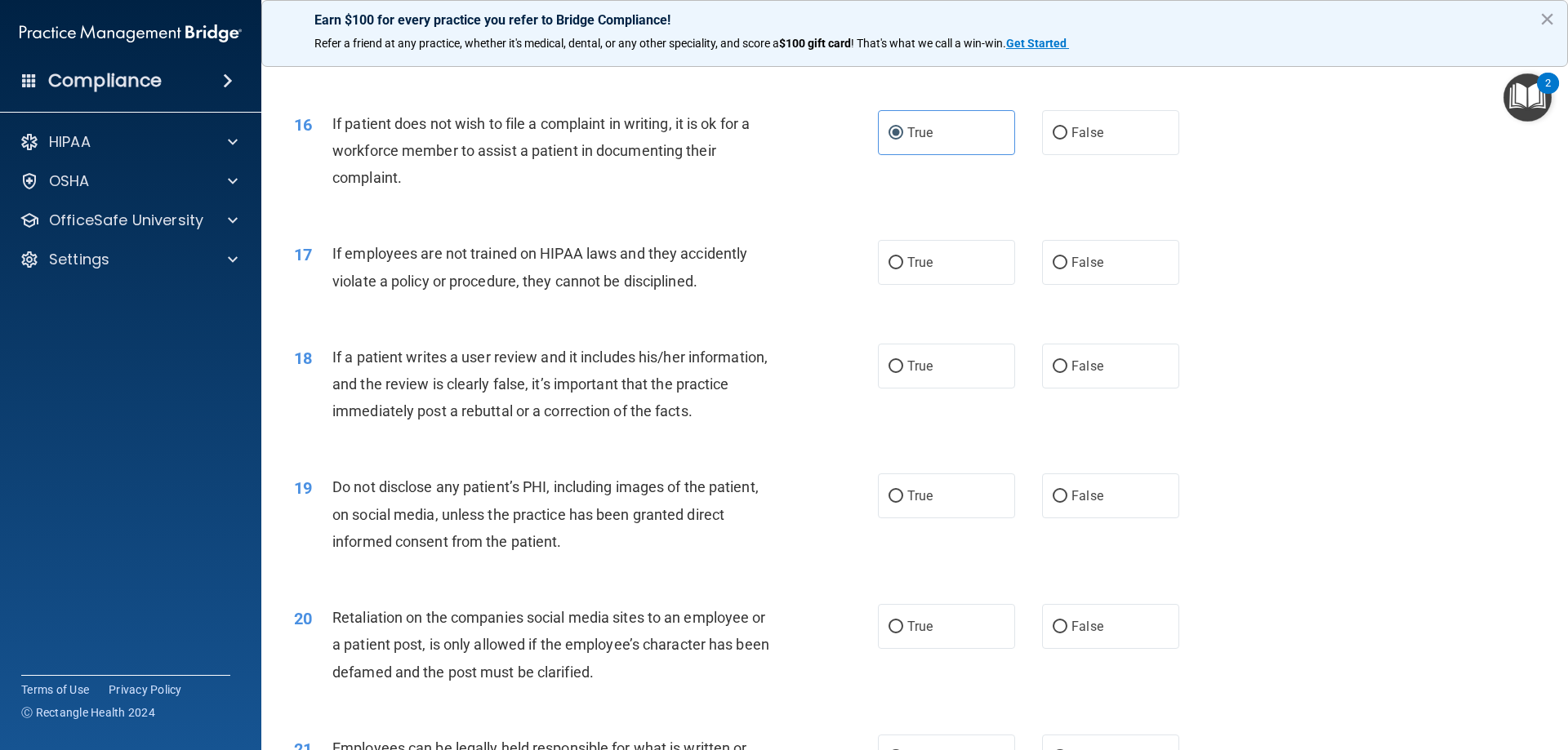
scroll to position [2040, 0]
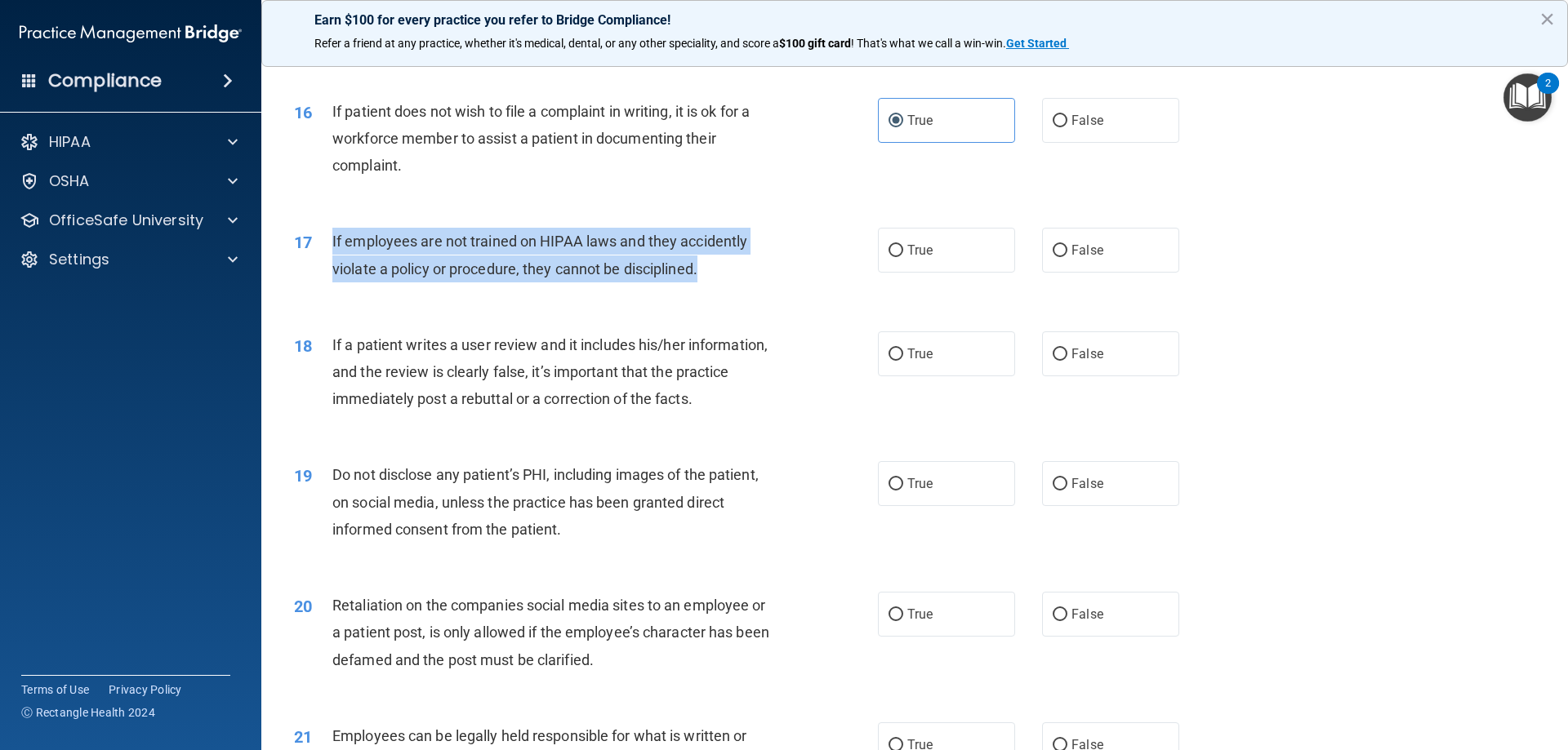
drag, startPoint x: 696, startPoint y: 280, endPoint x: 318, endPoint y: 280, distance: 378.0
click at [318, 280] on div "17 If employees are not trained on HIPAA laws and they accidently violate a pol…" at bounding box center [585, 258] width 633 height 62
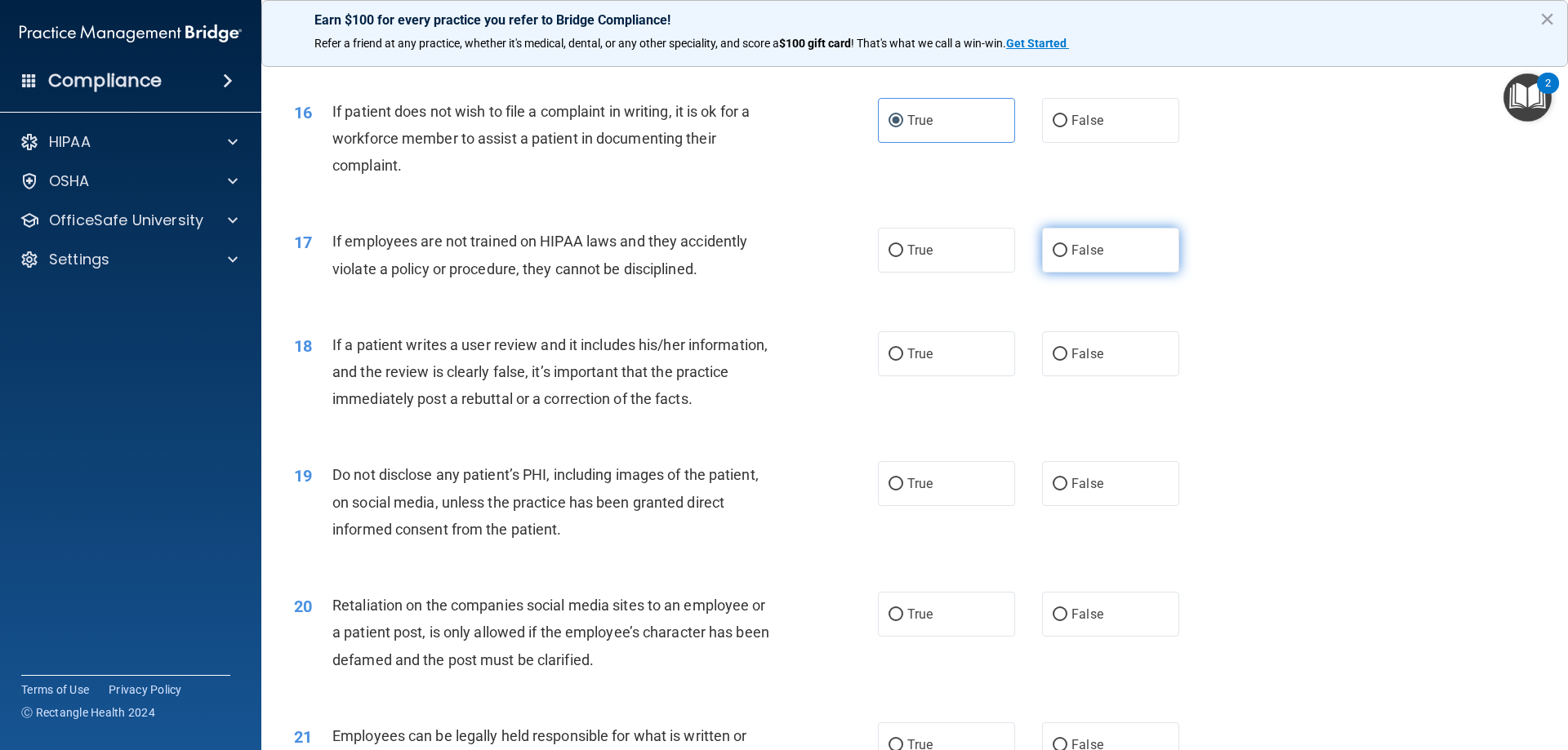
click at [1084, 258] on span "False" at bounding box center [1087, 249] width 32 height 16
click at [1067, 257] on input "False" at bounding box center [1060, 250] width 15 height 12
radio input "true"
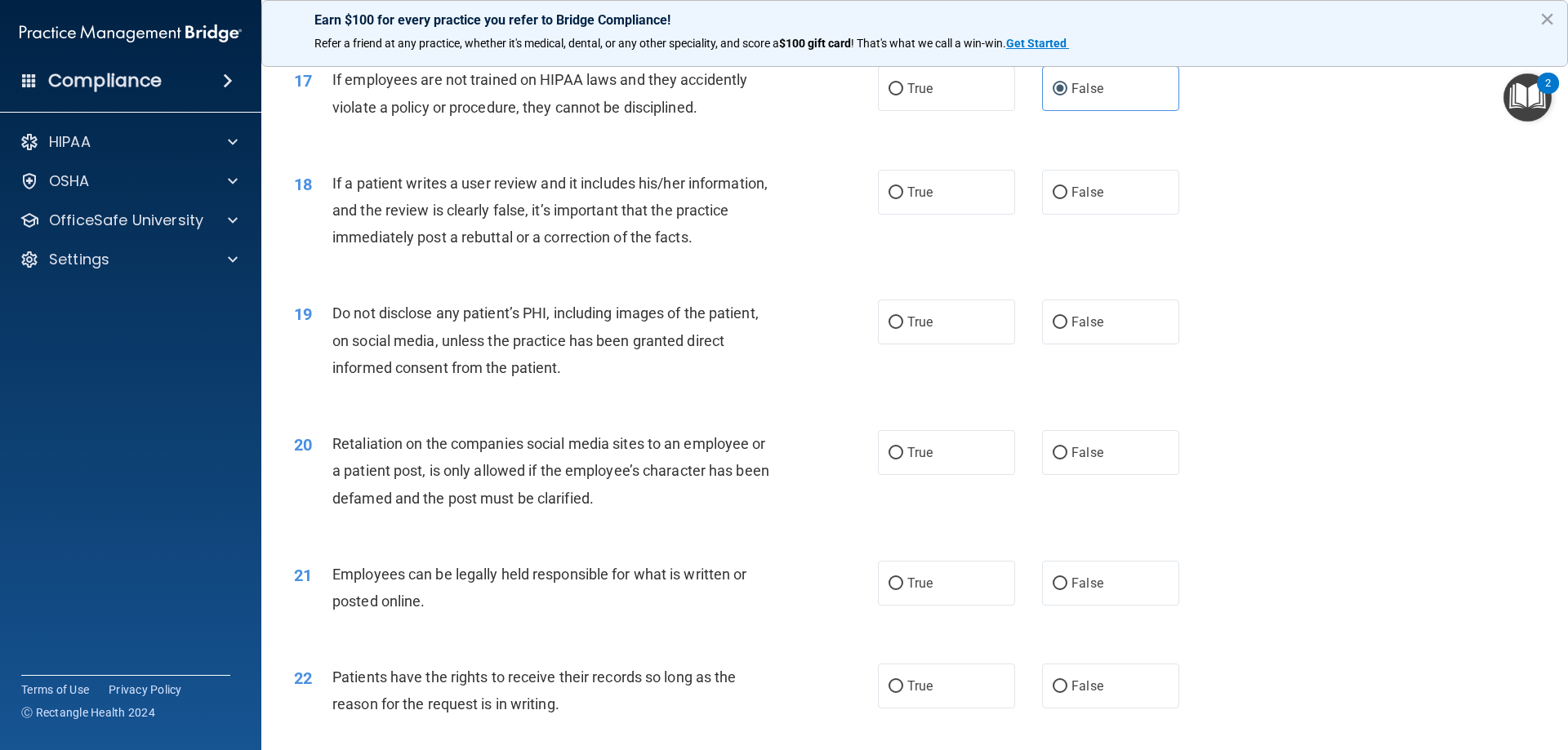
scroll to position [2203, 0]
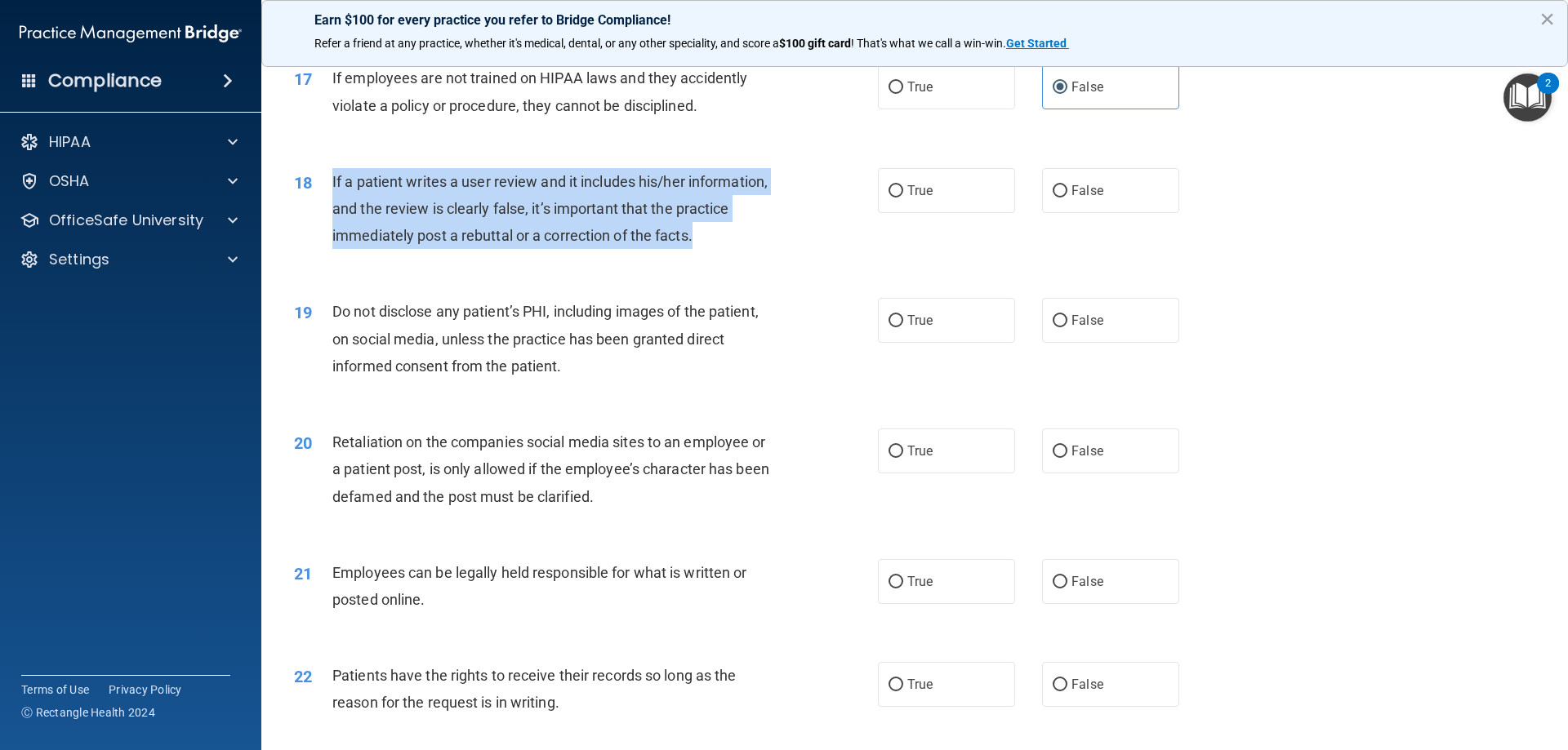
drag, startPoint x: 718, startPoint y: 257, endPoint x: 323, endPoint y: 200, distance: 399.1
click at [323, 200] on div "18 If a patient writes a user review and it includes his/her information, and t…" at bounding box center [585, 213] width 633 height 90
drag, startPoint x: 344, startPoint y: 213, endPoint x: 390, endPoint y: 222, distance: 46.9
click at [390, 222] on div "If a patient writes a user review and it includes his/her information, and the …" at bounding box center [561, 209] width 457 height 82
drag, startPoint x: 332, startPoint y: 210, endPoint x: 703, endPoint y: 269, distance: 375.7
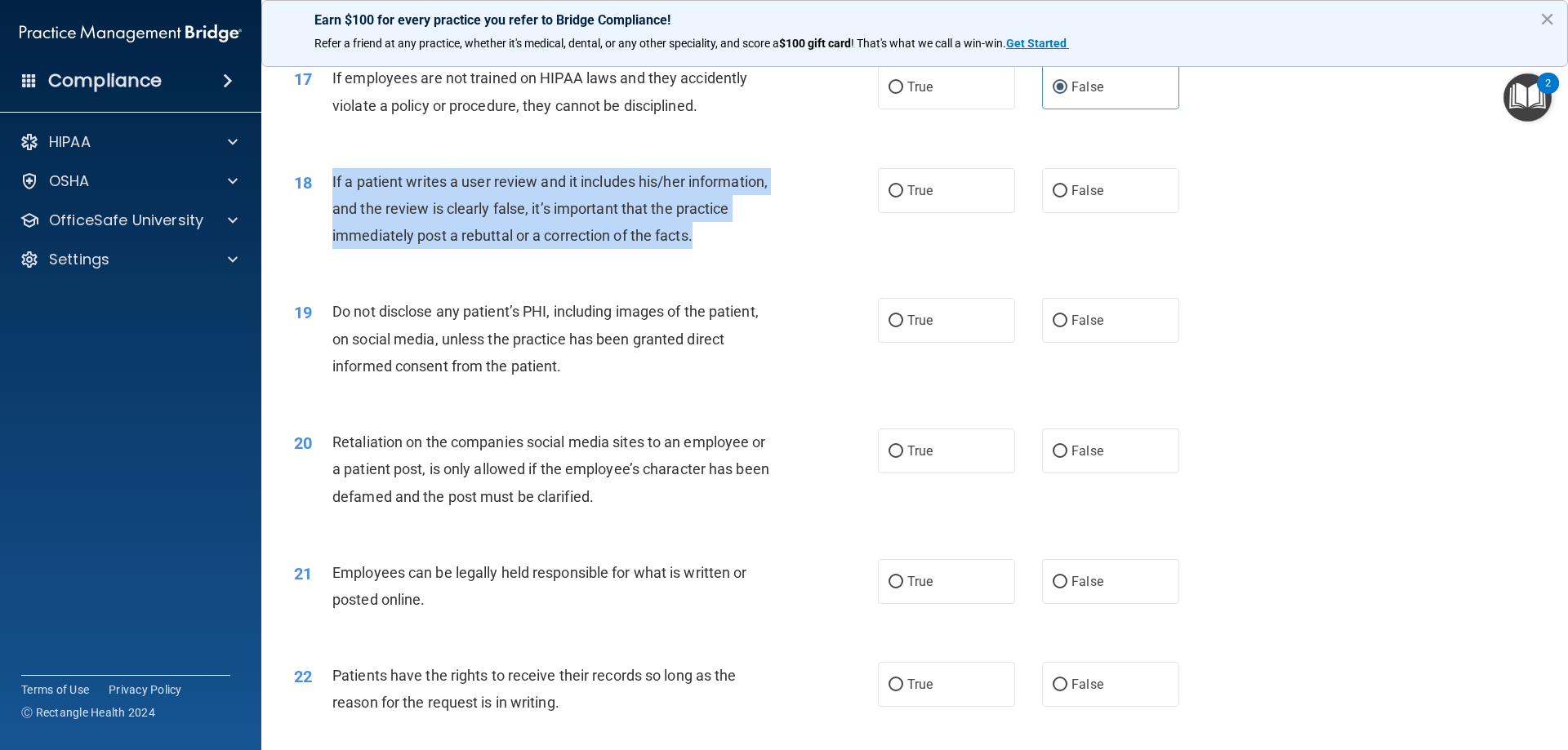
click at [710, 249] on div "If a patient writes a user review and it includes his/her information, and the …" at bounding box center [561, 209] width 457 height 82
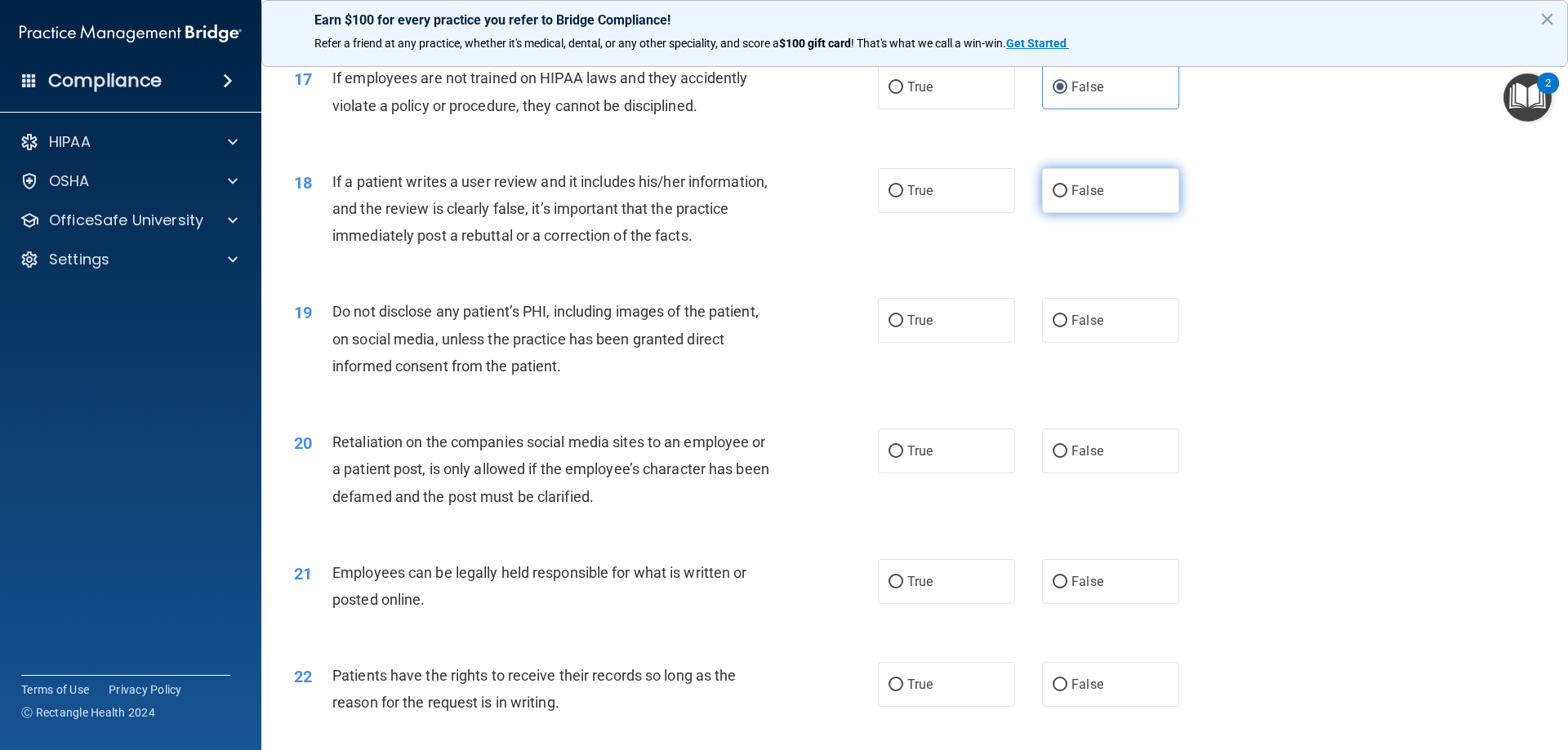
click at [1084, 202] on label "False" at bounding box center [1111, 191] width 137 height 45
click at [1067, 197] on input "False" at bounding box center [1060, 191] width 15 height 12
radio input "true"
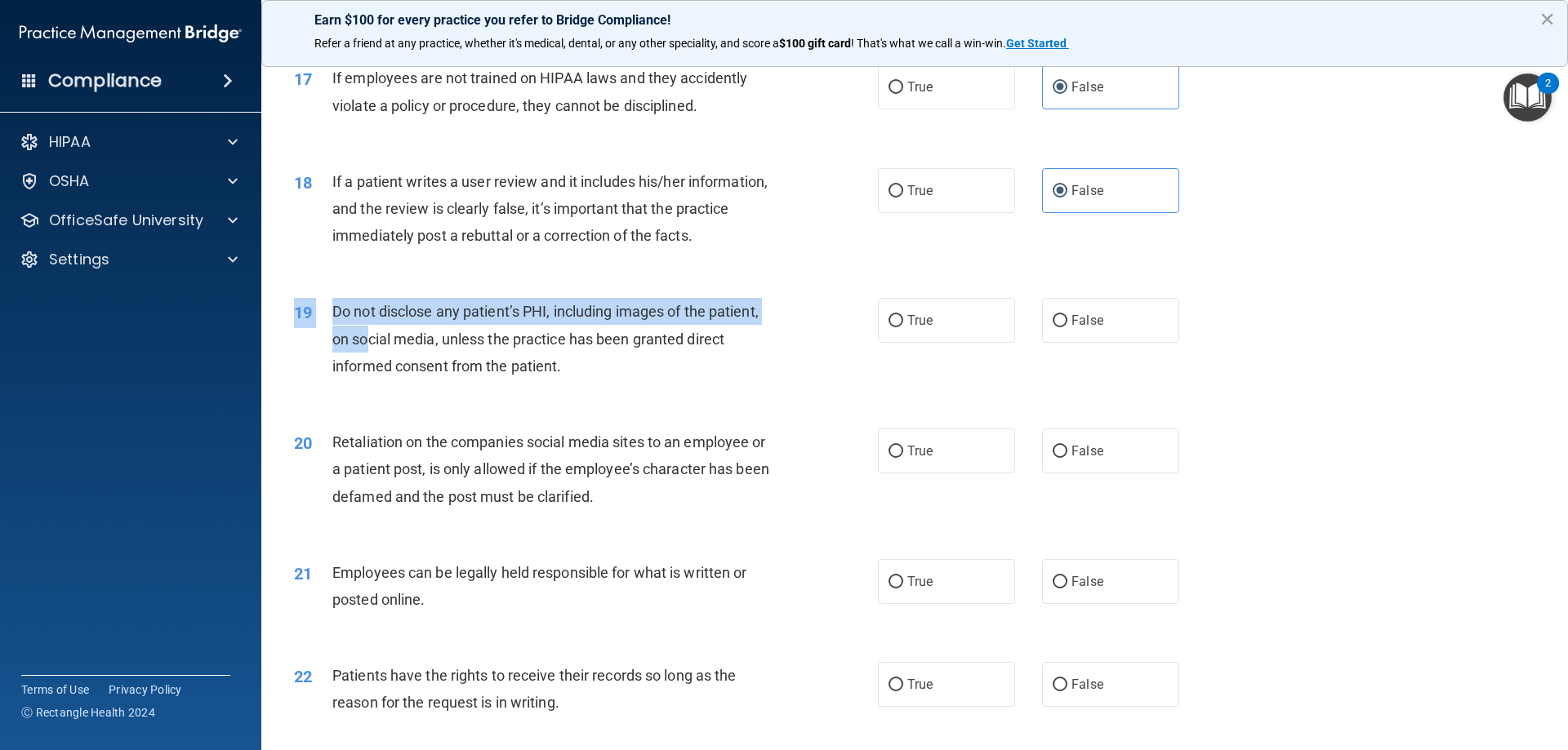
drag, startPoint x: 609, startPoint y: 423, endPoint x: 371, endPoint y: 365, distance: 245.0
click at [371, 365] on div "19 Do not disclose any patient’s PHI, including images of the patient, on socia…" at bounding box center [914, 343] width 1266 height 131
click at [407, 367] on span "Do not disclose any patient’s PHI, including images of the patient, on social m…" at bounding box center [545, 338] width 426 height 71
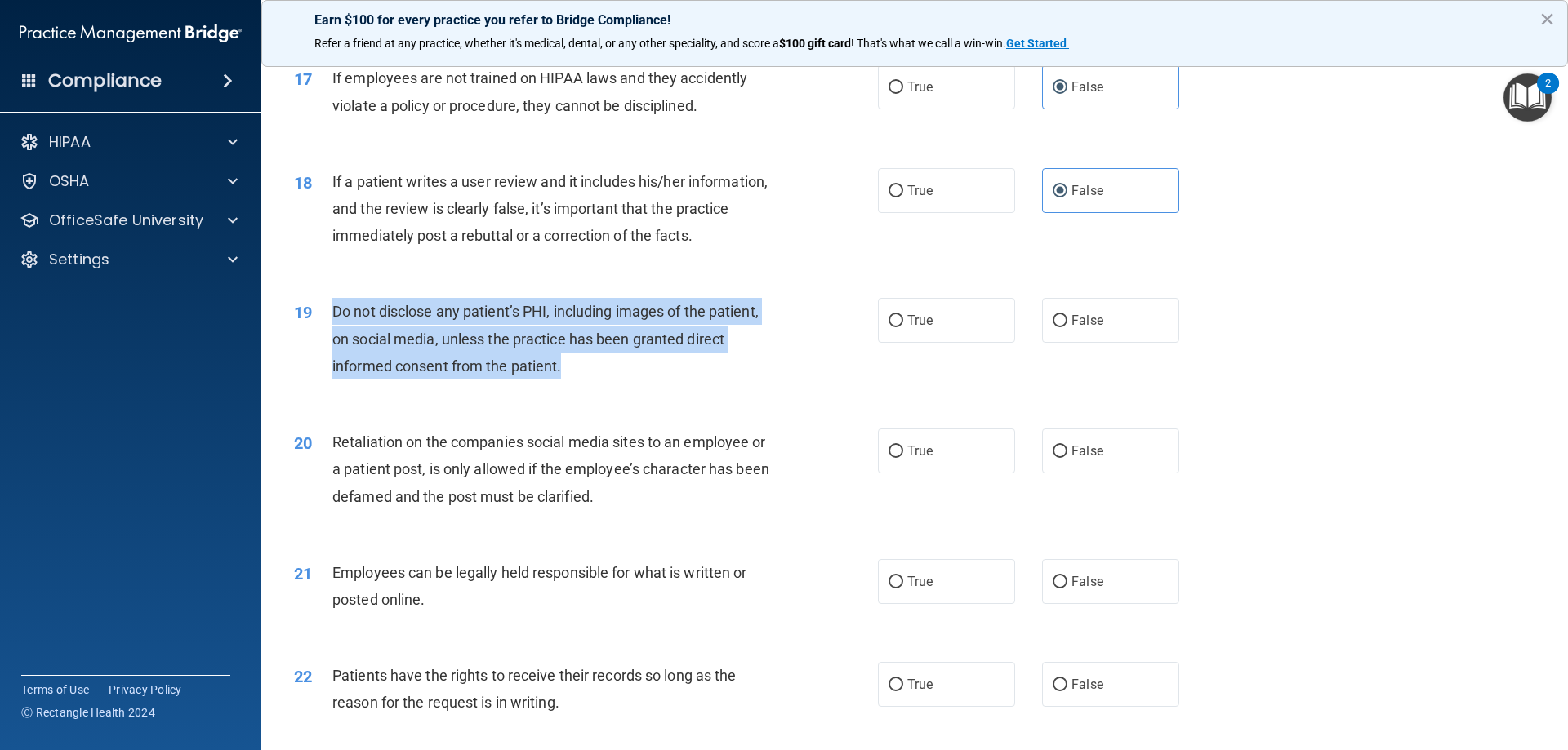
drag, startPoint x: 583, startPoint y: 387, endPoint x: 314, endPoint y: 336, distance: 273.8
click at [314, 336] on div "19 Do not disclose any patient’s PHI, including images of the patient, on socia…" at bounding box center [585, 343] width 633 height 90
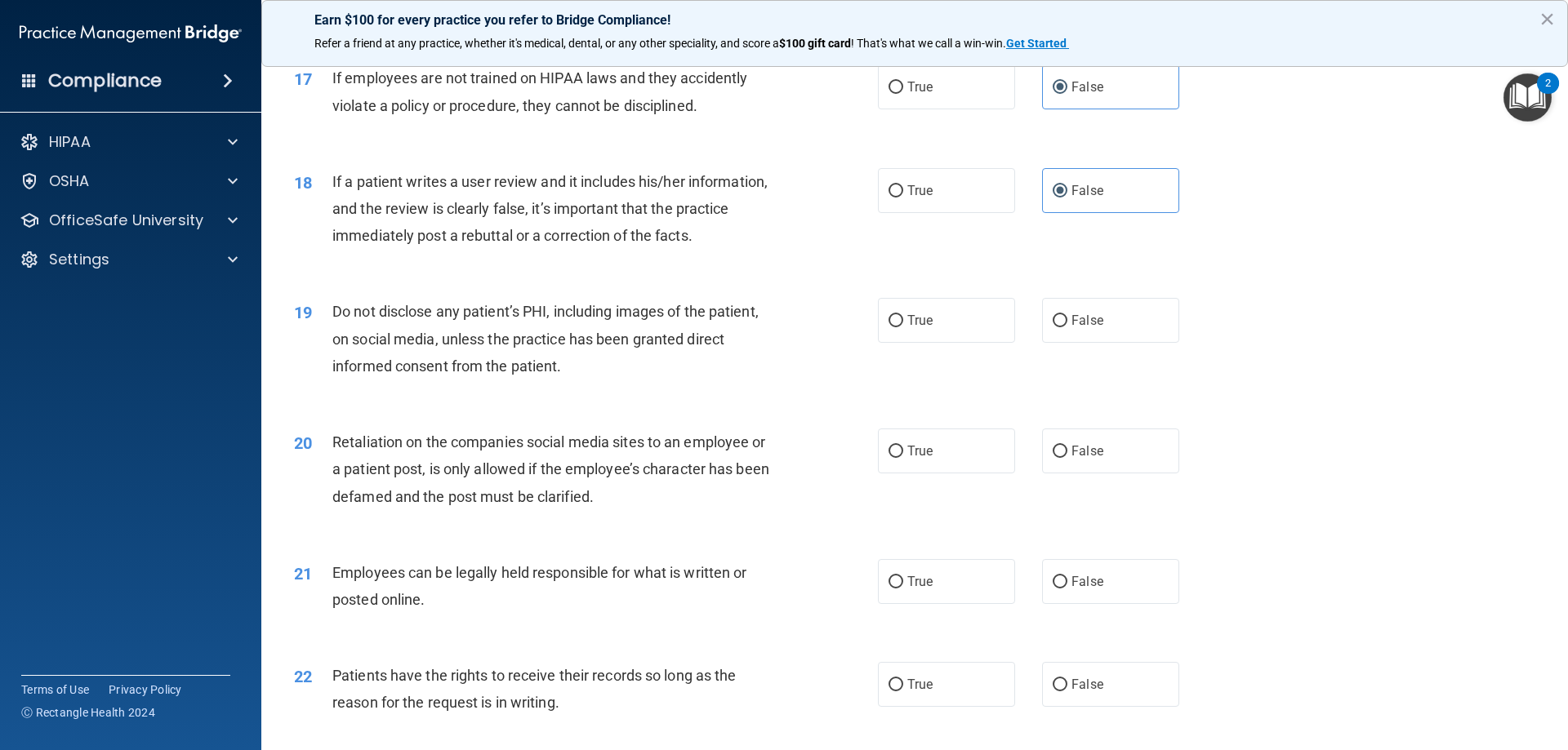
click at [646, 453] on div "20 Retaliation on the companies social media sites to an employee or a patient …" at bounding box center [914, 474] width 1266 height 131
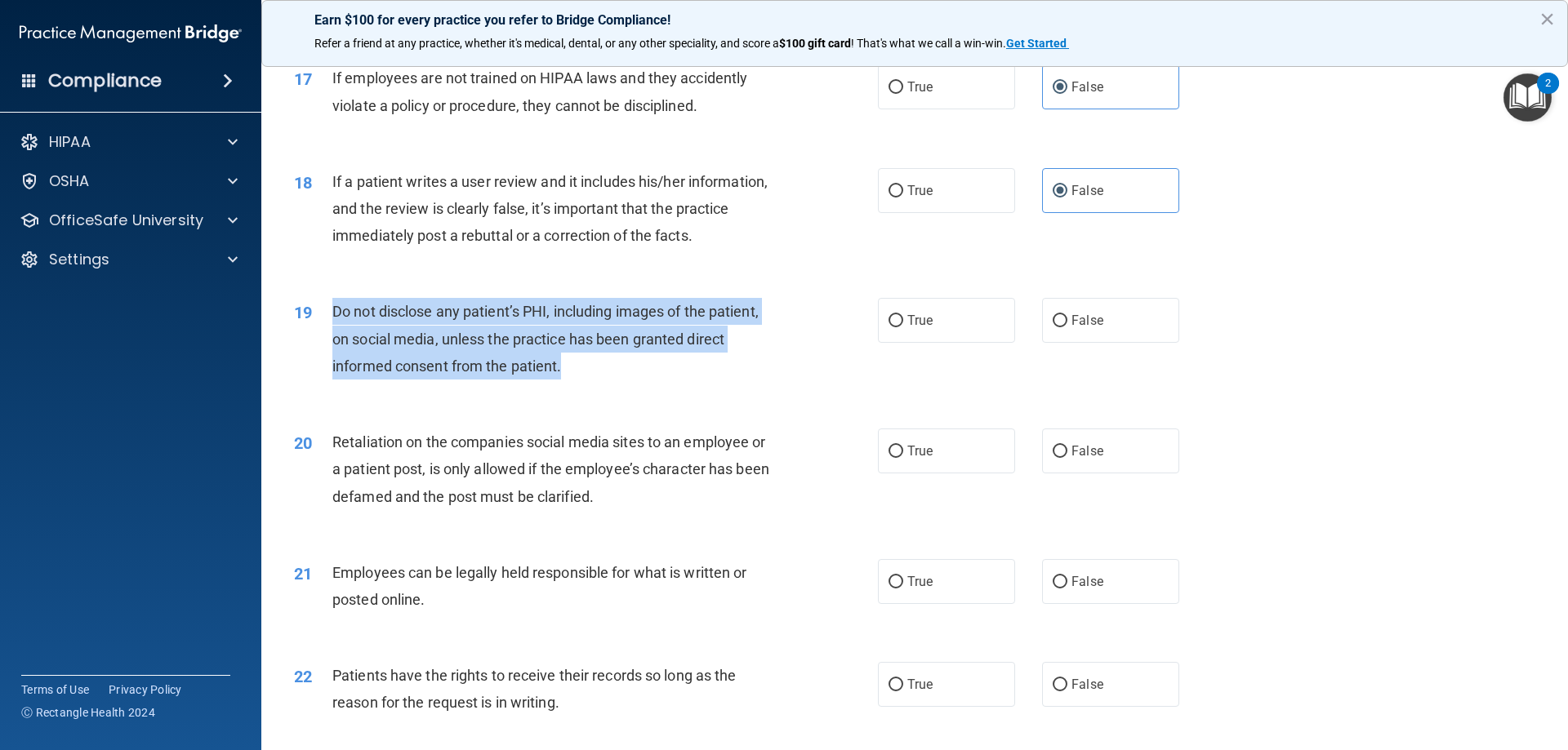
drag, startPoint x: 583, startPoint y: 394, endPoint x: 328, endPoint y: 325, distance: 264.2
click at [328, 325] on div "19 Do not disclose any patient’s PHI, including images of the patient, on socia…" at bounding box center [585, 343] width 633 height 90
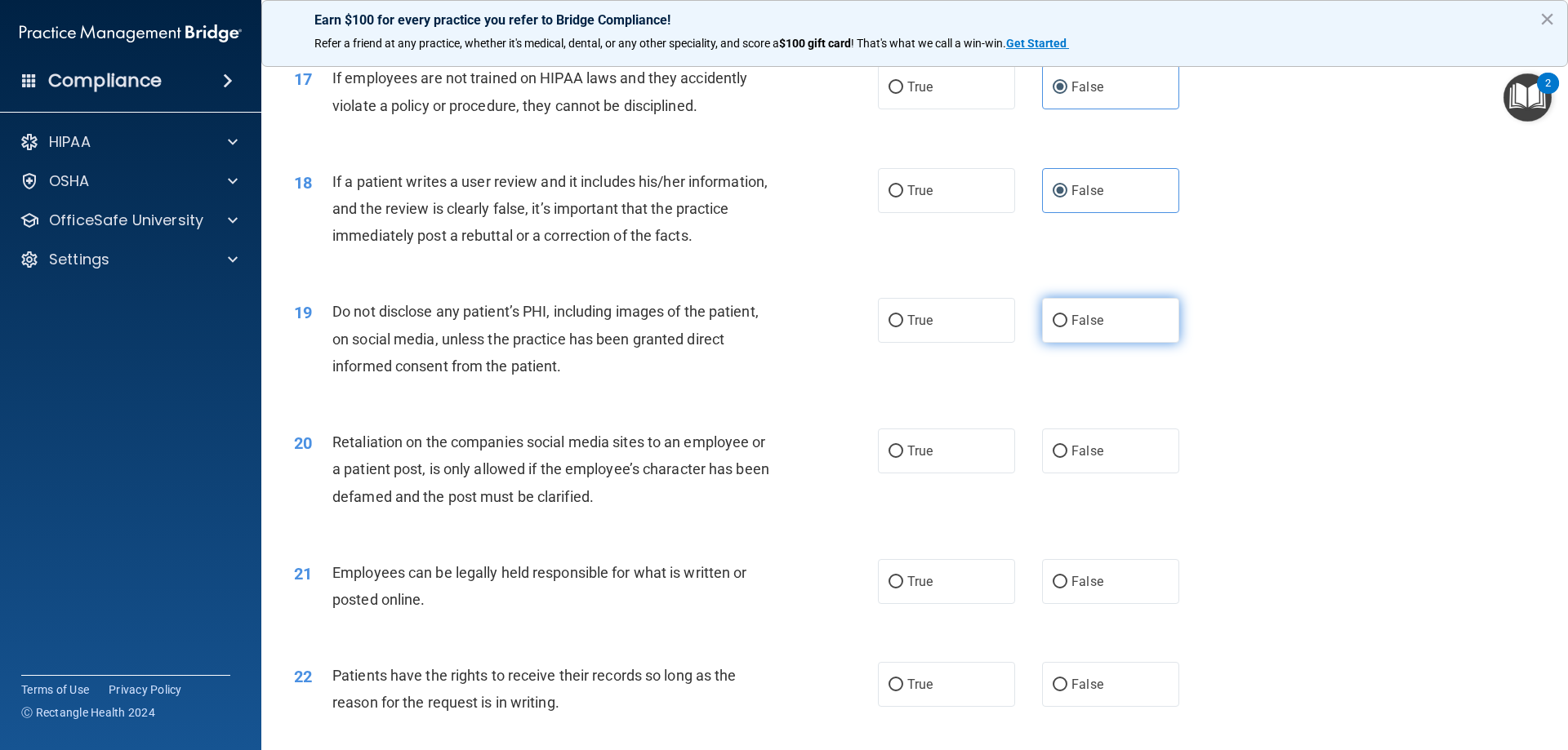
click at [1084, 343] on label "False" at bounding box center [1111, 320] width 137 height 45
click at [1067, 327] on input "False" at bounding box center [1060, 321] width 15 height 12
radio input "true"
click at [588, 408] on div "19 Do not disclose any patient’s PHI, including images of the patient, on socia…" at bounding box center [914, 343] width 1266 height 131
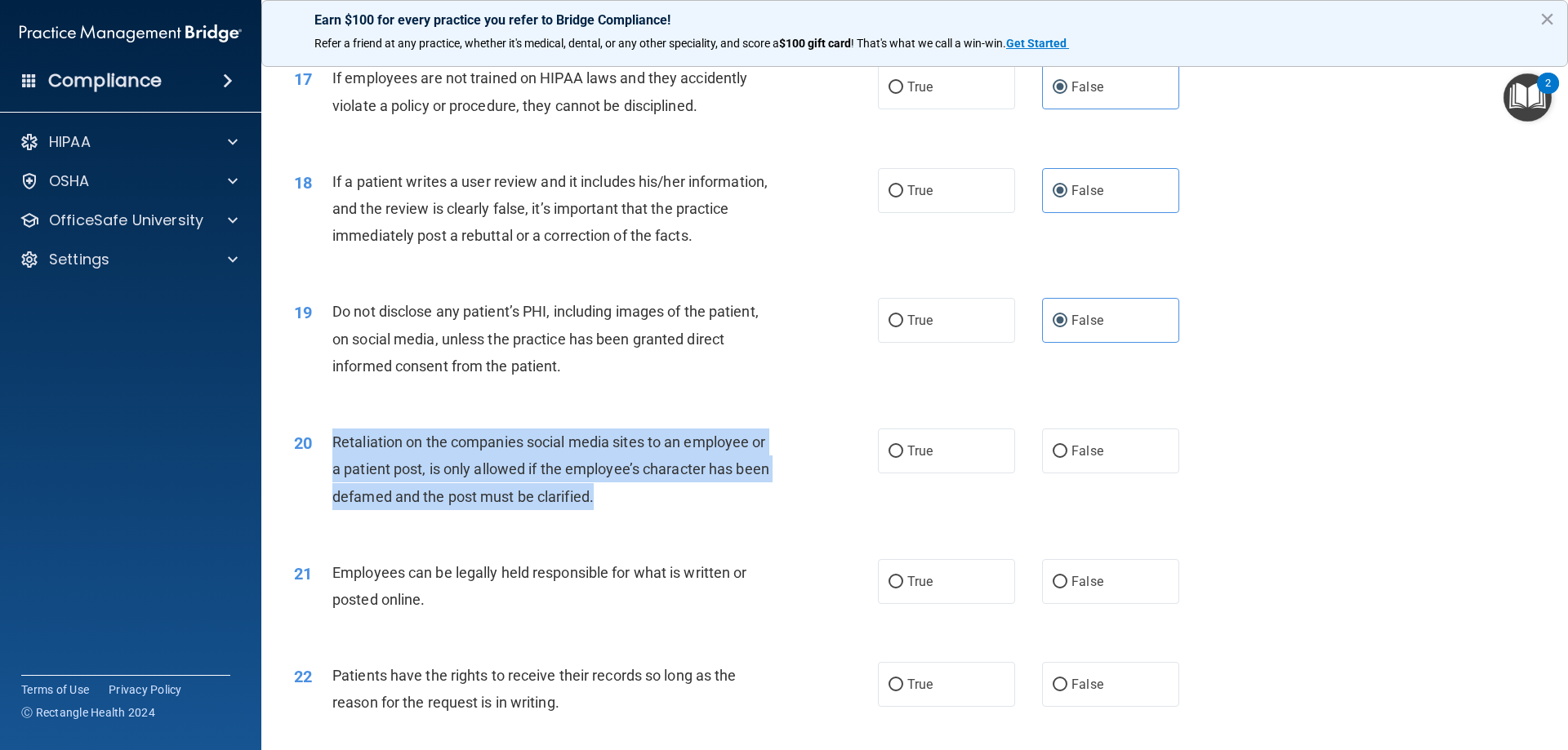
drag, startPoint x: 525, startPoint y: 503, endPoint x: 327, endPoint y: 459, distance: 202.8
click at [327, 459] on div "20 Retaliation on the companies social media sites to an employee or a patient …" at bounding box center [585, 474] width 633 height 90
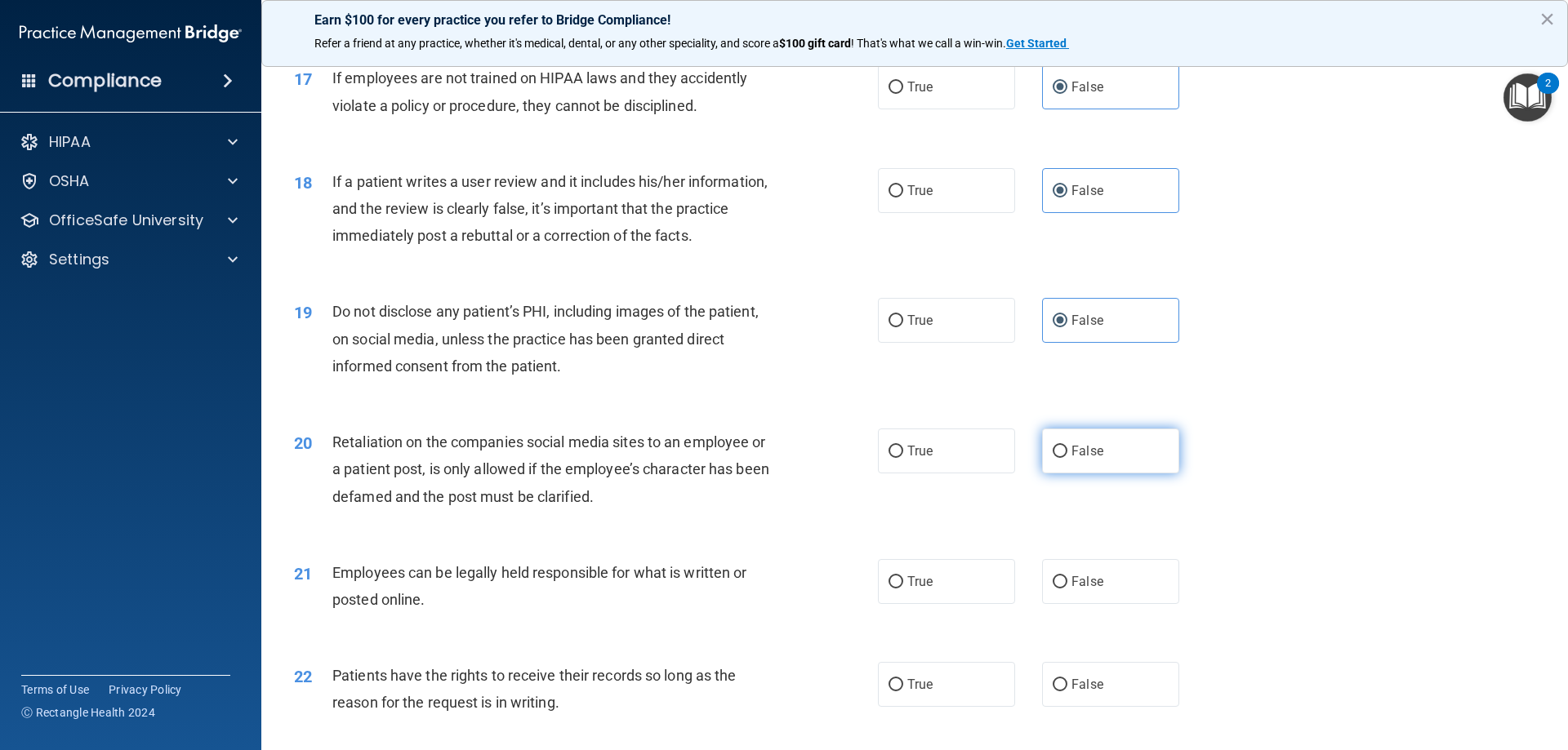
click at [1071, 459] on span "False" at bounding box center [1087, 451] width 32 height 16
click at [1067, 458] on input "False" at bounding box center [1060, 451] width 15 height 12
radio input "true"
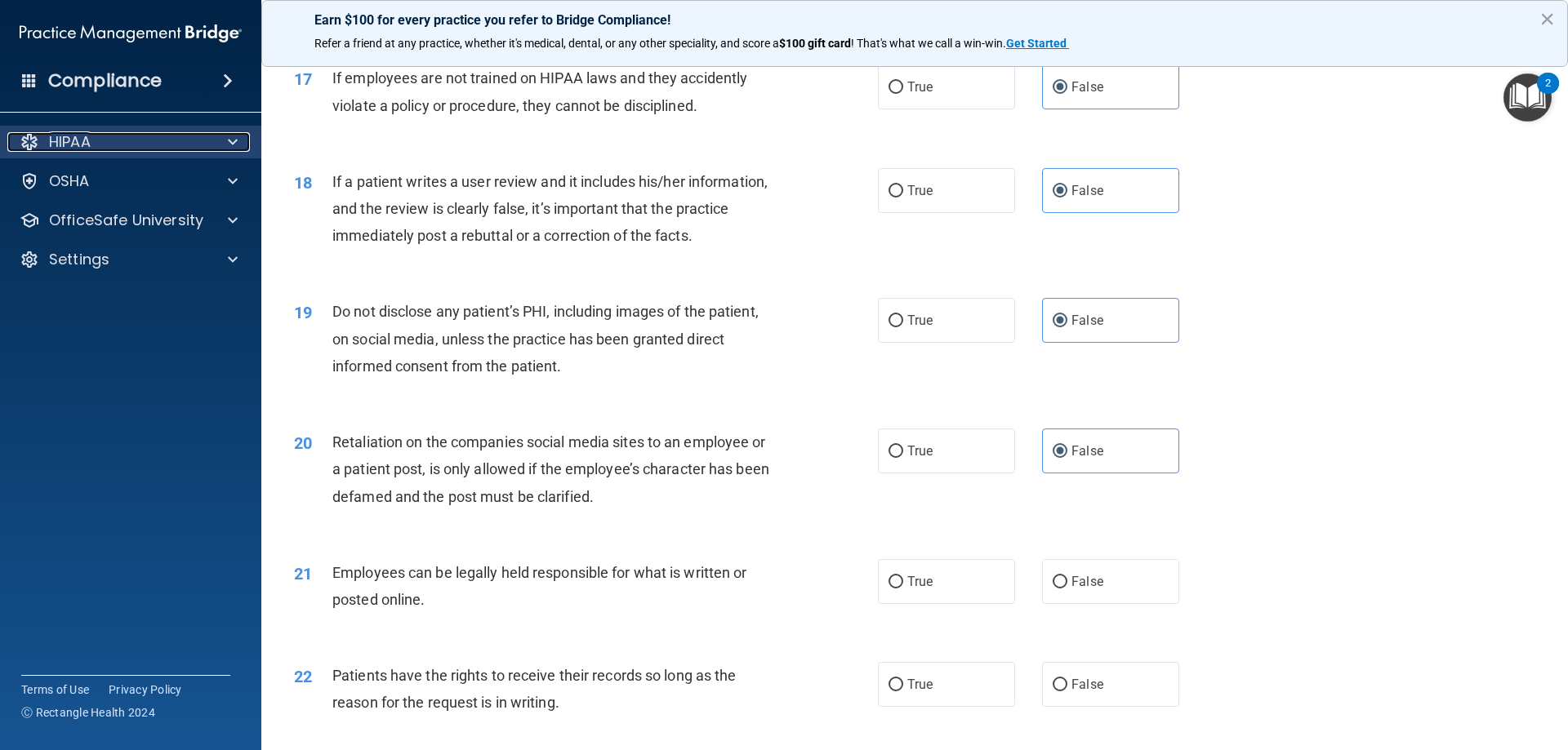
click at [227, 144] on div at bounding box center [230, 142] width 41 height 20
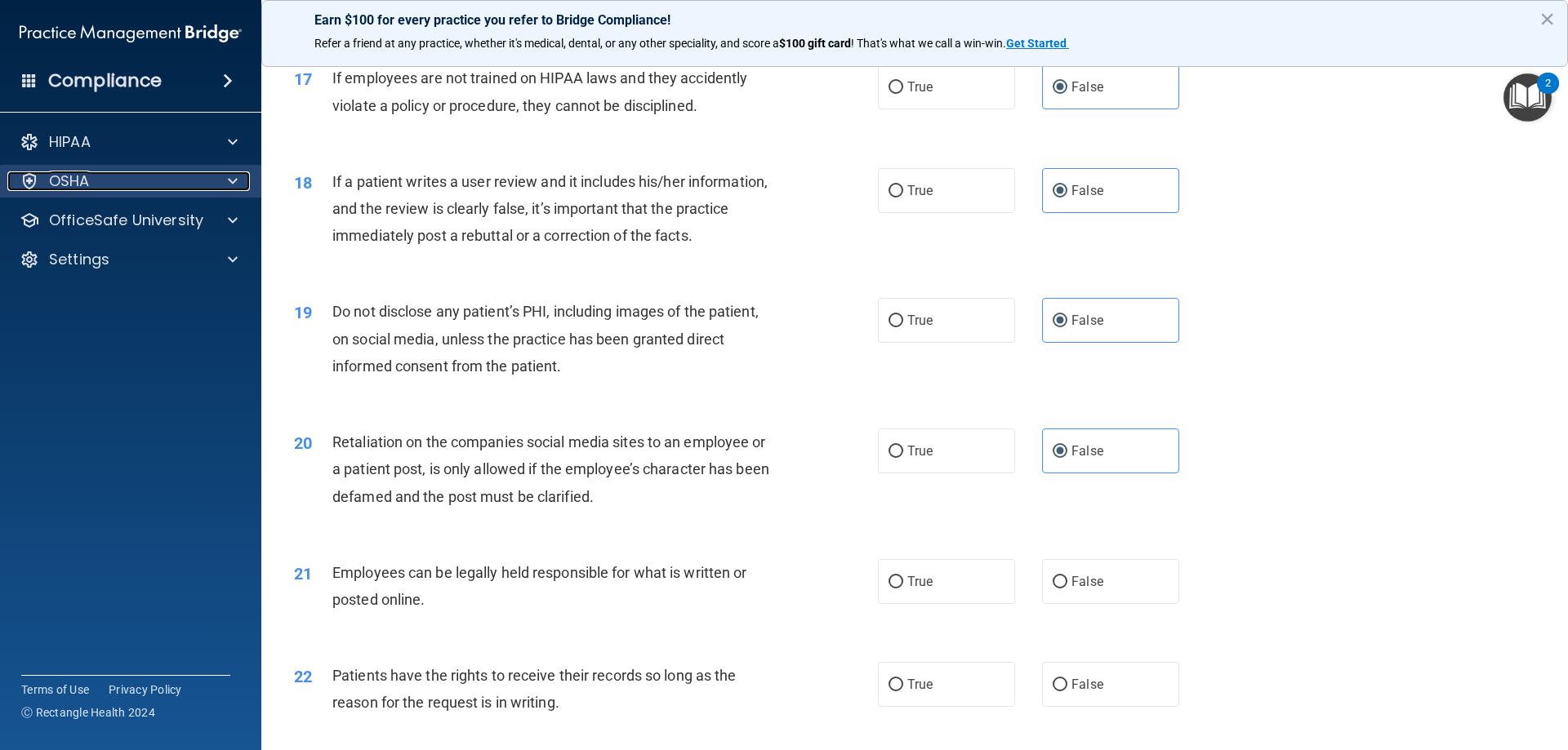
click at [239, 177] on div at bounding box center [230, 182] width 41 height 20
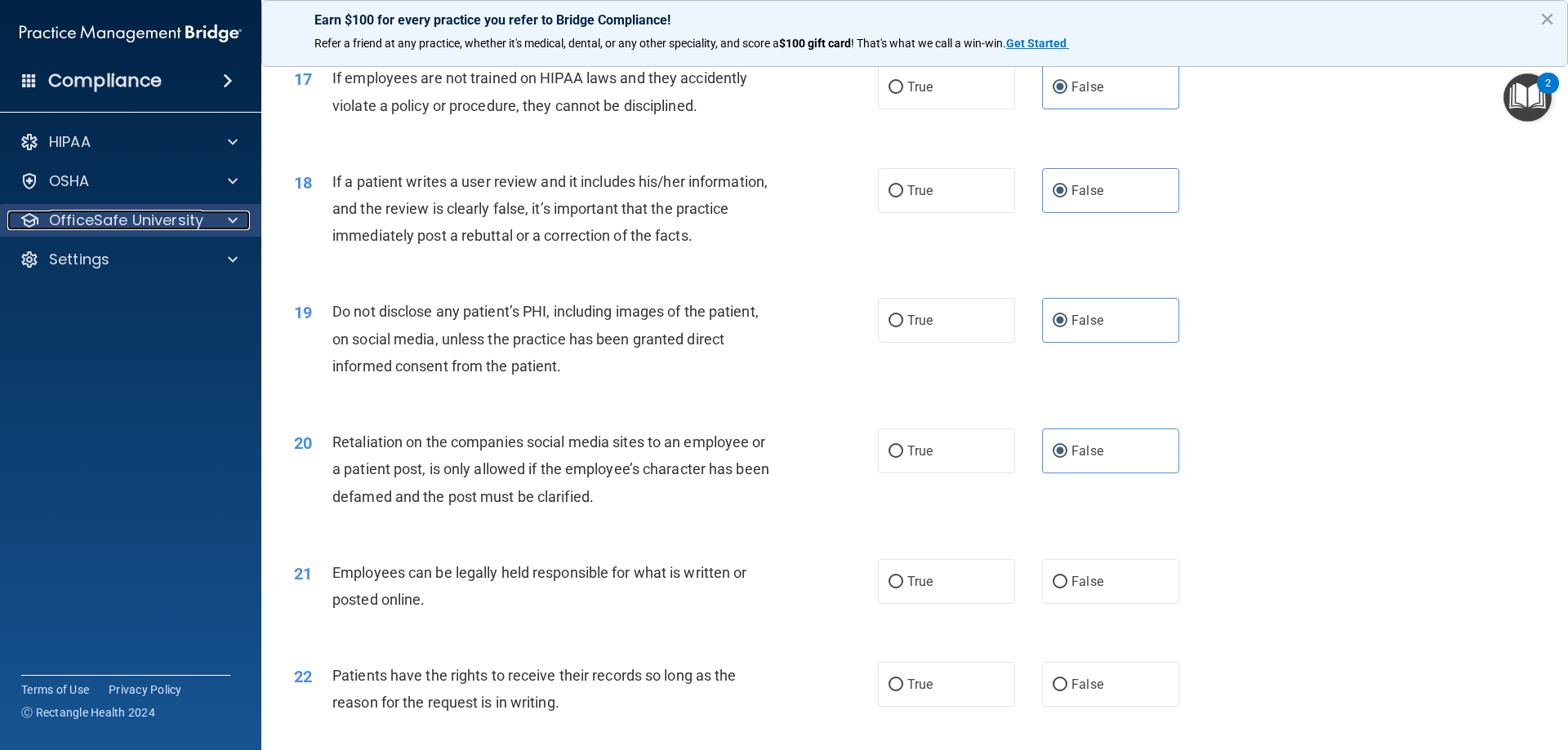
click at [232, 224] on span at bounding box center [232, 220] width 10 height 20
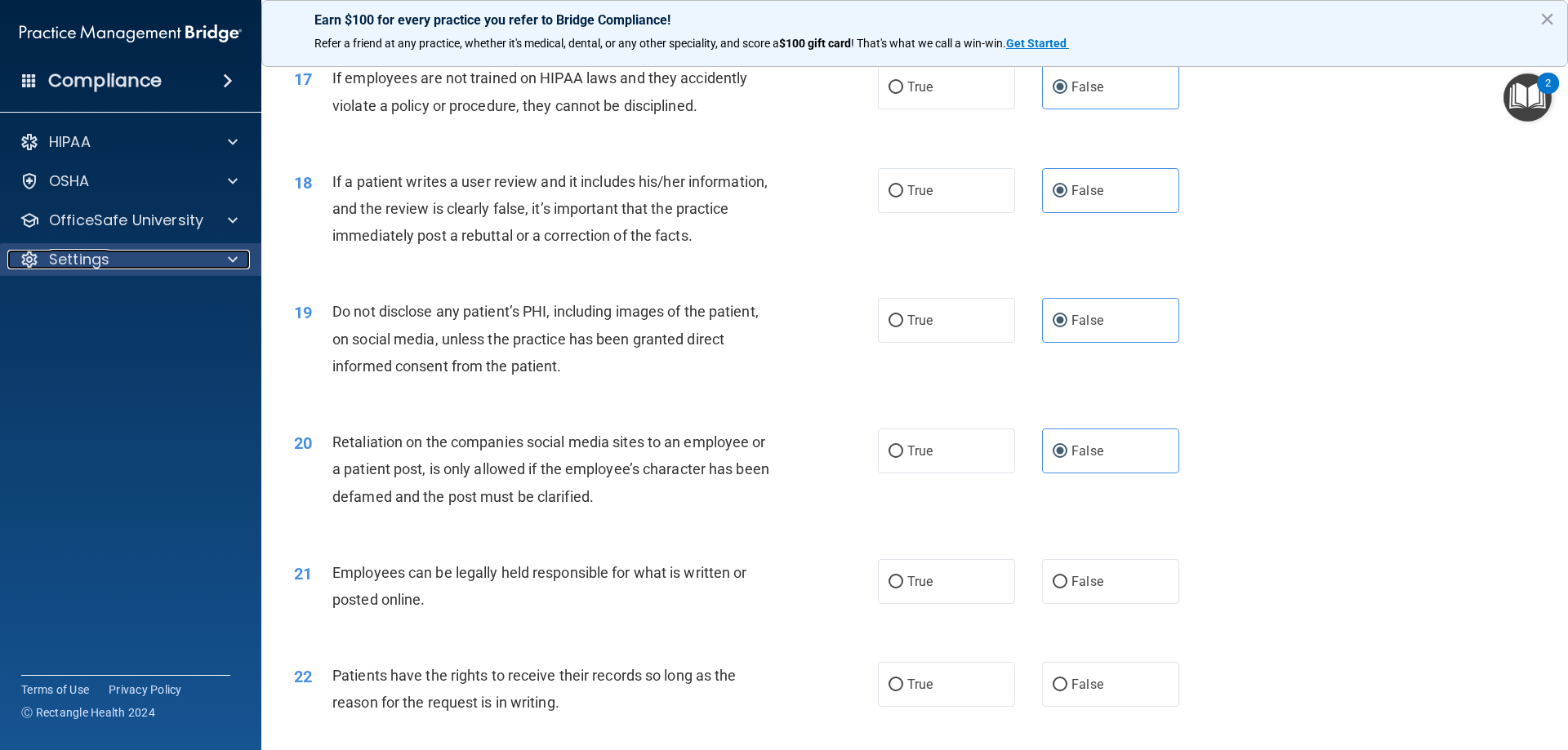
click at [228, 267] on span at bounding box center [232, 259] width 10 height 20
click at [225, 260] on div at bounding box center [230, 259] width 41 height 20
click at [804, 519] on div "20 Retaliation on the companies social media sites to an employee or a patient …" at bounding box center [585, 474] width 633 height 90
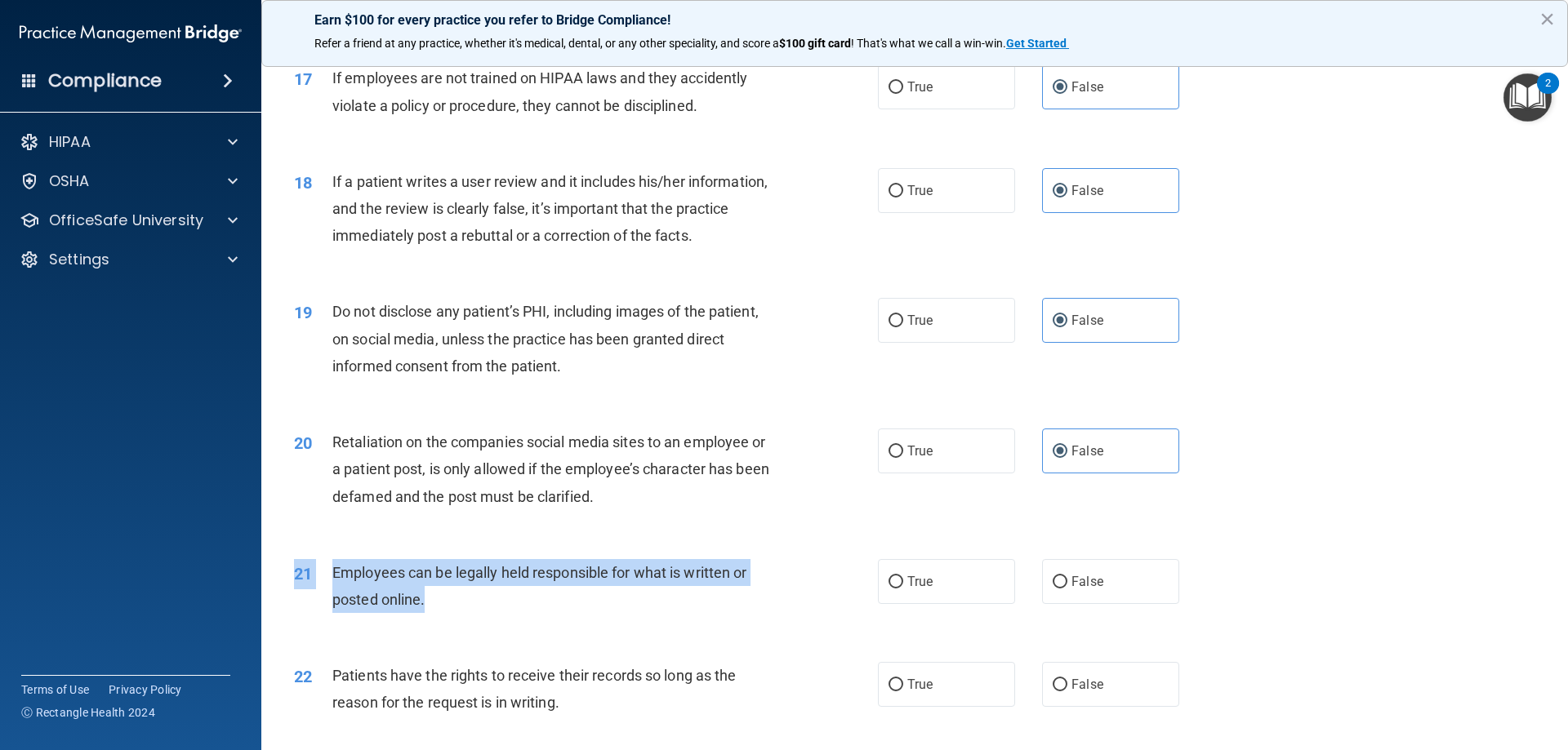
drag, startPoint x: 452, startPoint y: 633, endPoint x: 326, endPoint y: 582, distance: 135.9
click at [326, 582] on div "21 Employees can be legally held responsible for what is written or posted onli…" at bounding box center [914, 591] width 1266 height 103
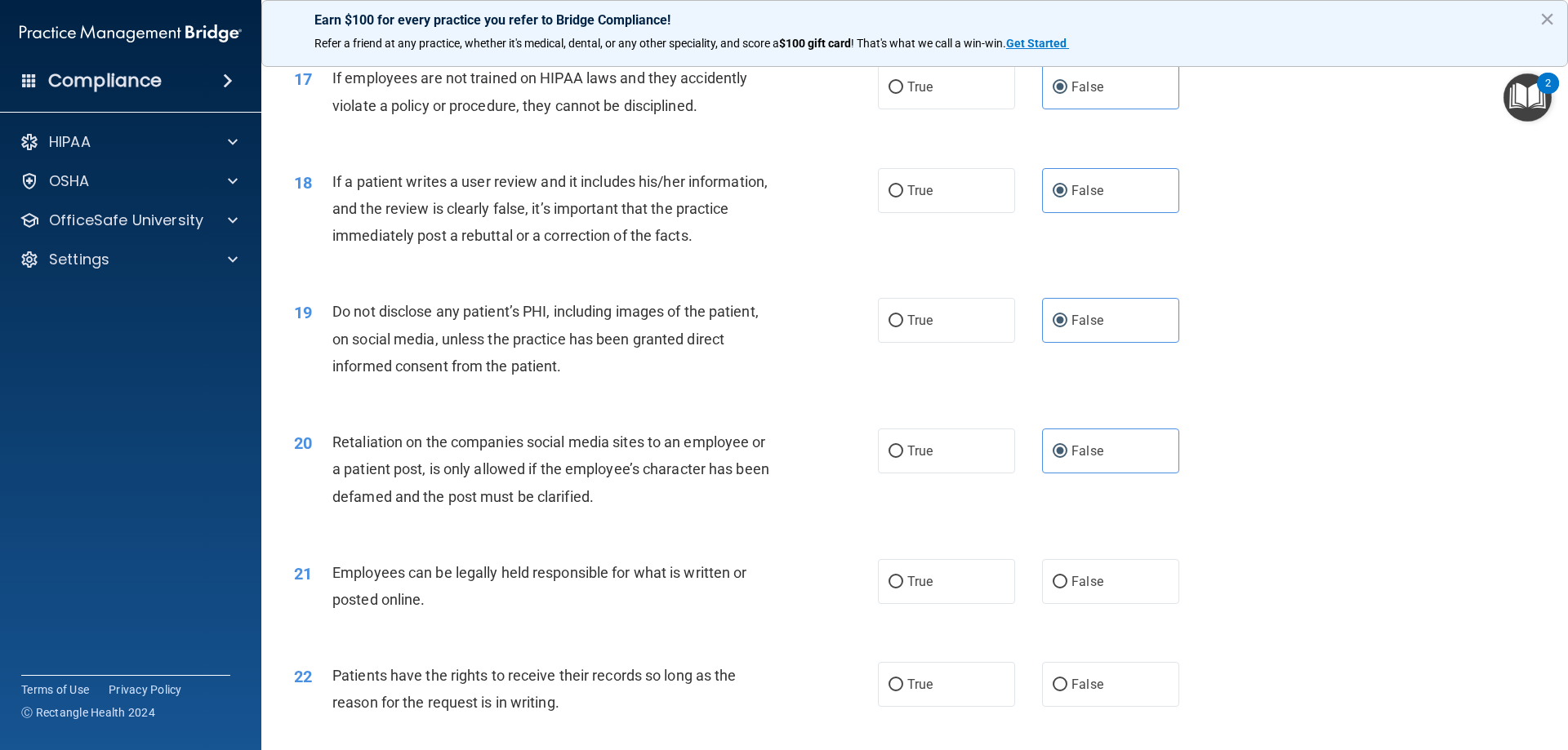
drag, startPoint x: 913, startPoint y: 613, endPoint x: 807, endPoint y: 556, distance: 120.4
click at [912, 589] on span "True" at bounding box center [920, 581] width 25 height 16
click at [903, 588] on input "True" at bounding box center [896, 582] width 15 height 12
radio input "true"
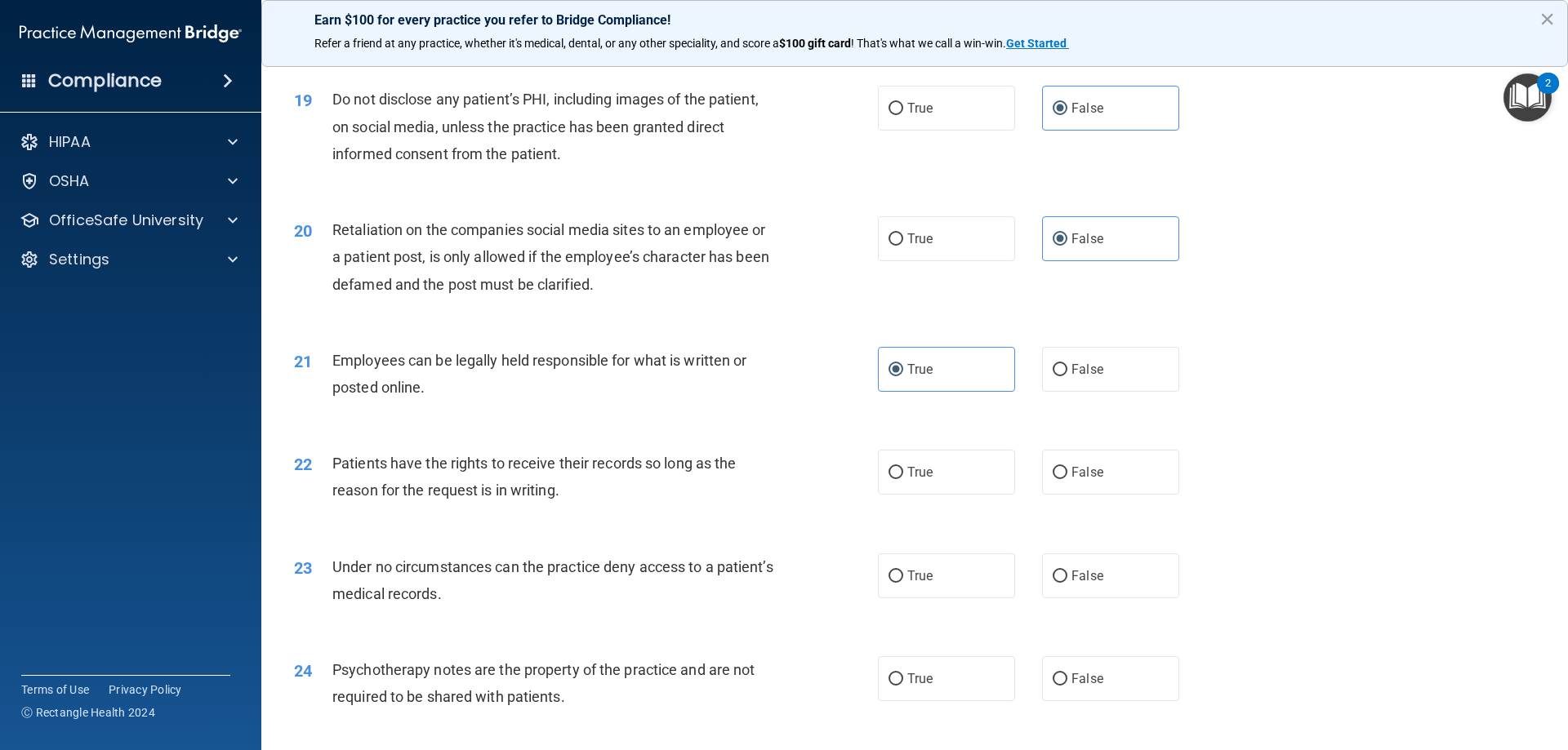
scroll to position [2530, 0]
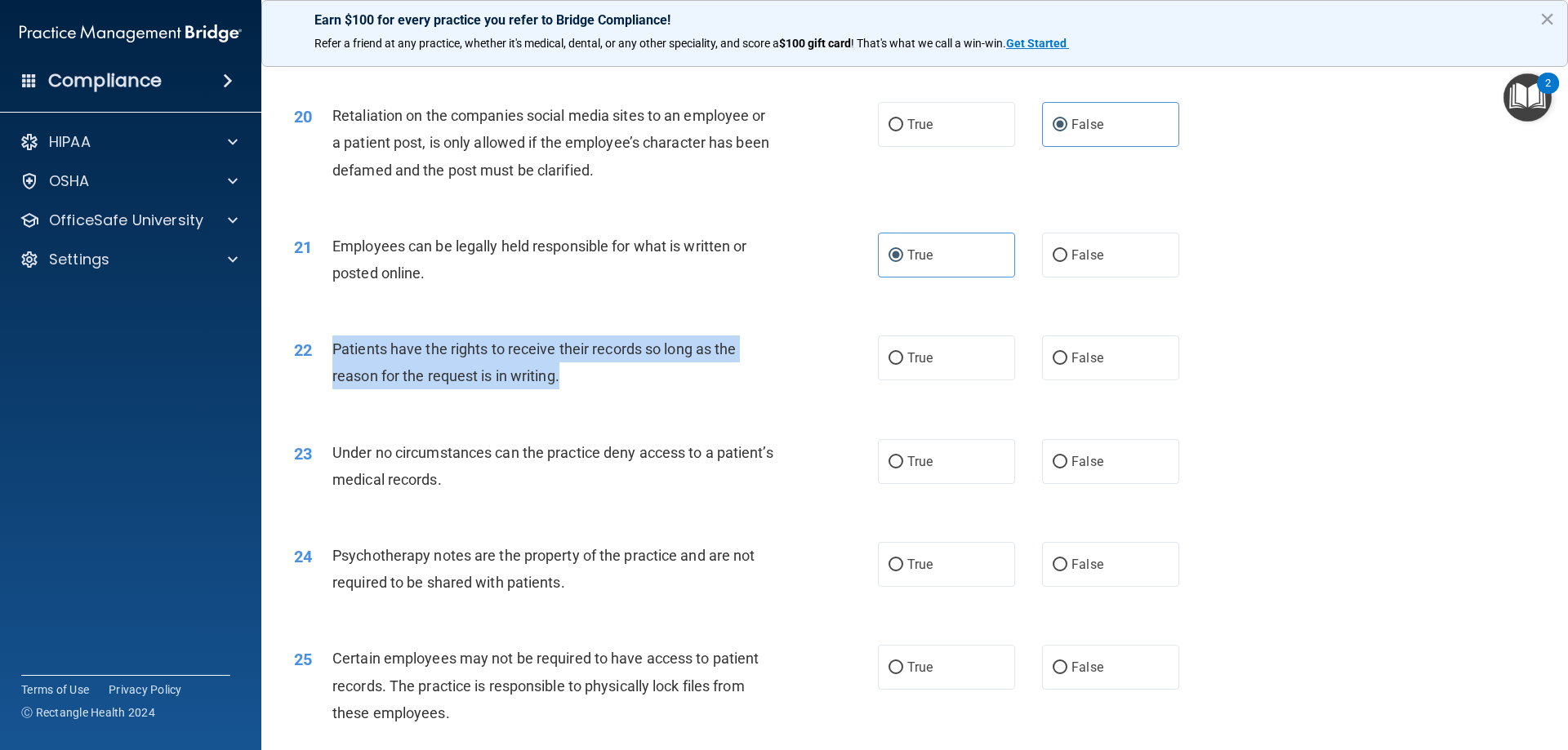
drag, startPoint x: 594, startPoint y: 418, endPoint x: 333, endPoint y: 376, distance: 264.4
click at [332, 377] on div "22 Patients have the rights to receive their records so long as the reason for …" at bounding box center [585, 366] width 633 height 62
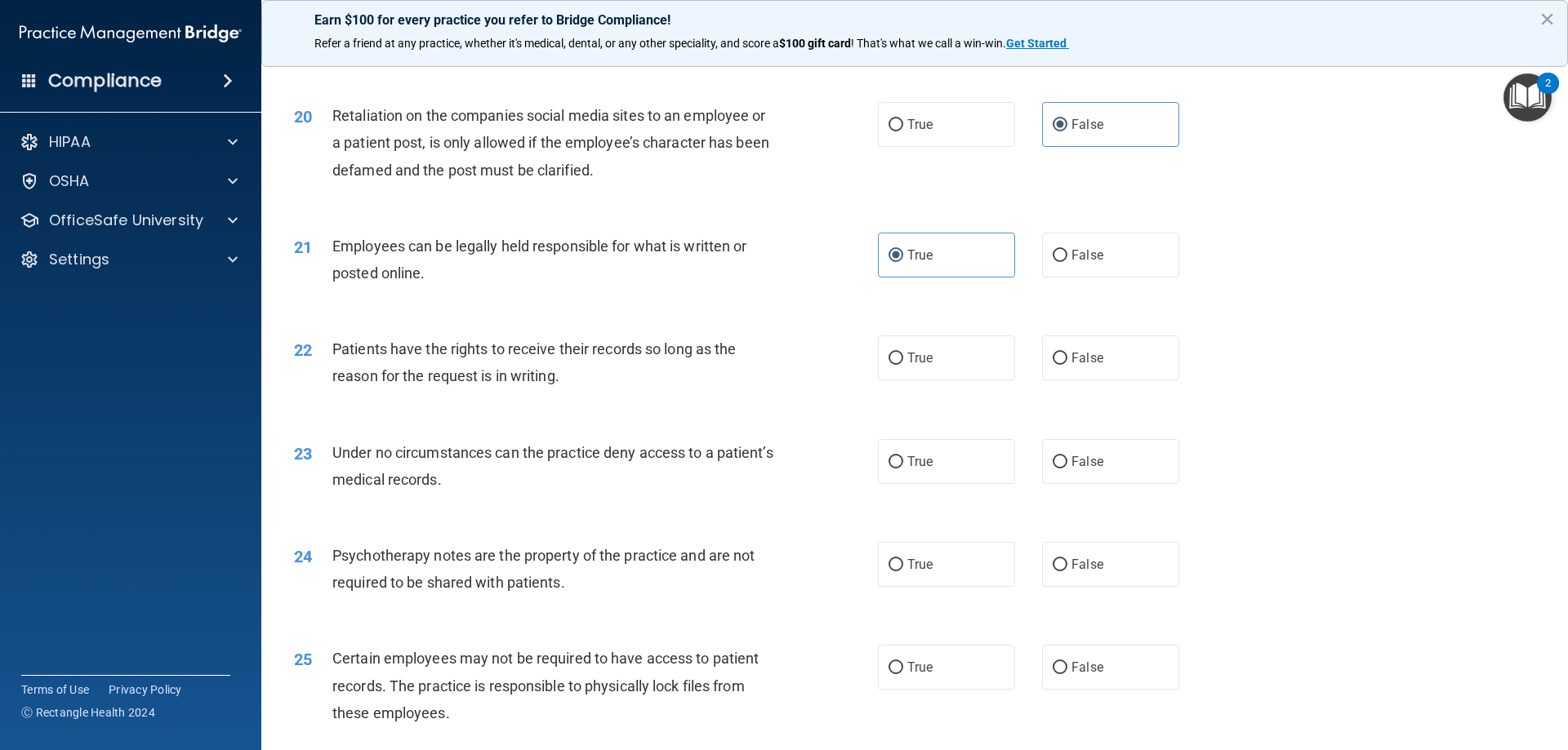
click at [601, 418] on div "22 Patients have the rights to receive their records so long as the reason for …" at bounding box center [914, 366] width 1266 height 103
click at [915, 366] on span "True" at bounding box center [920, 357] width 25 height 16
click at [903, 365] on input "True" at bounding box center [896, 358] width 15 height 12
radio input "true"
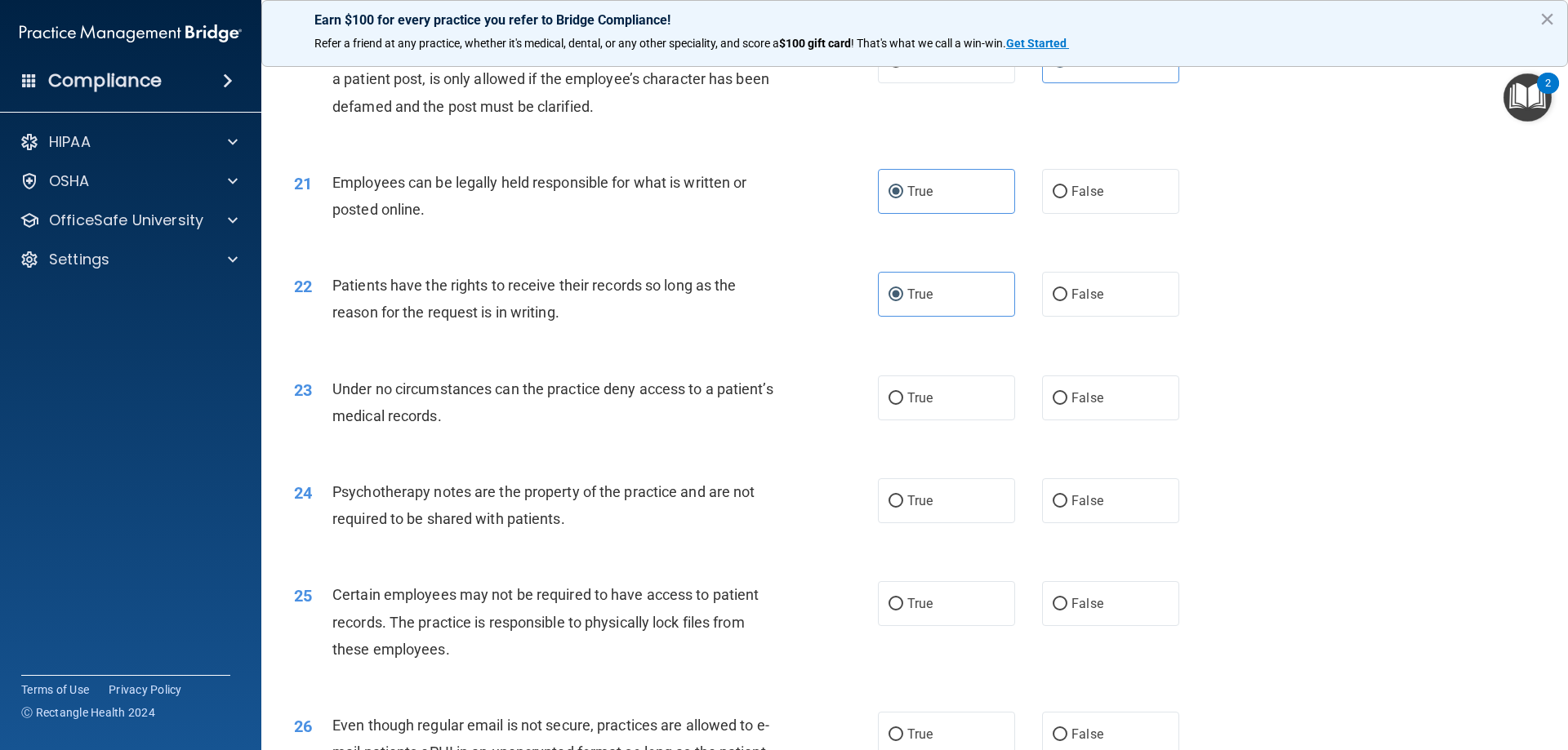
scroll to position [2693, 0]
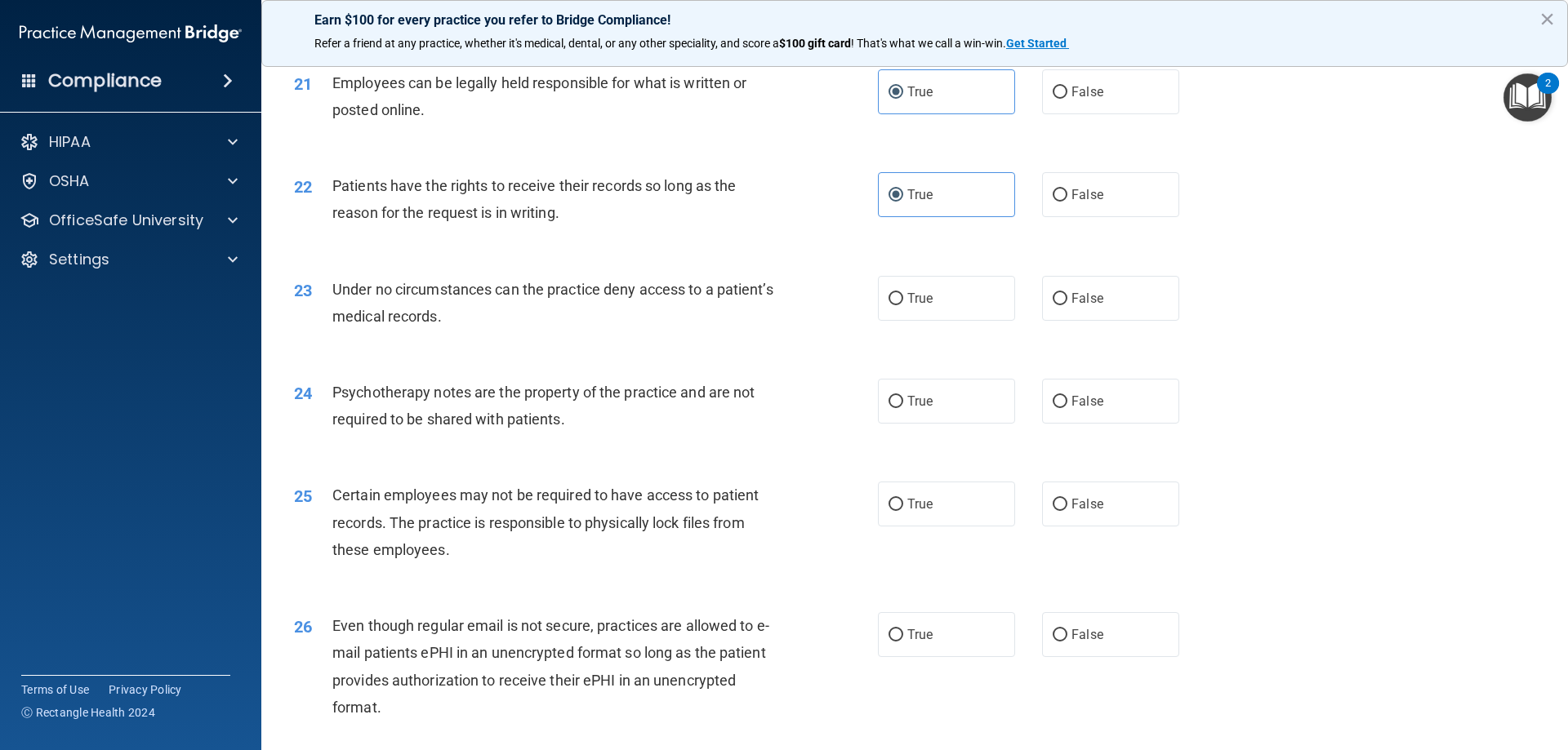
click at [809, 441] on div "24 Psychotherapy notes are the property of the practice and are not required to…" at bounding box center [585, 410] width 633 height 62
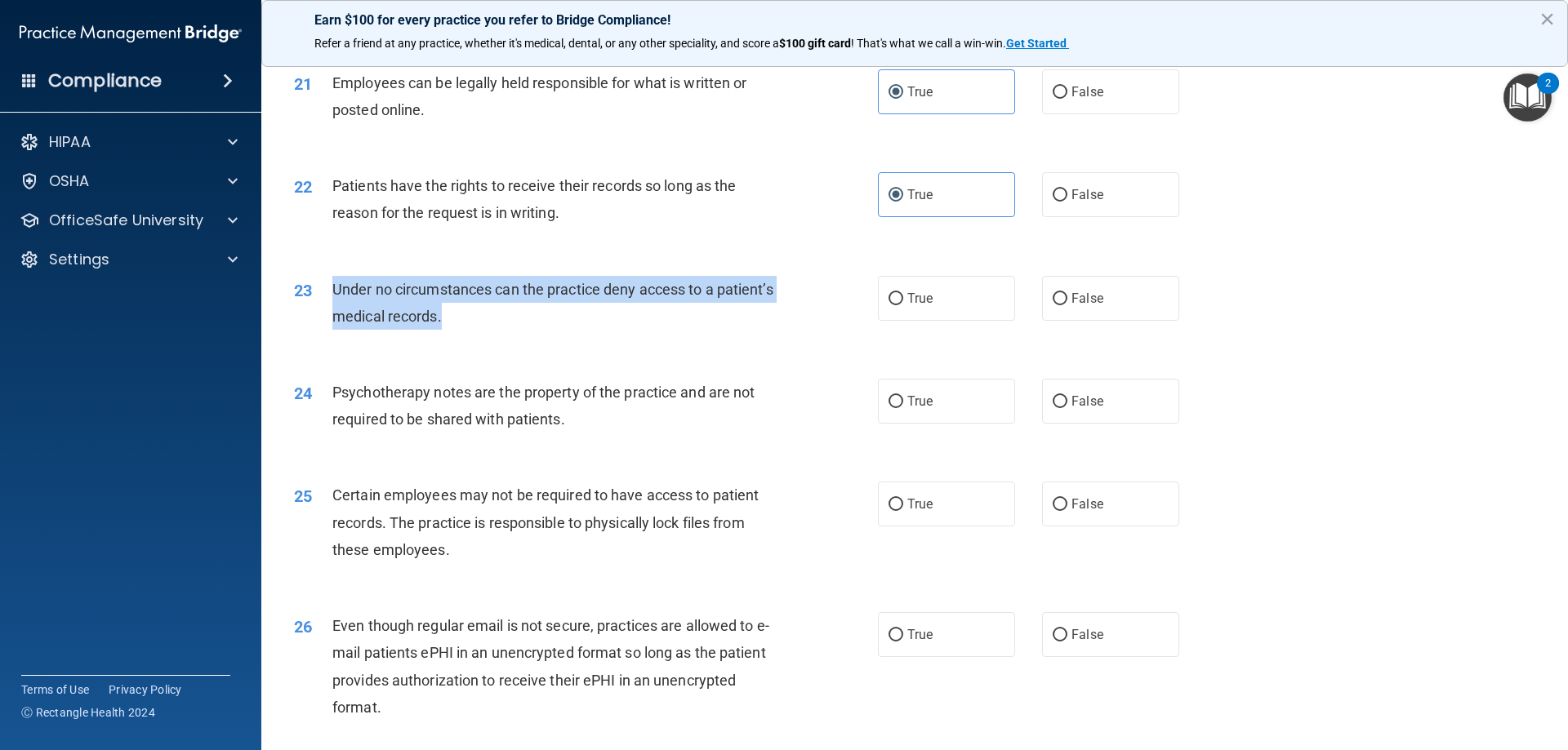
drag, startPoint x: 475, startPoint y: 341, endPoint x: 319, endPoint y: 303, distance: 160.6
click at [319, 303] on div "23 Under no circumstances can the practice deny access to a patient’s medical r…" at bounding box center [585, 307] width 633 height 62
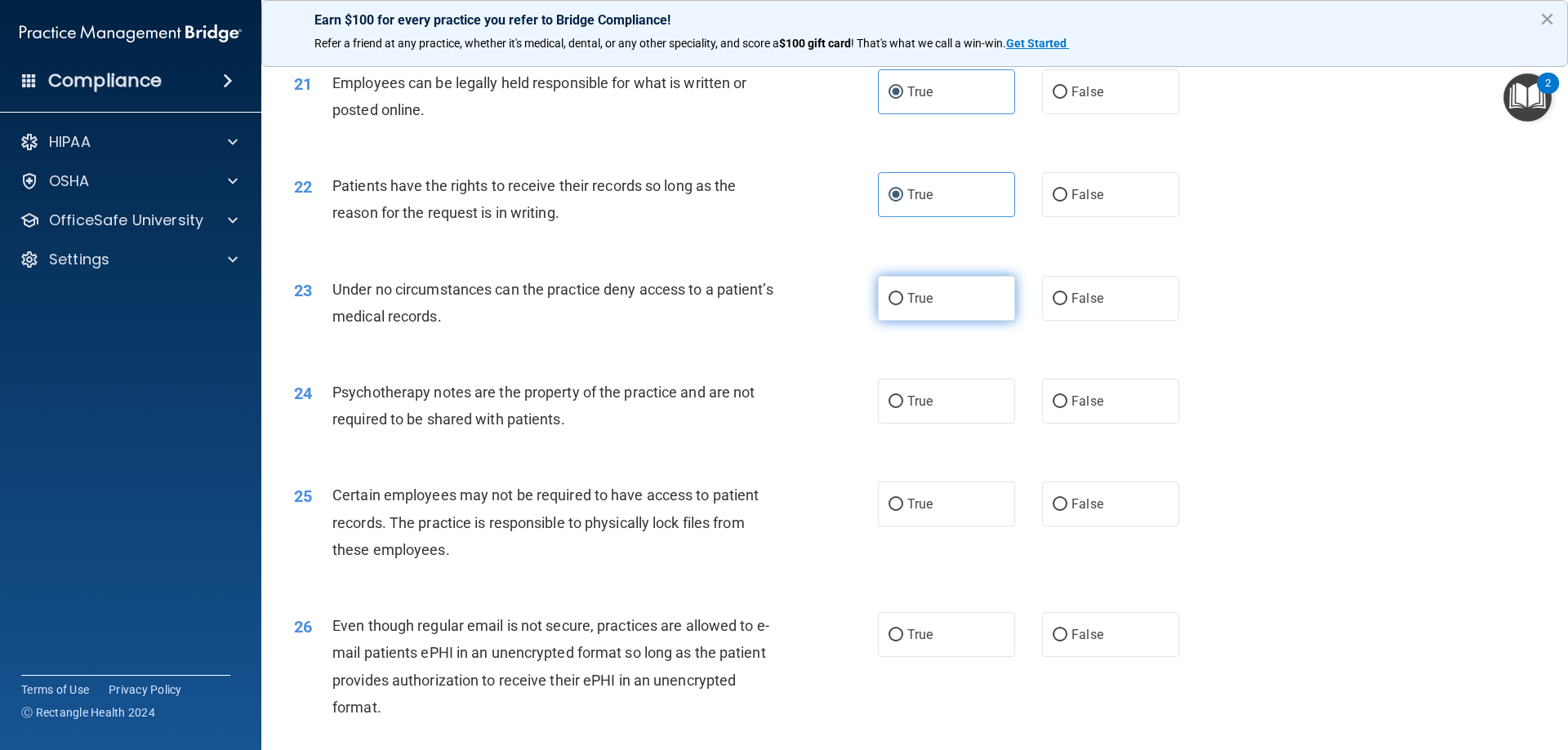
drag, startPoint x: 396, startPoint y: 334, endPoint x: 914, endPoint y: 323, distance: 518.1
click at [916, 306] on span "True" at bounding box center [920, 298] width 25 height 16
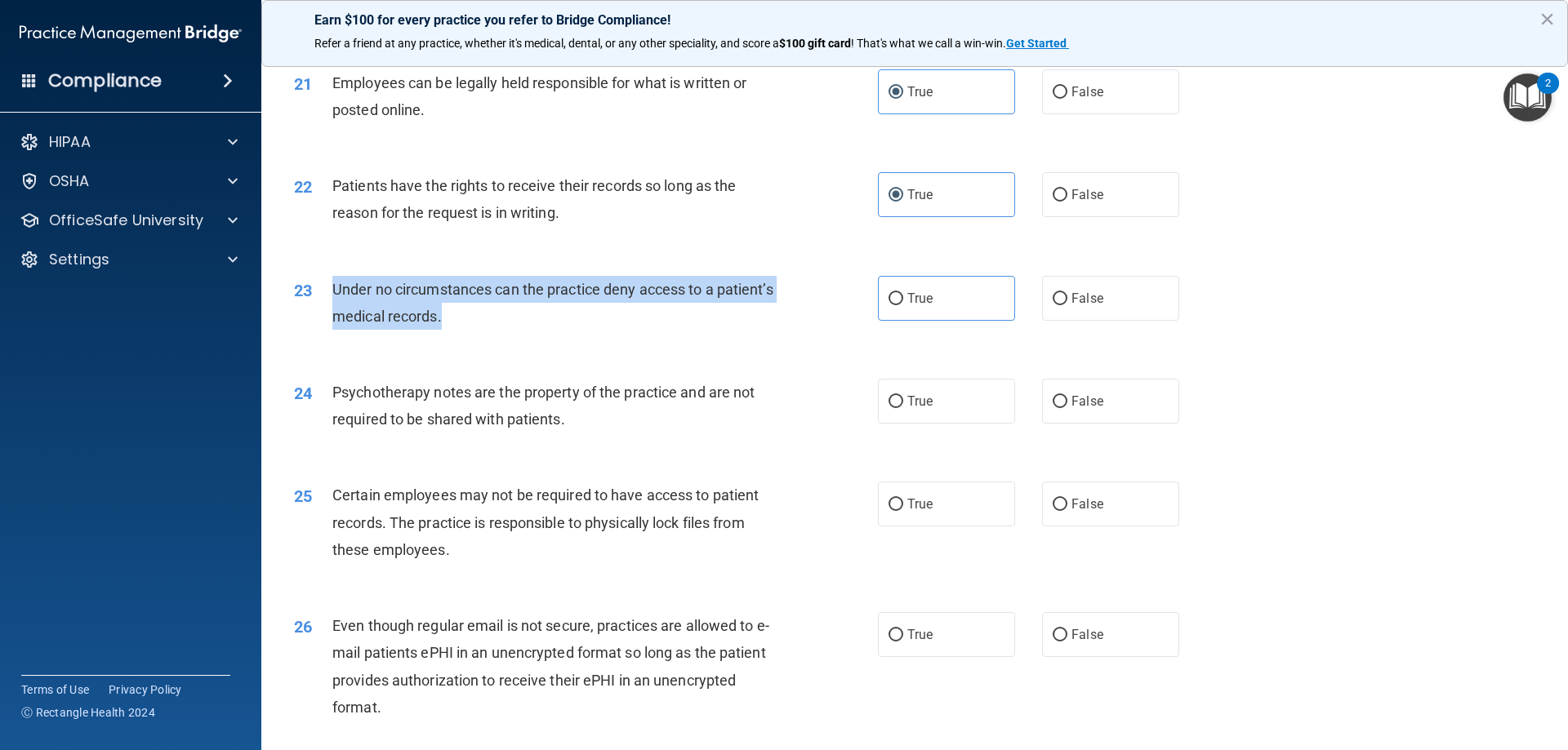
drag, startPoint x: 612, startPoint y: 333, endPoint x: 325, endPoint y: 317, distance: 287.4
click at [325, 317] on div "23 Under no circumstances can the practice deny access to a patient’s medical r…" at bounding box center [585, 307] width 633 height 62
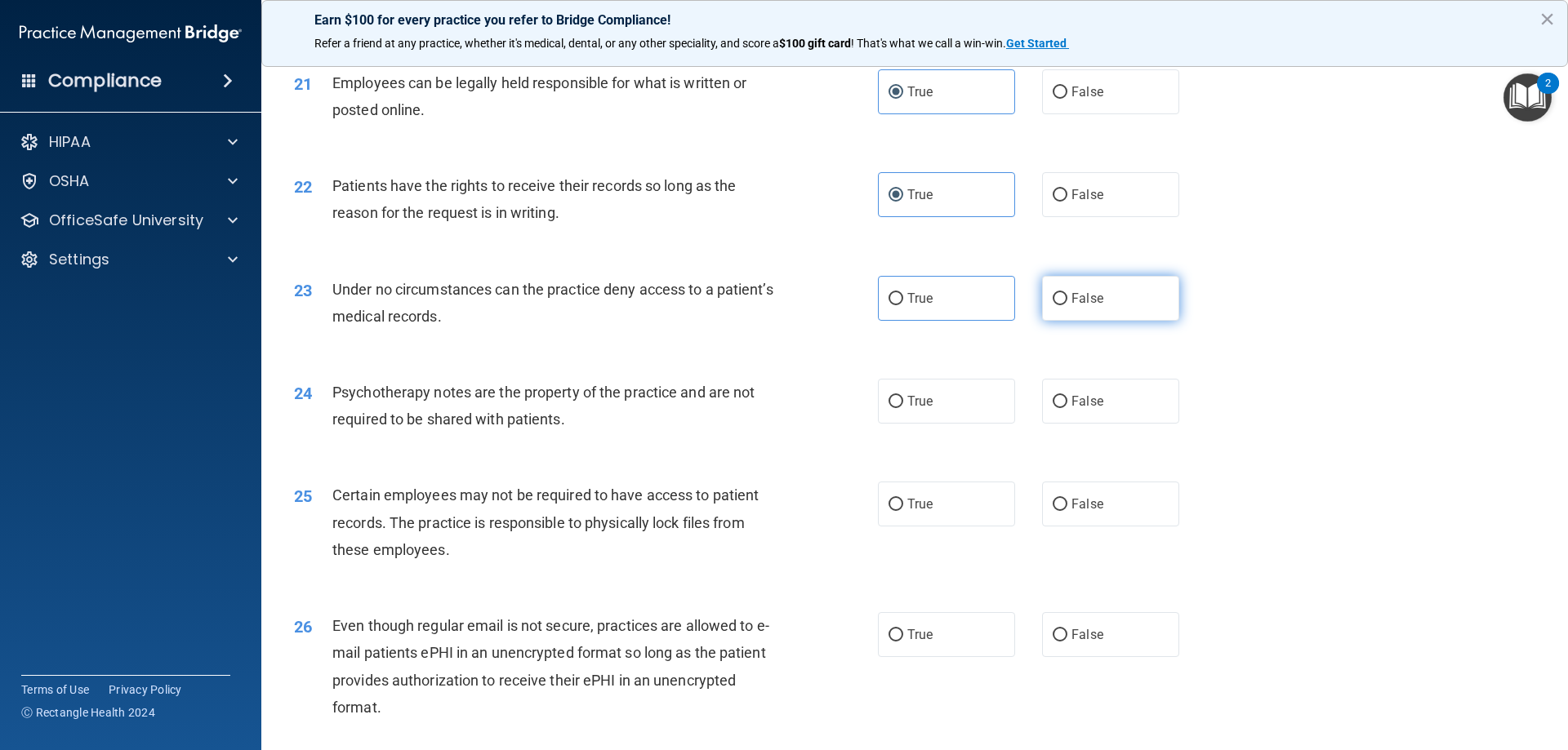
click at [1051, 321] on label "False" at bounding box center [1111, 298] width 137 height 45
click at [1058, 305] on input "False" at bounding box center [1060, 299] width 15 height 12
radio input "true"
click at [667, 508] on div "25 Certain employees may not be required to have access to patient records. The…" at bounding box center [914, 527] width 1266 height 131
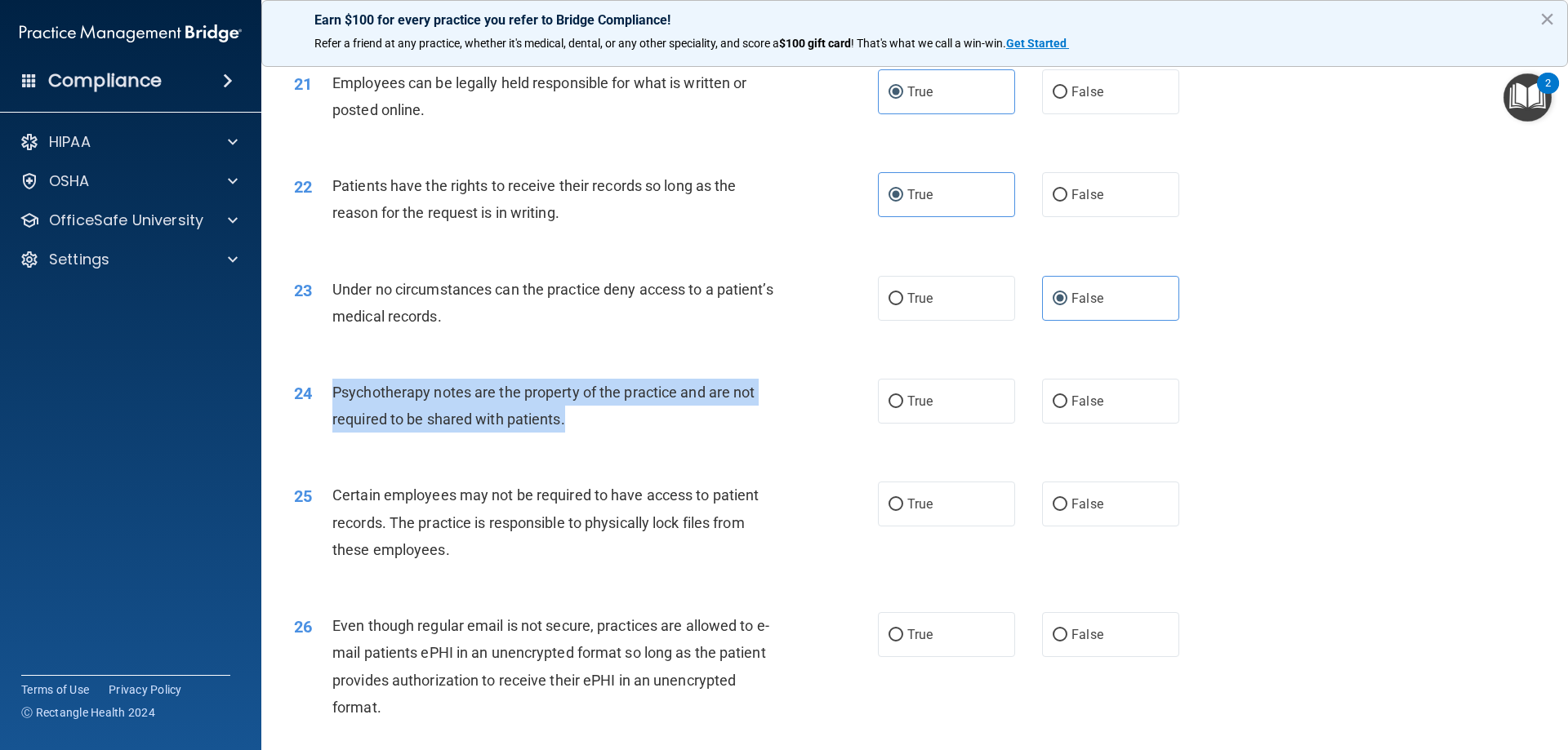
drag, startPoint x: 582, startPoint y: 440, endPoint x: 324, endPoint y: 428, distance: 258.3
click at [324, 428] on div "24 Psychotherapy notes are the property of the practice and are not required to…" at bounding box center [585, 410] width 633 height 62
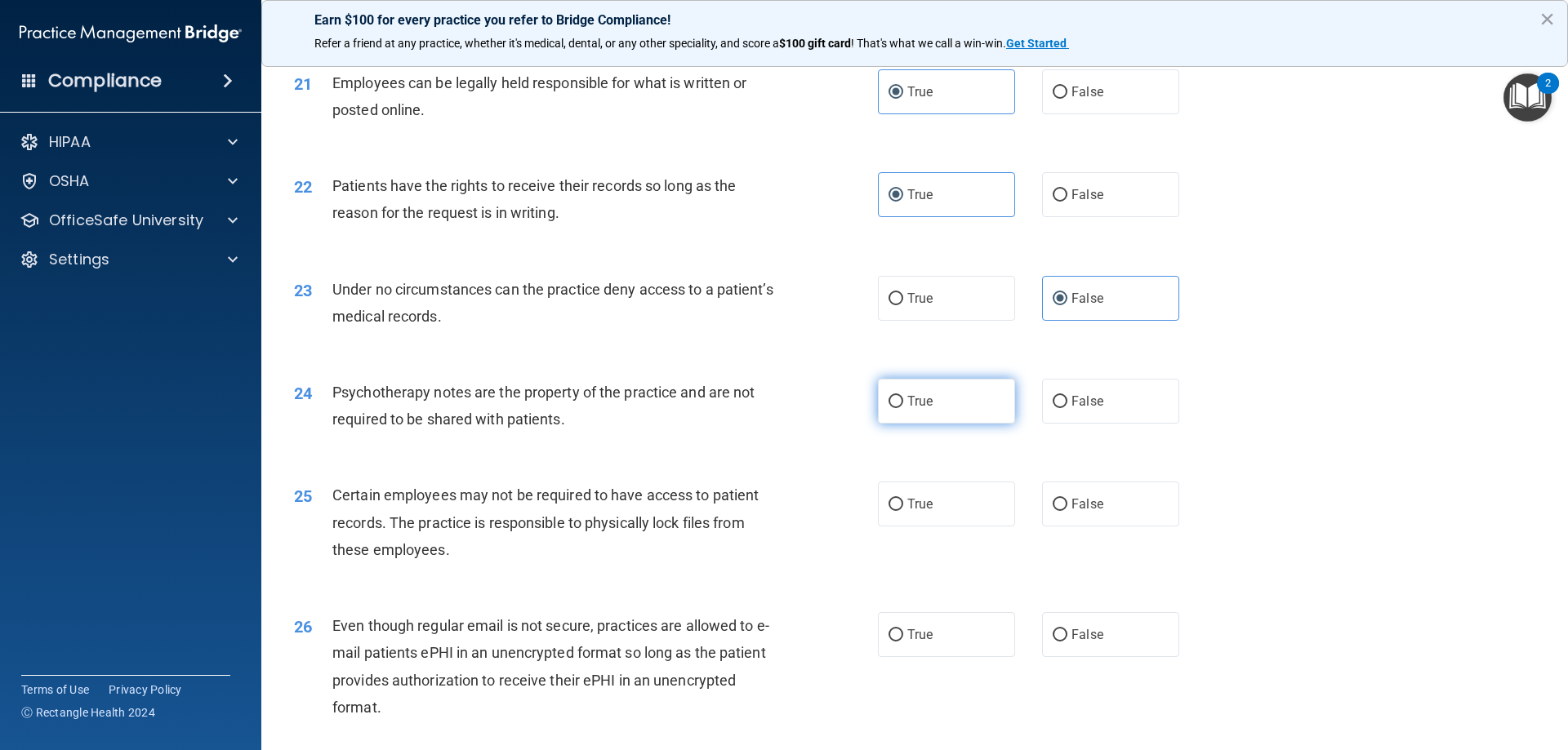
click at [914, 409] on span "True" at bounding box center [920, 401] width 25 height 16
click at [903, 408] on input "True" at bounding box center [896, 402] width 15 height 12
radio input "true"
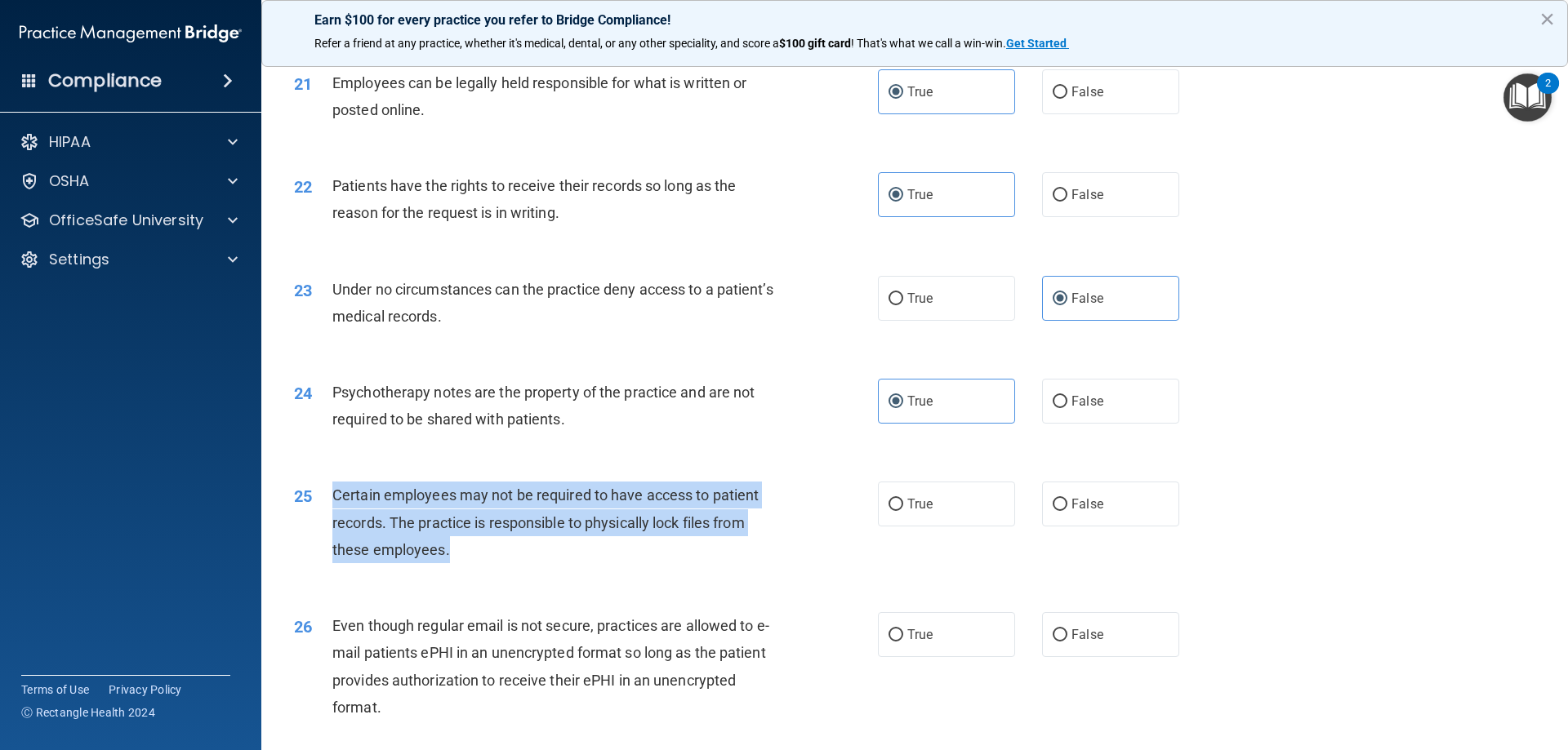
drag, startPoint x: 485, startPoint y: 580, endPoint x: 322, endPoint y: 523, distance: 172.7
click at [322, 523] on div "25 Certain employees may not be required to have access to patient records. The…" at bounding box center [585, 527] width 633 height 90
click at [894, 511] on input "True" at bounding box center [896, 505] width 15 height 12
radio input "true"
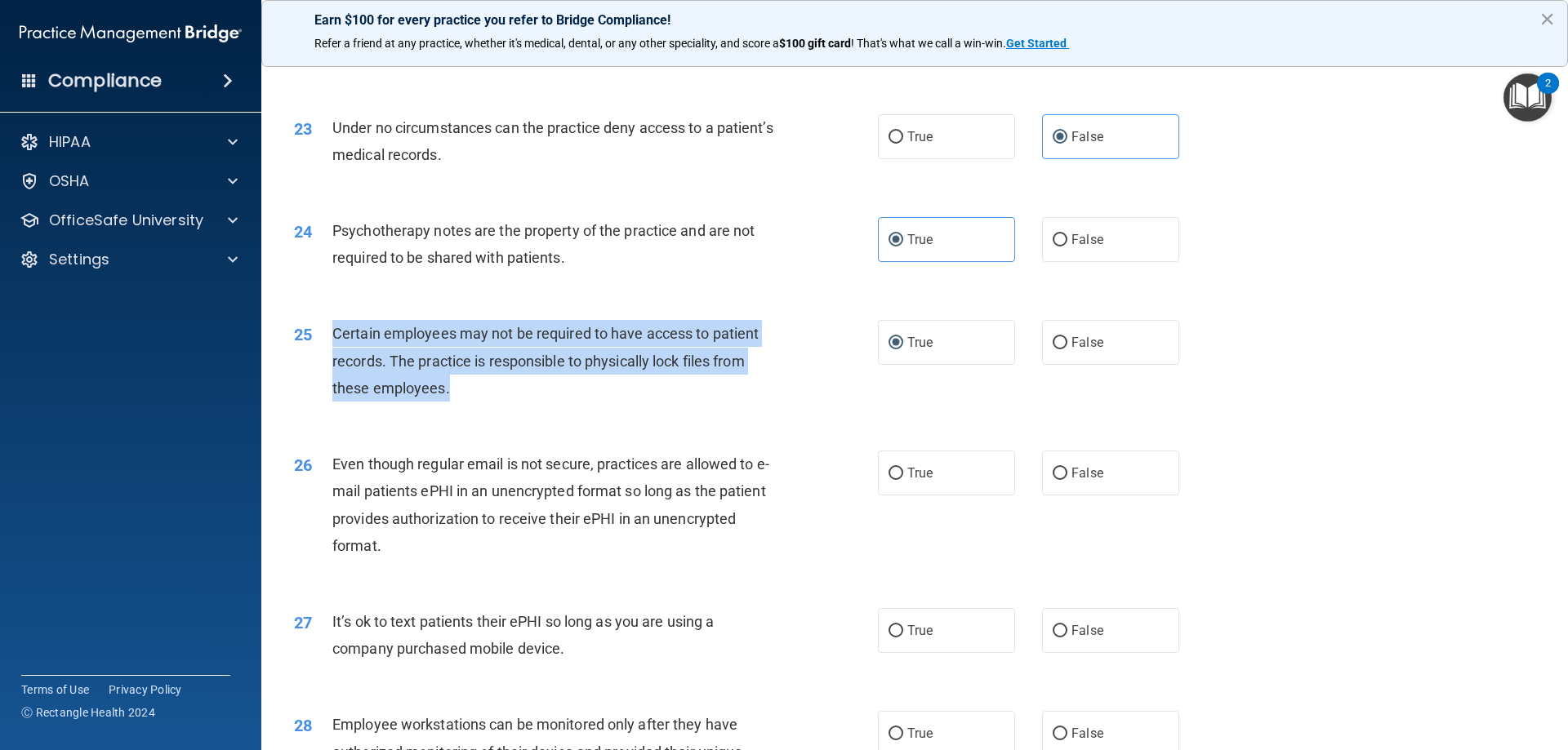
scroll to position [2856, 0]
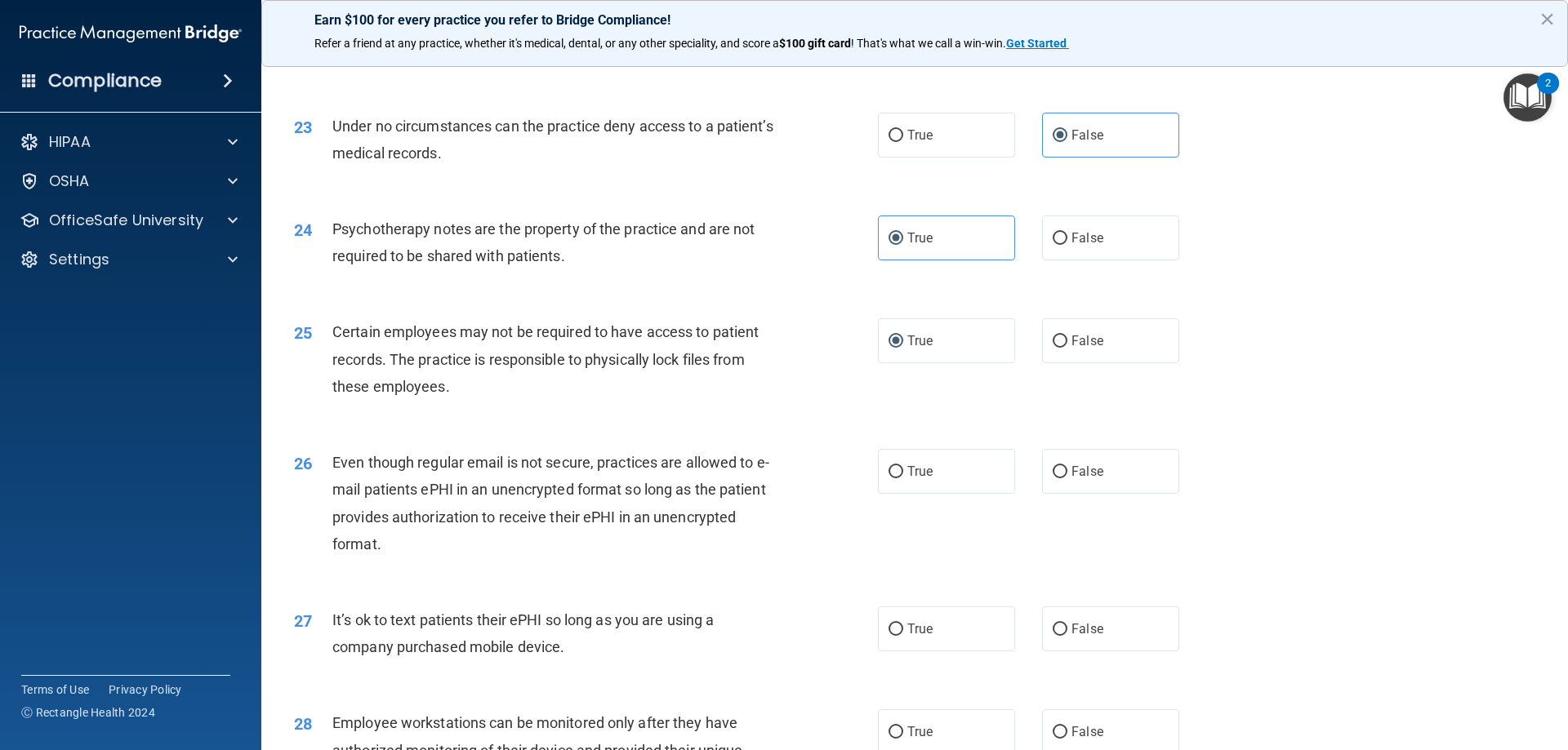
click at [778, 511] on div "Even though regular email is not secure, practices are allowed to e-mail patien…" at bounding box center [561, 503] width 457 height 109
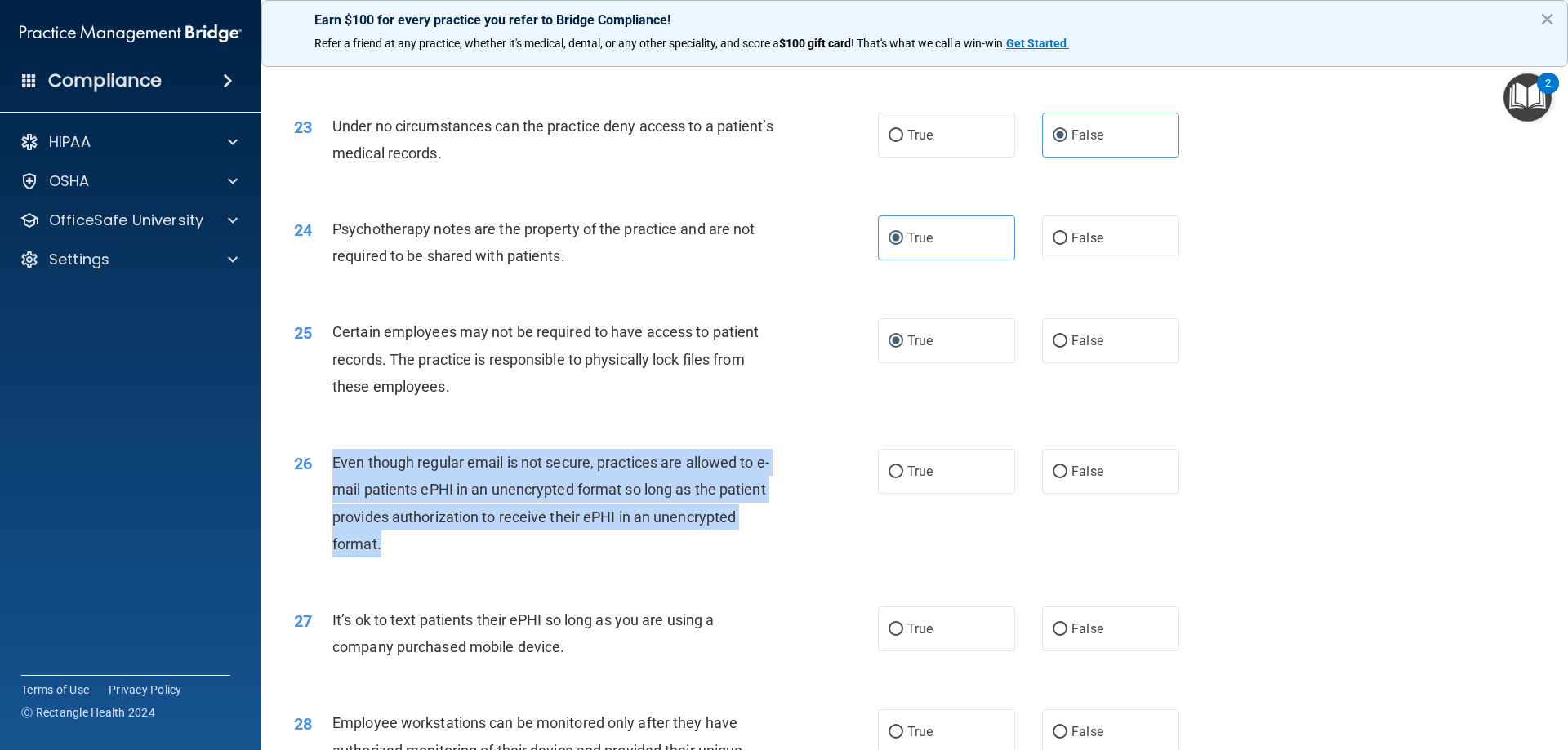
drag, startPoint x: 437, startPoint y: 582, endPoint x: 327, endPoint y: 489, distance: 144.0
click at [327, 489] on div "26 Even though regular email is not secure, practices are allowed to e-mail pat…" at bounding box center [585, 507] width 633 height 117
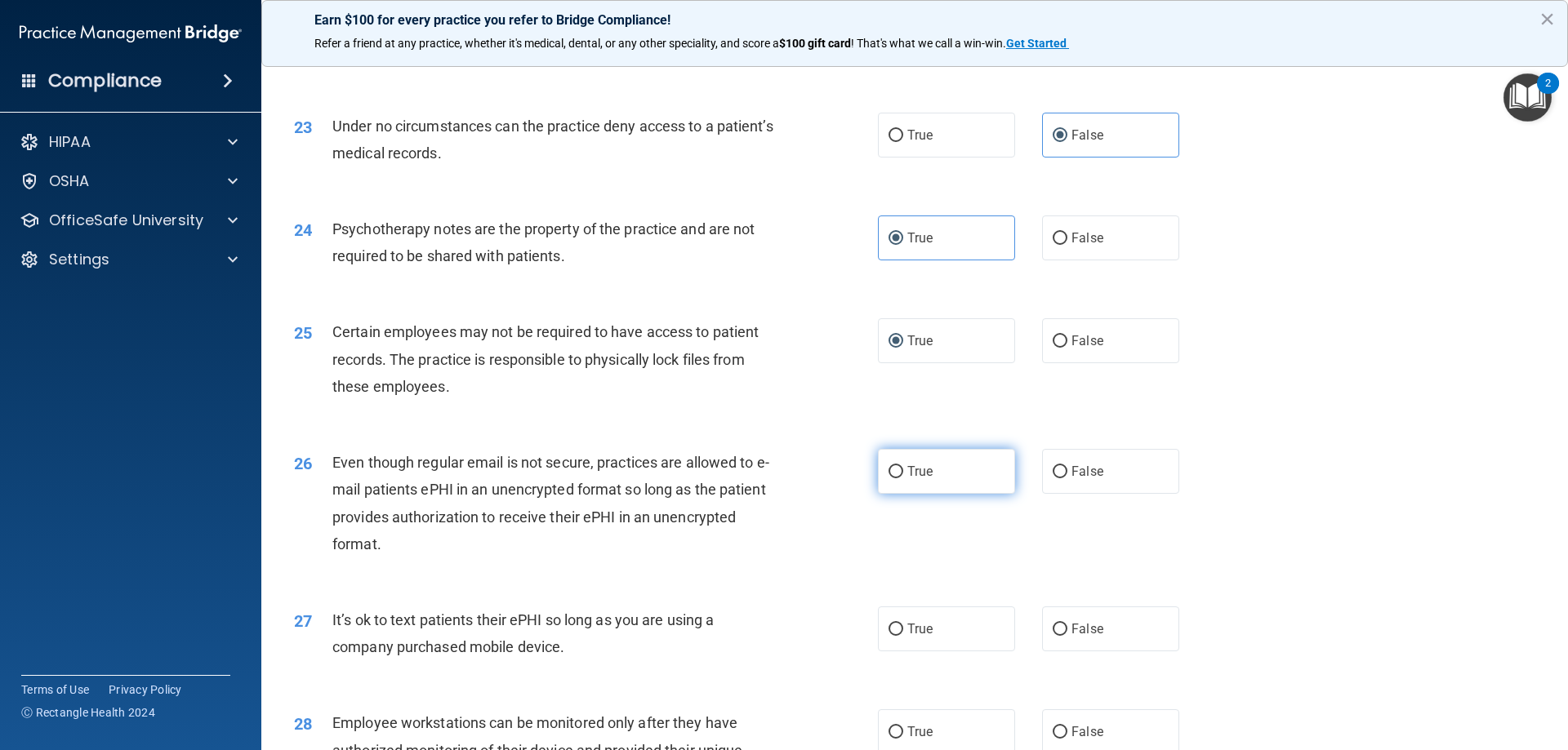
click at [892, 490] on label "True" at bounding box center [947, 471] width 137 height 45
click at [892, 478] on input "True" at bounding box center [896, 472] width 15 height 12
radio input "true"
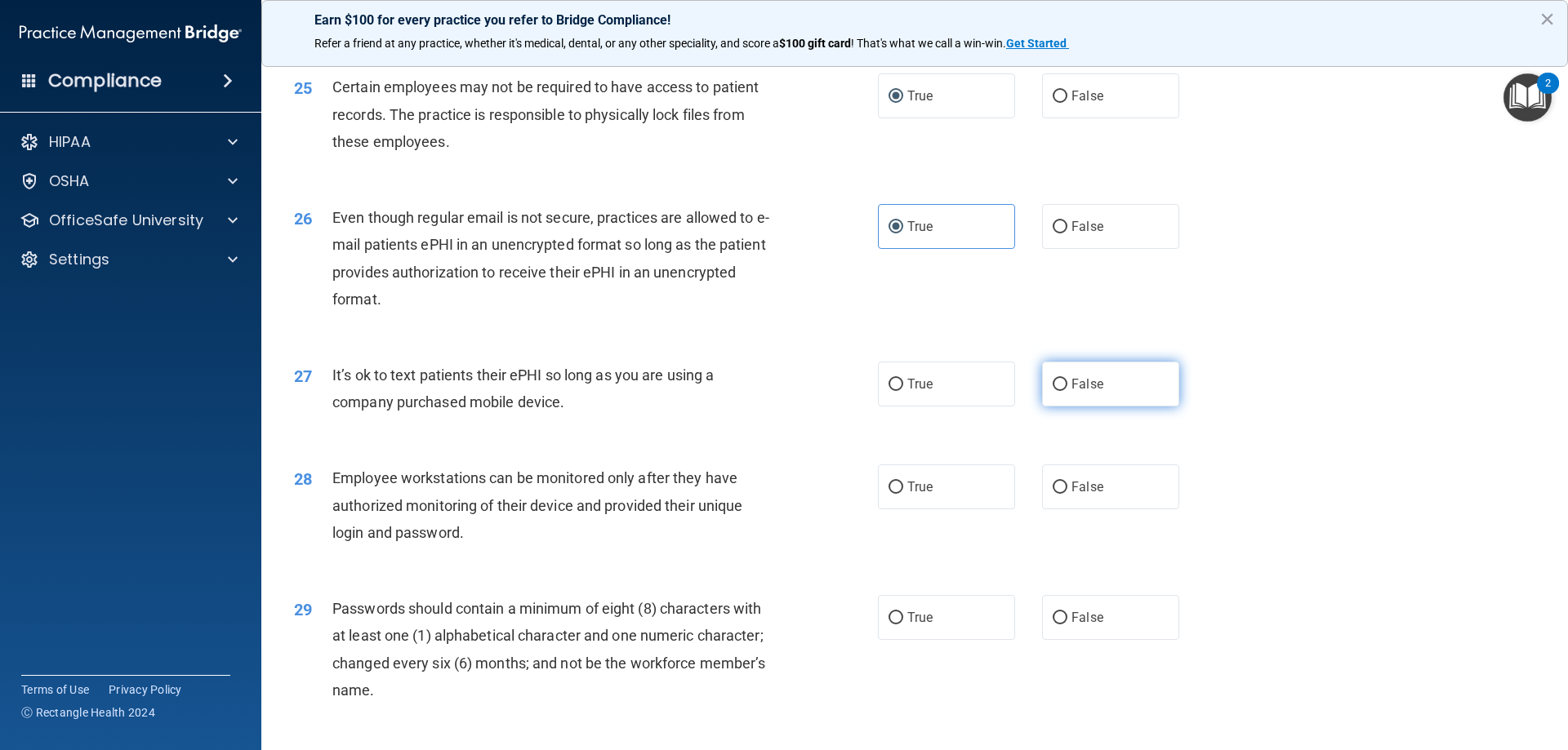
click at [1059, 391] on input "False" at bounding box center [1060, 384] width 15 height 12
radio input "true"
drag, startPoint x: 589, startPoint y: 434, endPoint x: 304, endPoint y: 390, distance: 288.4
click at [304, 390] on div "27 It’s ok to text patients their ePHI so long as you are using a company purch…" at bounding box center [585, 393] width 633 height 62
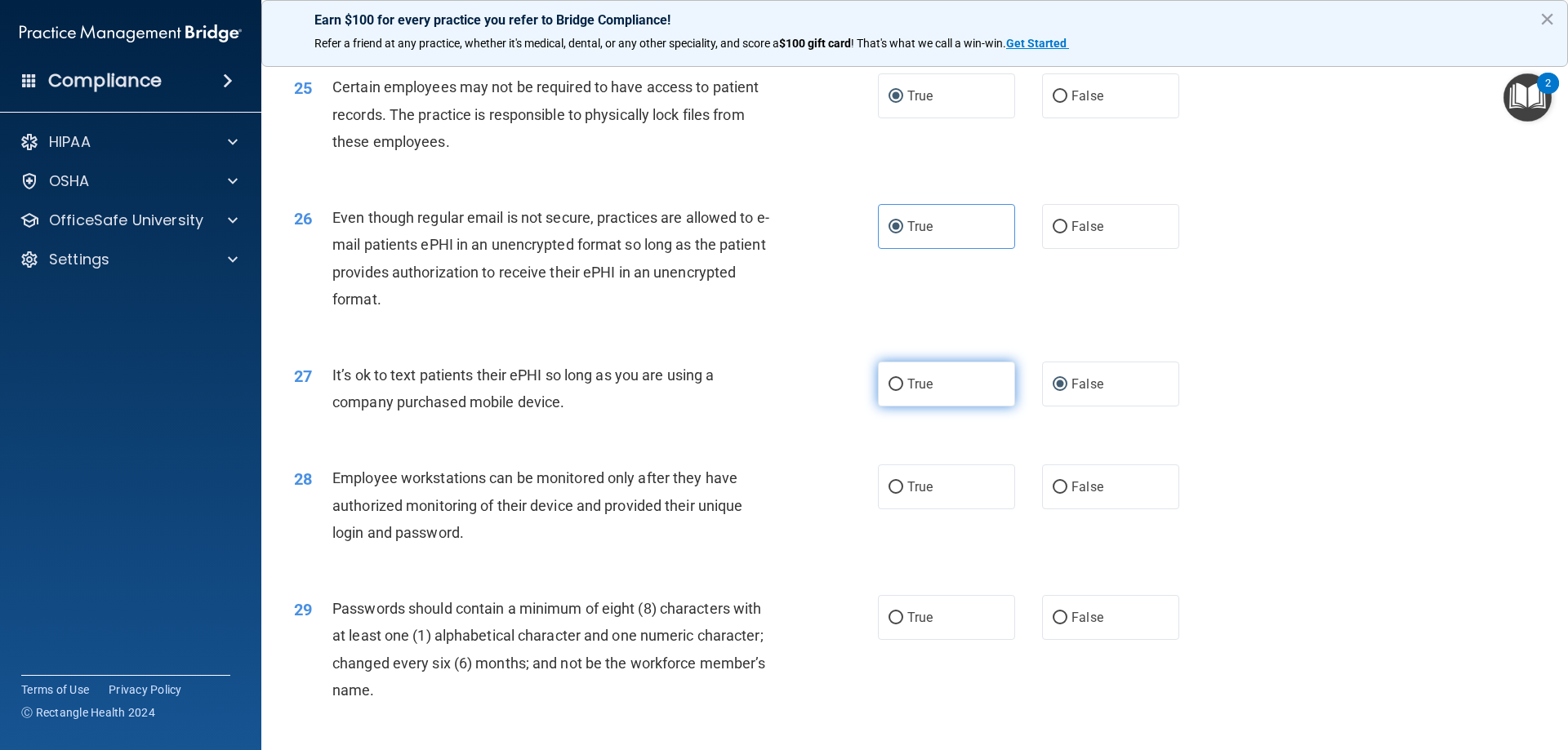
click at [921, 392] on span "True" at bounding box center [920, 384] width 25 height 16
click at [903, 391] on input "True" at bounding box center [896, 384] width 15 height 12
radio input "true"
radio input "false"
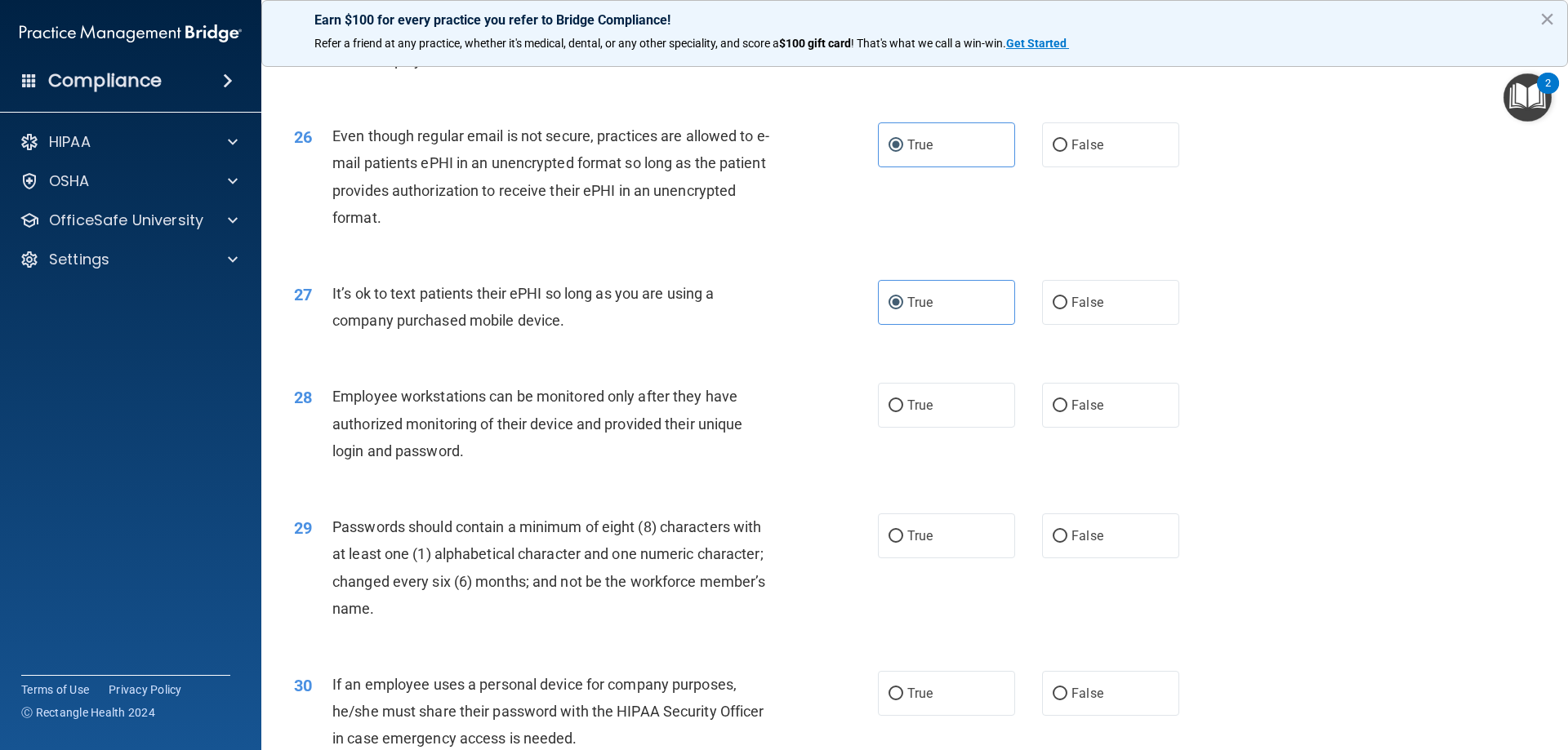
scroll to position [3346, 0]
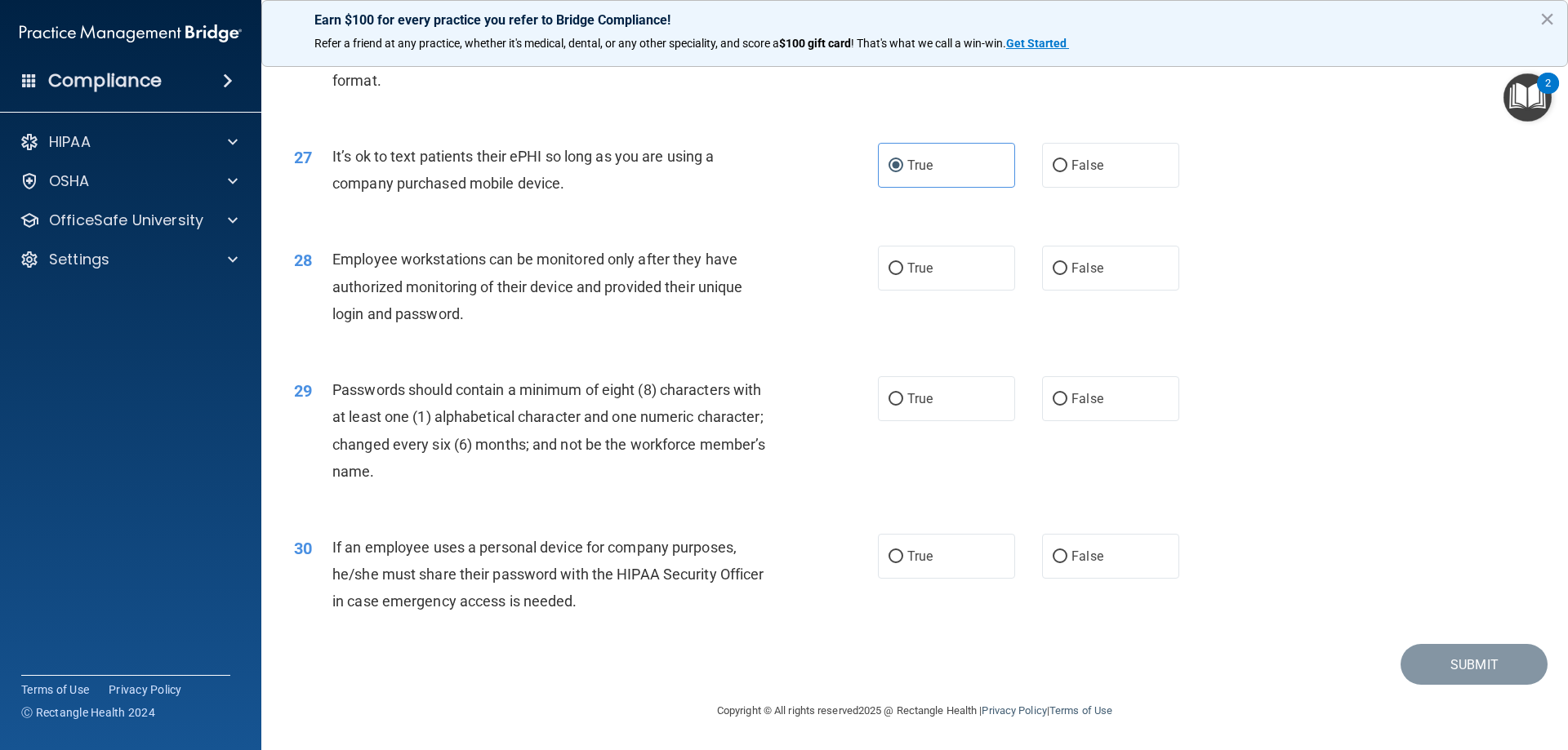
drag, startPoint x: 501, startPoint y: 359, endPoint x: 484, endPoint y: 330, distance: 33.6
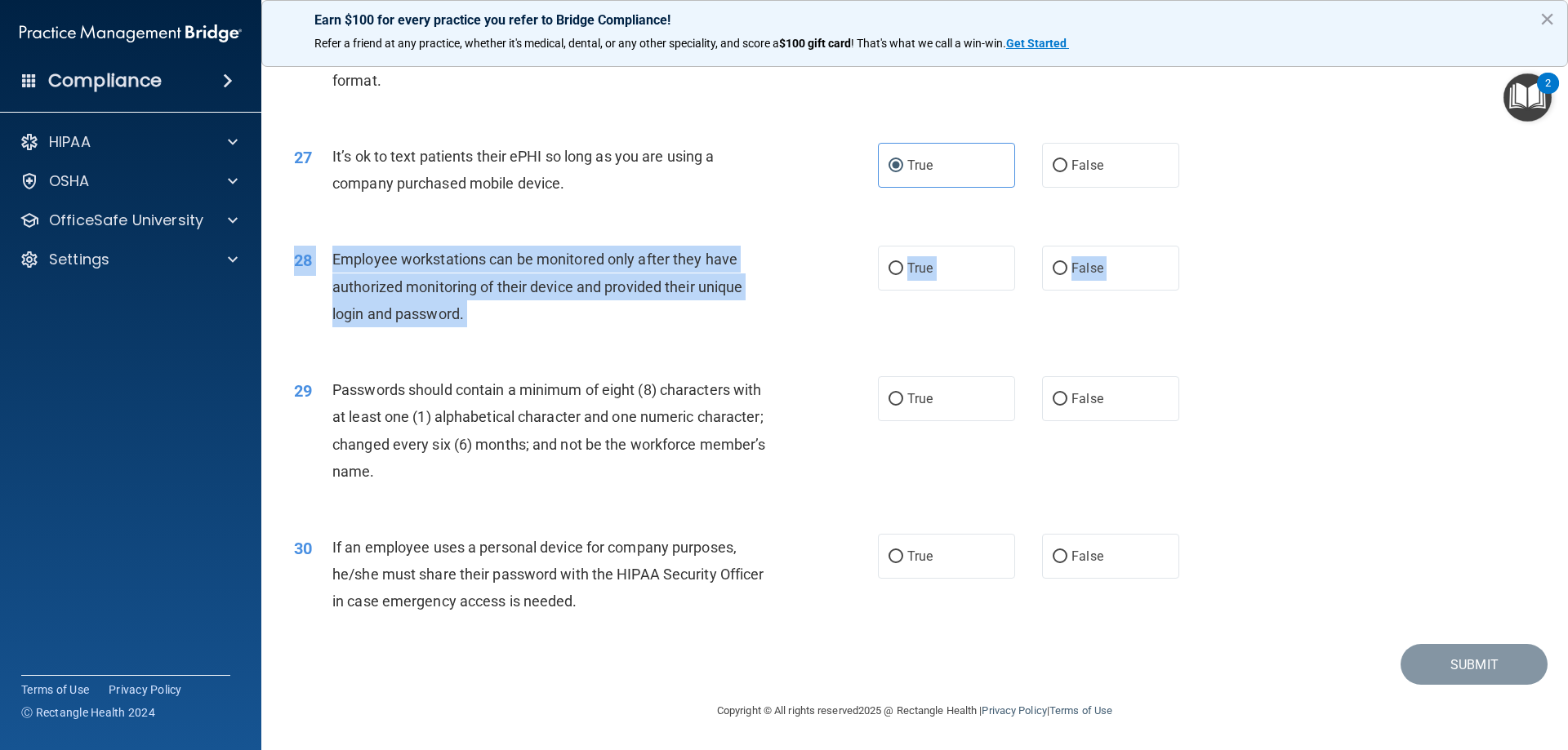
click at [495, 317] on div "Employee workstations can be monitored only after they have authorized monitori…" at bounding box center [561, 286] width 457 height 82
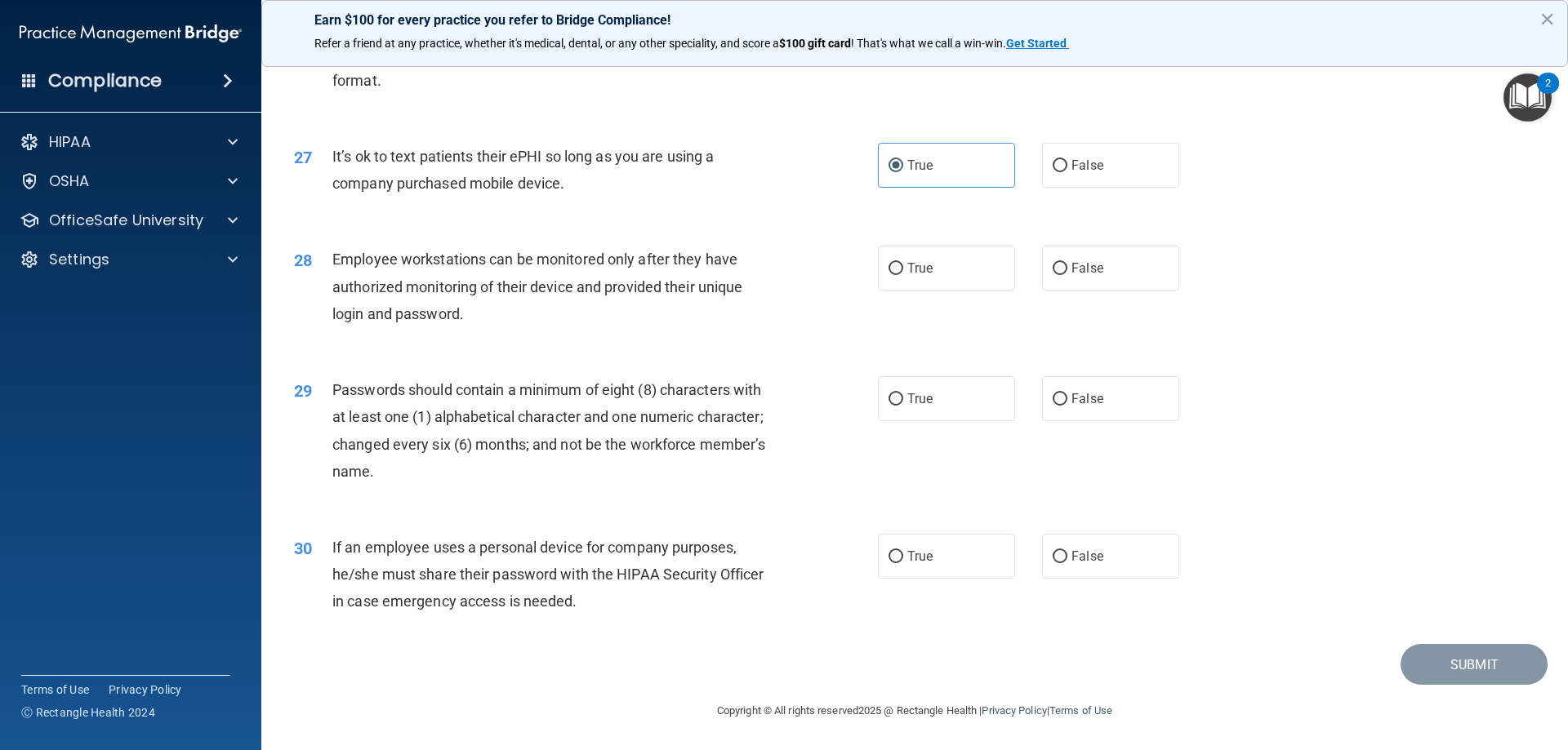
click at [495, 317] on div "Employee workstations can be monitored only after they have authorized monitori…" at bounding box center [561, 286] width 457 height 82
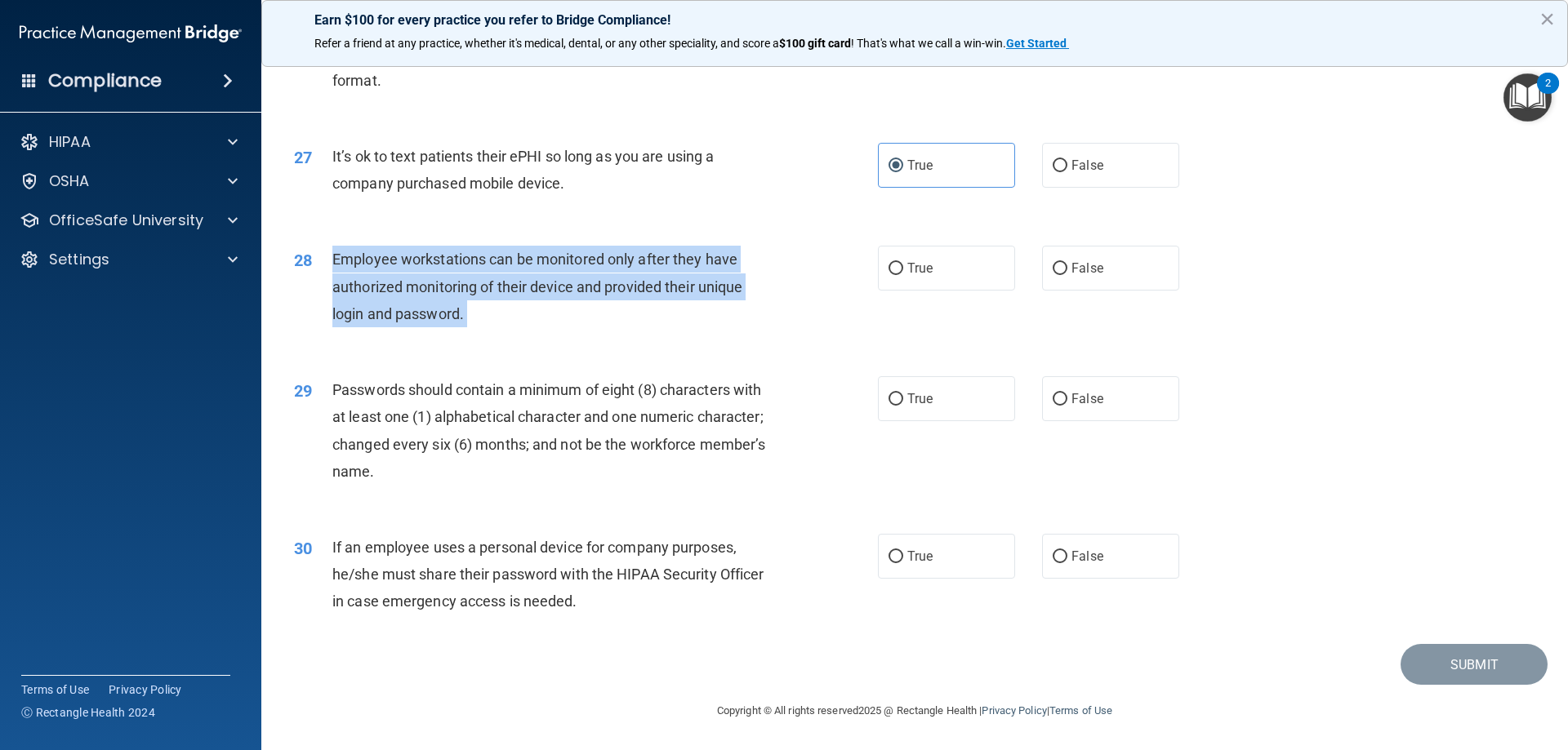
drag, startPoint x: 495, startPoint y: 317, endPoint x: 437, endPoint y: 293, distance: 62.8
click at [437, 293] on div "Employee workstations can be monitored only after they have authorized monitori…" at bounding box center [561, 286] width 457 height 82
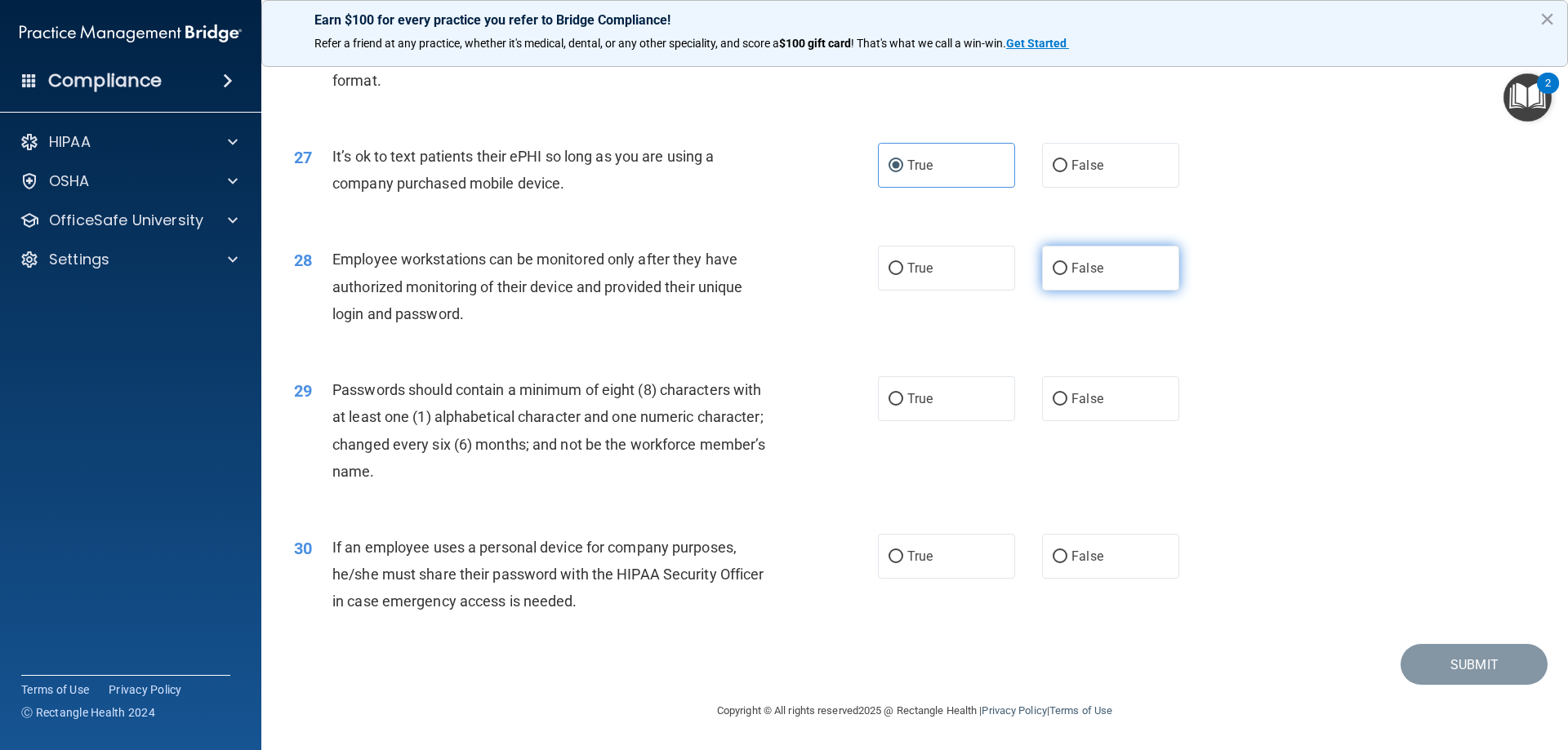
click at [1053, 261] on label "False" at bounding box center [1111, 267] width 137 height 45
click at [1053, 263] on input "False" at bounding box center [1060, 268] width 15 height 12
radio input "true"
drag, startPoint x: 557, startPoint y: 483, endPoint x: 437, endPoint y: 477, distance: 120.1
click at [458, 479] on div "29 Passwords should contain a minimum of eight (8) characters with at least one…" at bounding box center [585, 434] width 633 height 117
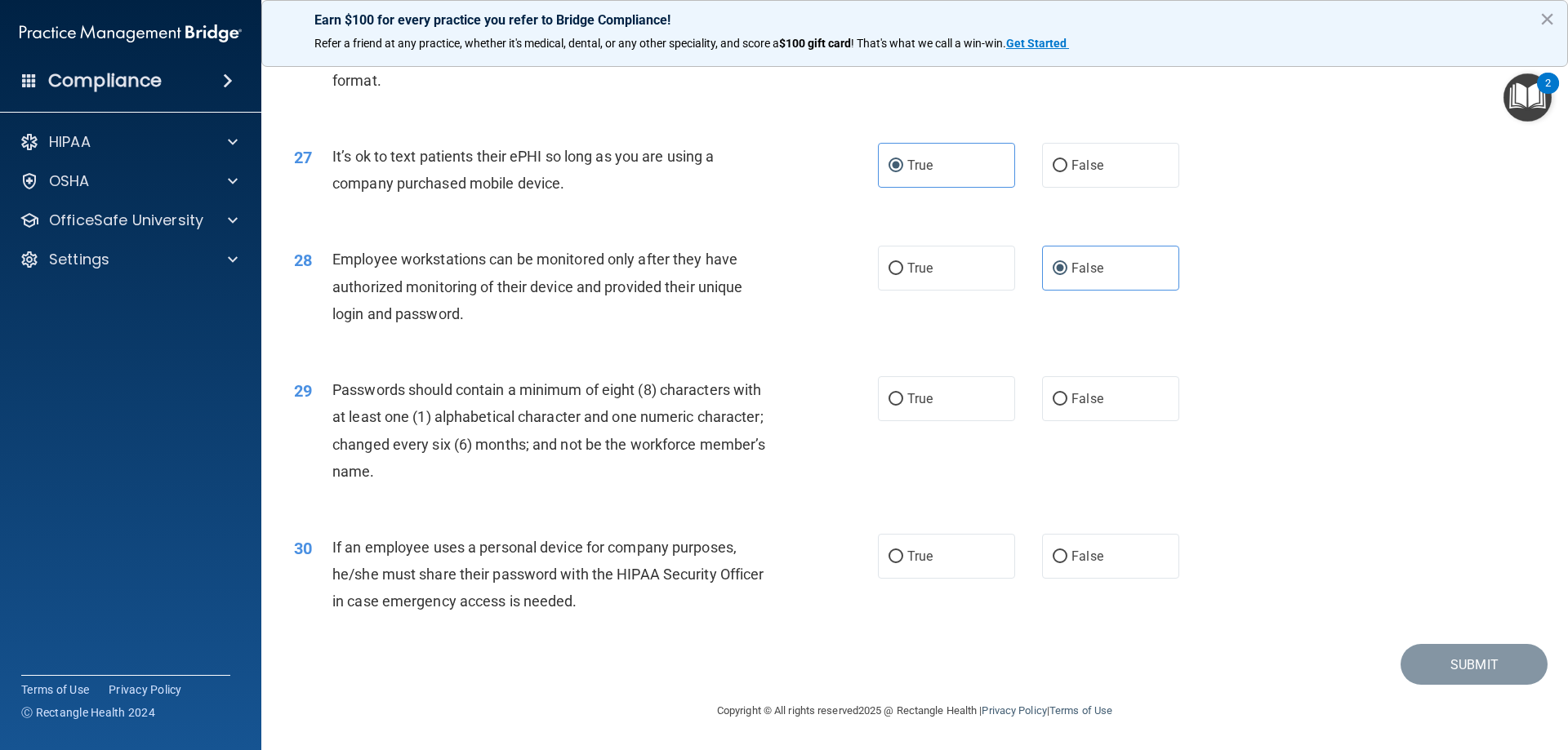
drag, startPoint x: 431, startPoint y: 477, endPoint x: 396, endPoint y: 469, distance: 35.9
click at [418, 474] on div "Passwords should contain a minimum of eight (8) characters with at least one (1…" at bounding box center [561, 430] width 457 height 109
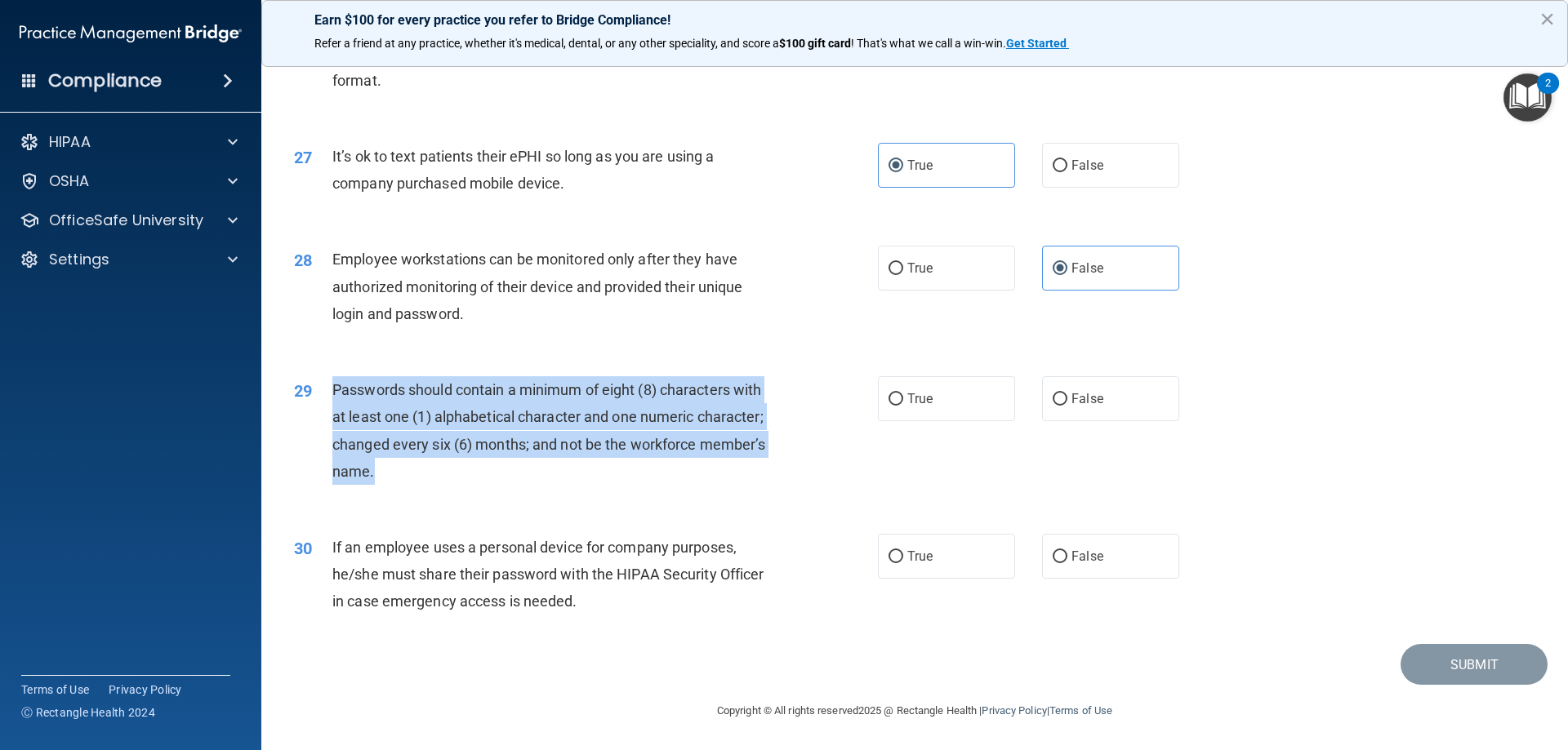
drag, startPoint x: 396, startPoint y: 469, endPoint x: 325, endPoint y: 392, distance: 104.7
click at [325, 392] on div "29 Passwords should contain a minimum of eight (8) characters with at least one…" at bounding box center [585, 434] width 633 height 117
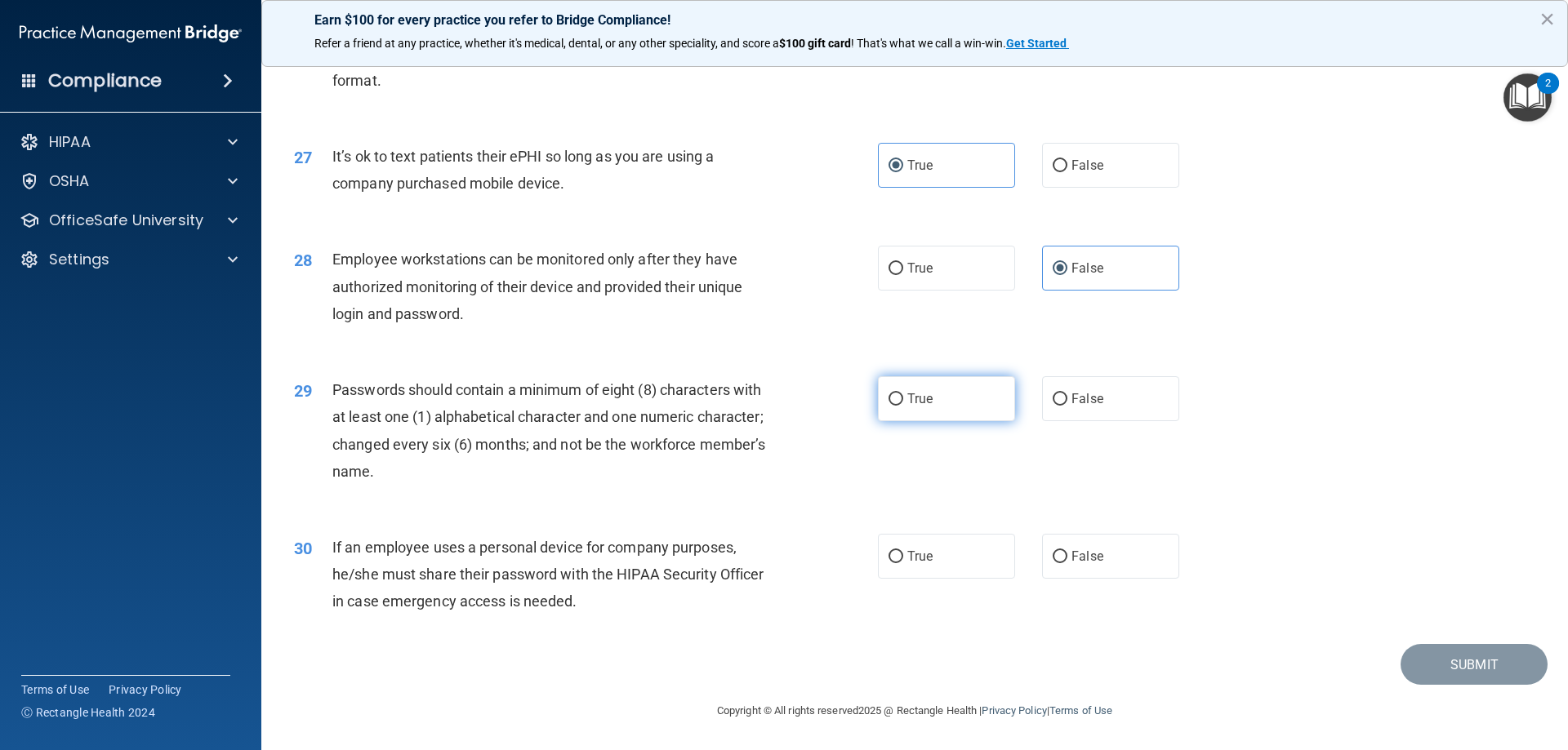
click at [915, 394] on span "True" at bounding box center [920, 398] width 25 height 16
click at [903, 394] on input "True" at bounding box center [896, 399] width 15 height 12
radio input "true"
drag, startPoint x: 714, startPoint y: 613, endPoint x: 688, endPoint y: 620, distance: 26.9
click at [710, 614] on div "If an employee uses a personal device for company purposes, he/she must share t…" at bounding box center [561, 575] width 457 height 82
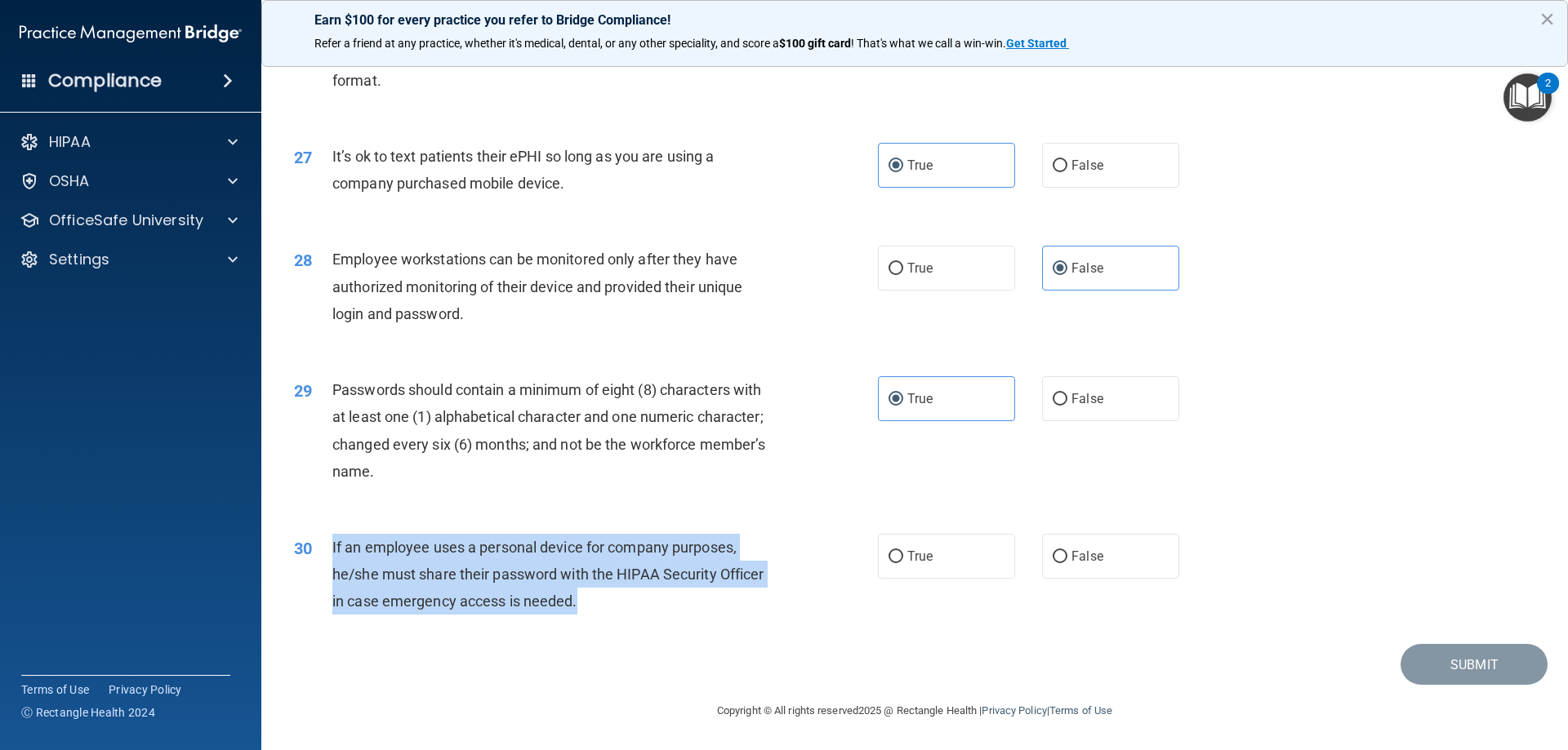
drag, startPoint x: 602, startPoint y: 612, endPoint x: 327, endPoint y: 542, distance: 283.8
click at [327, 542] on div "30 If an employee uses a personal device for company purposes, he/she must shar…" at bounding box center [585, 579] width 633 height 90
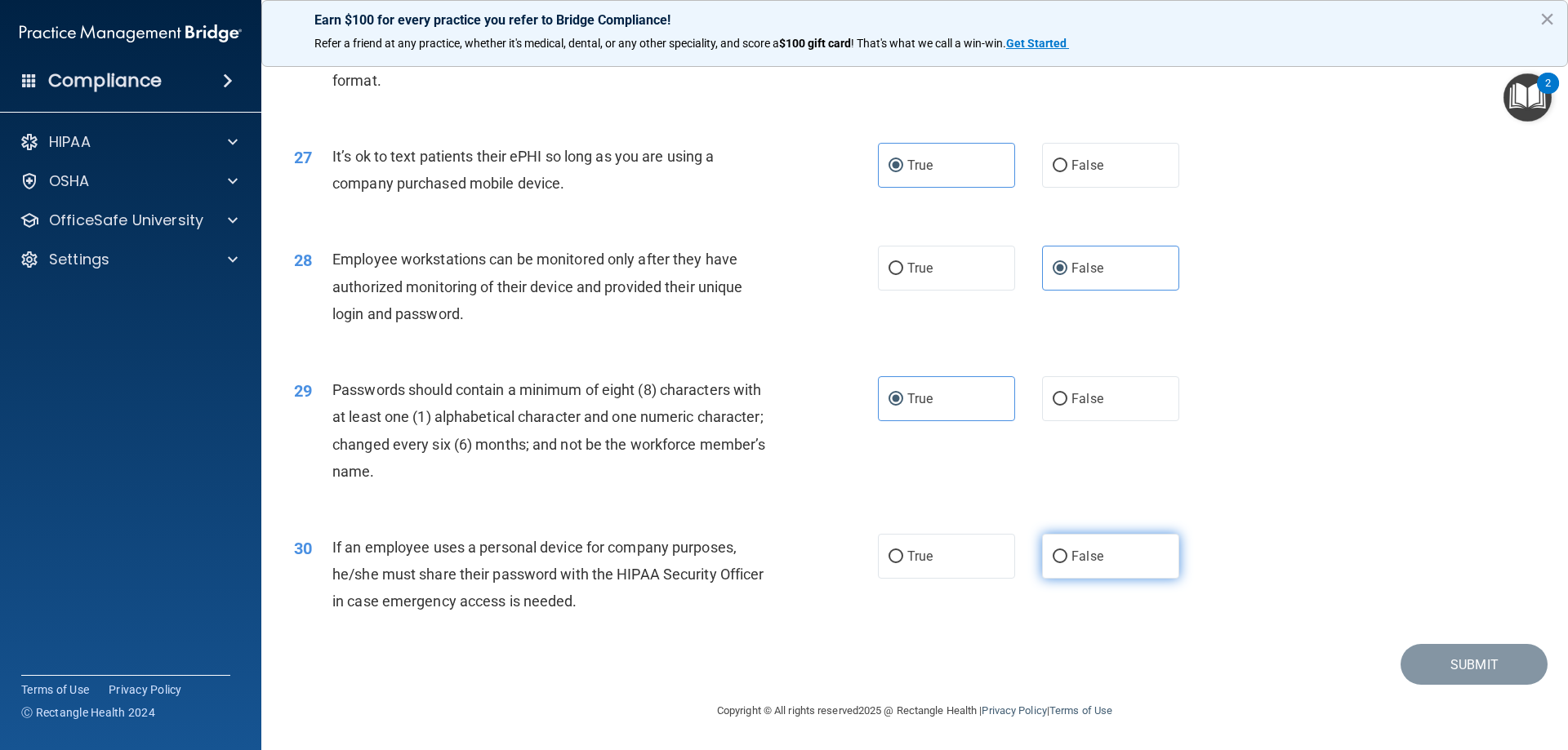
click at [1060, 541] on label "False" at bounding box center [1111, 556] width 137 height 45
click at [1060, 551] on input "False" at bounding box center [1060, 557] width 15 height 12
radio input "true"
click at [1497, 667] on button "Submit" at bounding box center [1474, 664] width 147 height 42
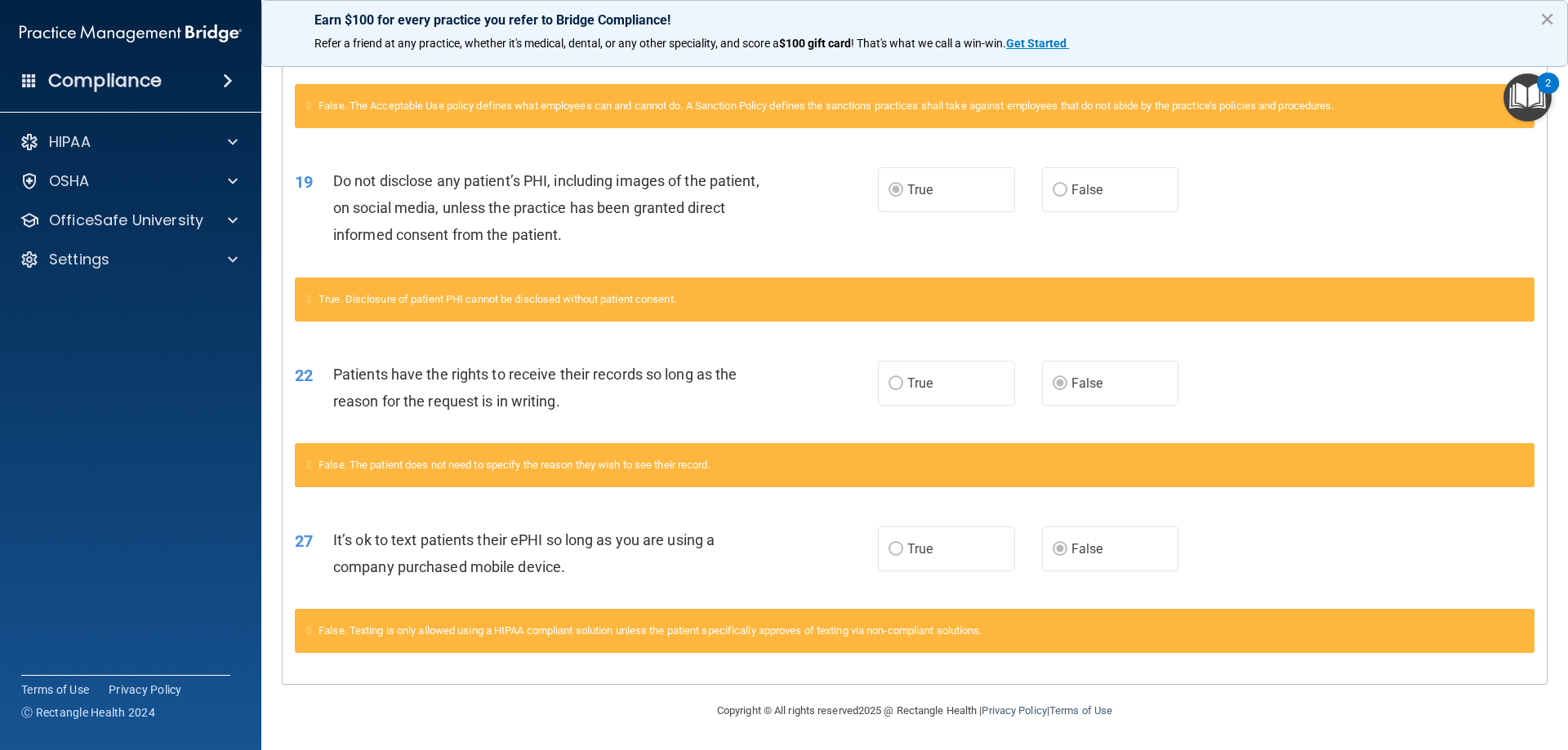
scroll to position [1285, 0]
